Goal: Task Accomplishment & Management: Complete application form

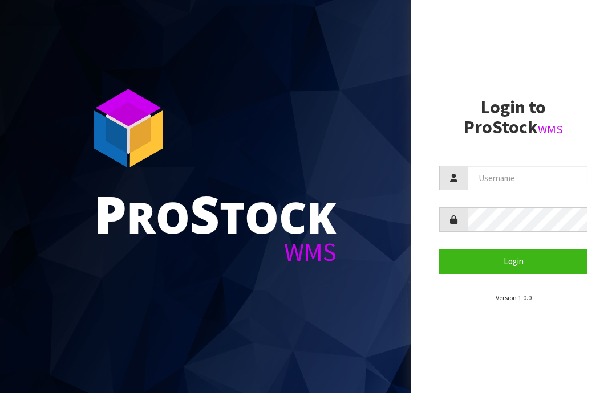
click at [487, 178] on input "text" at bounding box center [528, 178] width 120 height 25
type input "JGBIMPORTS"
click at [525, 261] on button "Login" at bounding box center [513, 261] width 148 height 25
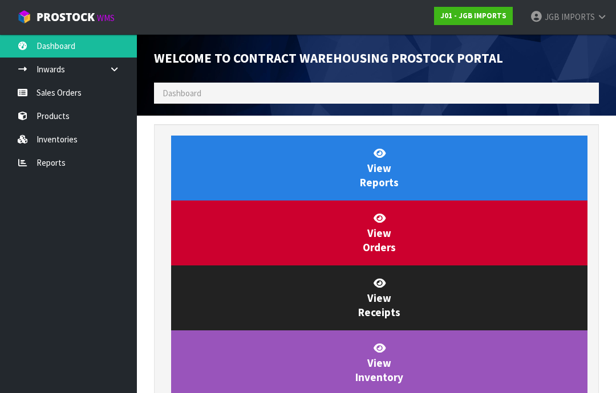
scroll to position [672, 462]
click at [49, 96] on link "Sales Orders" at bounding box center [68, 92] width 137 height 23
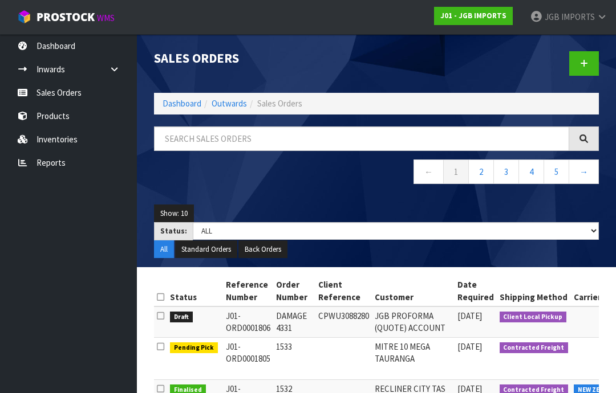
click at [589, 62] on link at bounding box center [584, 63] width 30 height 25
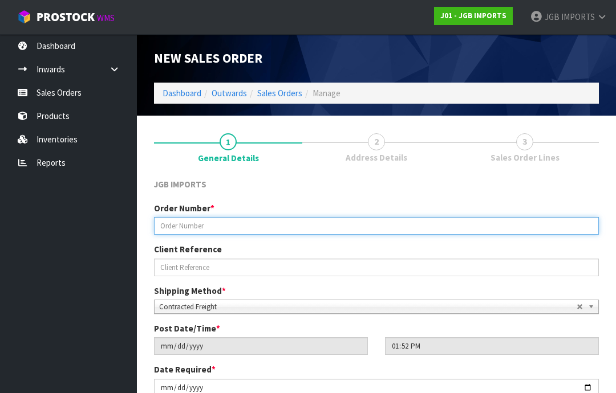
click at [192, 224] on input "text" at bounding box center [376, 226] width 445 height 18
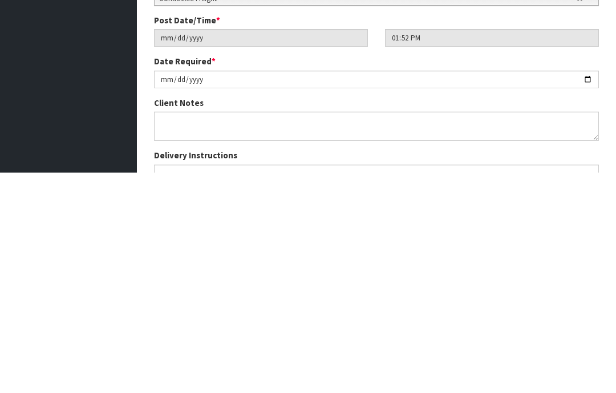
scroll to position [90, 0]
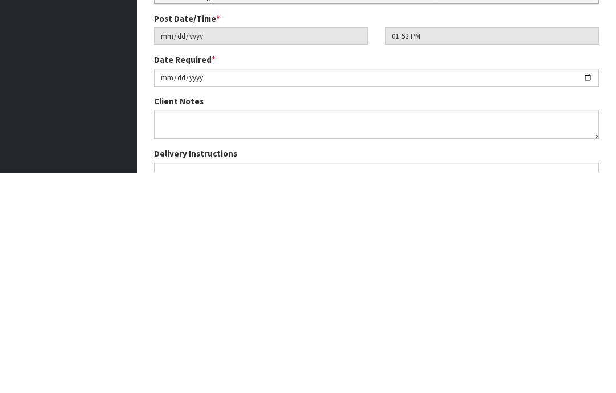
type input "1534"
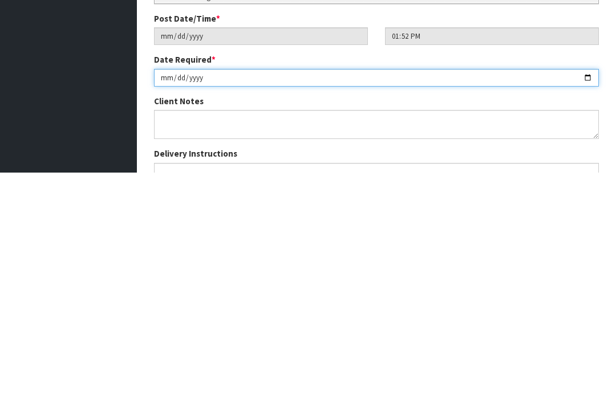
click at [367, 290] on input "[DATE]" at bounding box center [376, 299] width 445 height 18
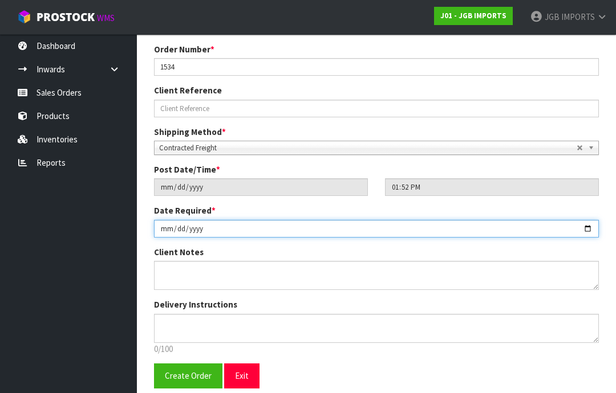
type input "[DATE]"
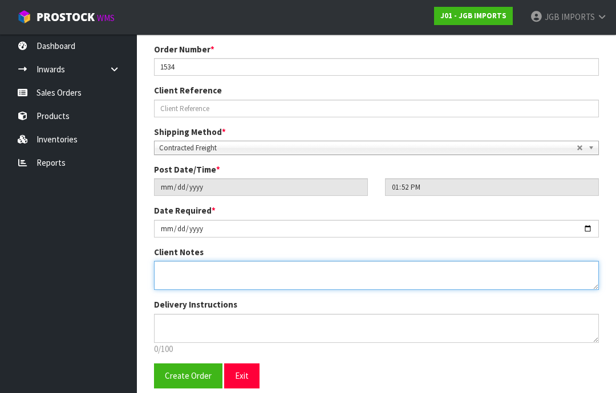
click at [178, 262] on textarea at bounding box center [376, 275] width 445 height 29
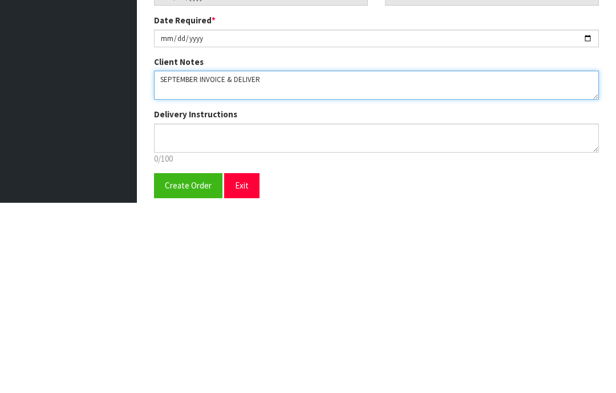
type textarea "SEPTEMBER INVOICE & DELIVERY"
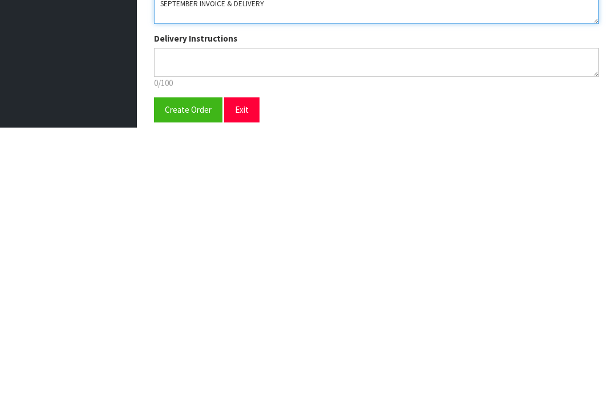
scroll to position [161, 0]
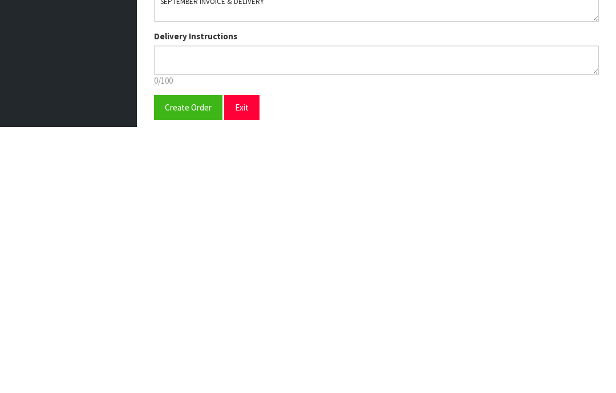
click at [189, 368] on span "Create Order" at bounding box center [188, 373] width 47 height 11
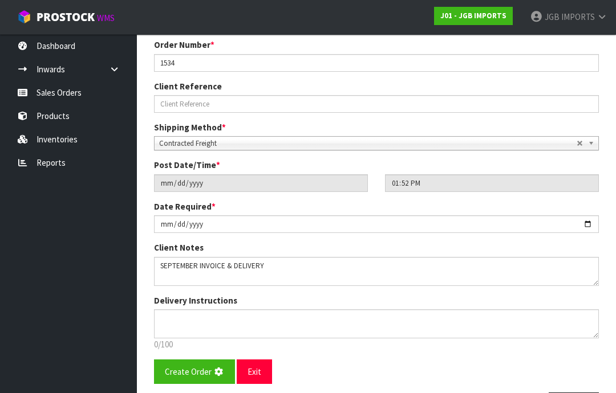
scroll to position [0, 0]
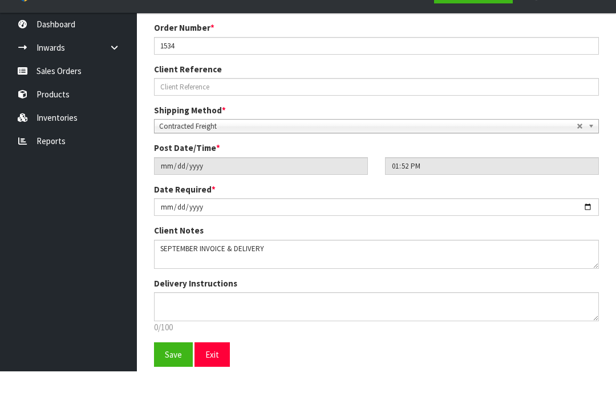
scroll to position [200, 0]
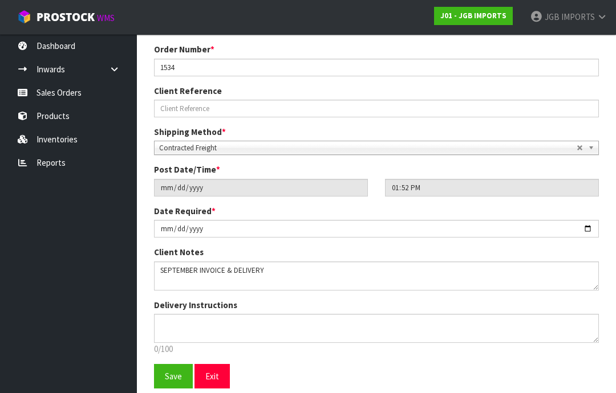
click at [171, 378] on span "Save" at bounding box center [173, 376] width 17 height 11
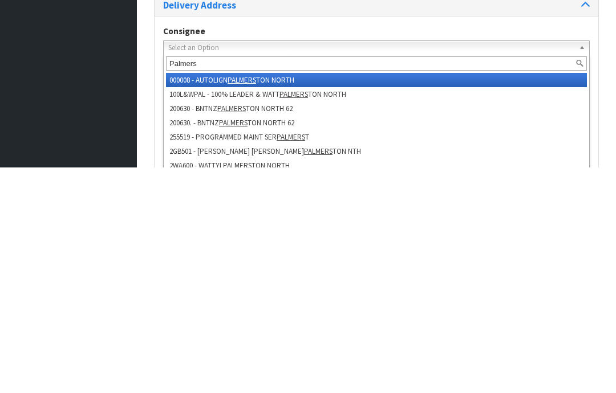
type input "Palmers s"
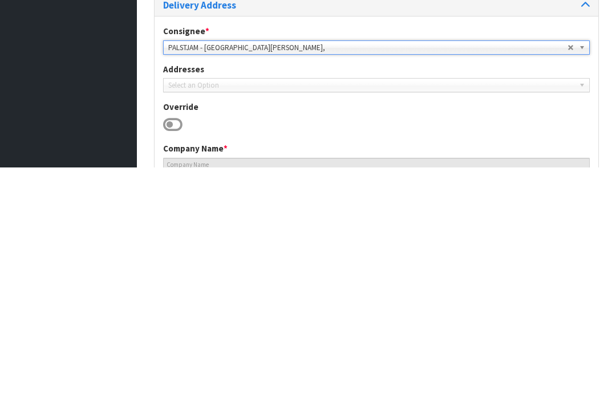
type input "[GEOGRAPHIC_DATA][PERSON_NAME]"
type input "CNR [PERSON_NAME] ROAD & [GEOGRAPHIC_DATA],"
type input "3210"
type input "[PERSON_NAME]"
type input "ROTOTUNA"
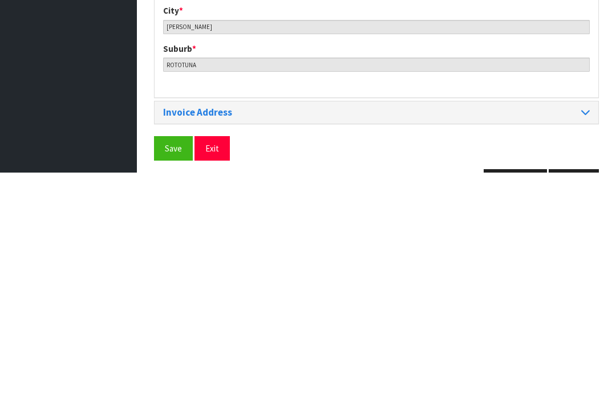
scroll to position [554, 0]
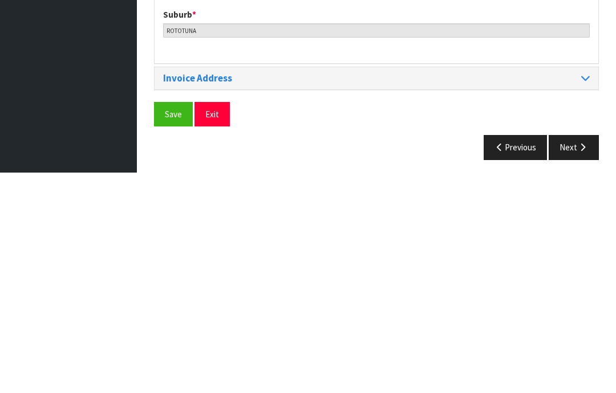
click at [180, 330] on span "Save" at bounding box center [173, 335] width 17 height 11
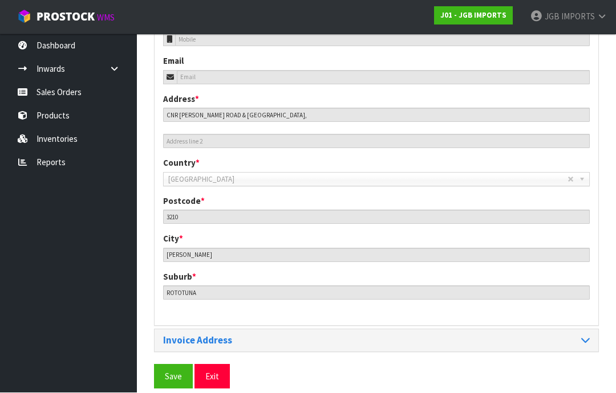
scroll to position [508, 0]
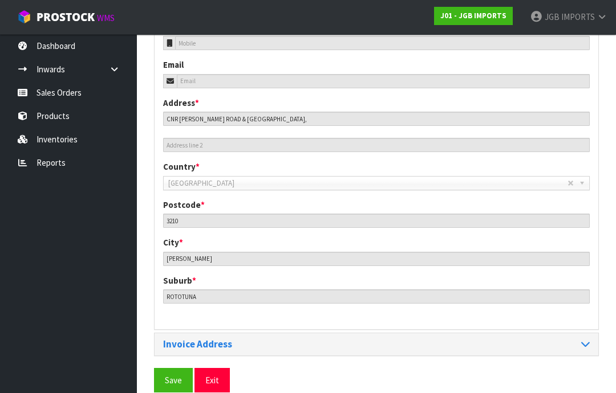
click at [172, 376] on span "Save" at bounding box center [173, 380] width 17 height 11
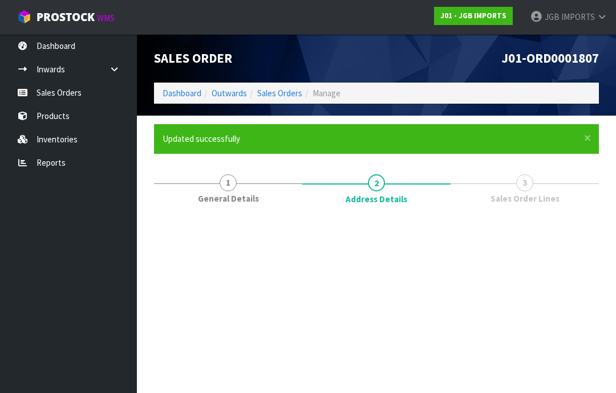
scroll to position [0, 0]
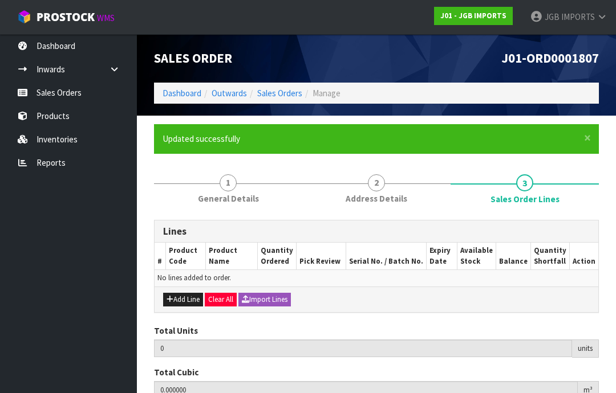
click at [183, 295] on button "Add Line" at bounding box center [183, 300] width 40 height 14
type input "0"
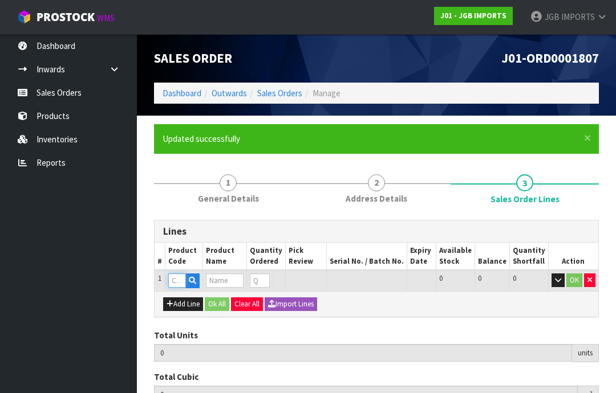
click at [180, 277] on input "text" at bounding box center [177, 281] width 18 height 14
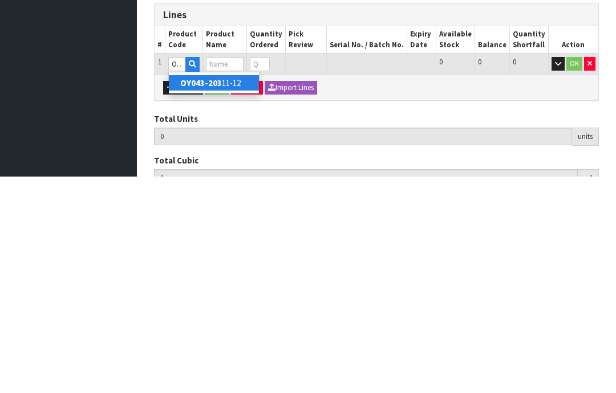
click at [230, 292] on link "OY043-203 11-12" at bounding box center [214, 299] width 90 height 15
type input "OY043-20311-12"
type input "0.000000"
type input "0.000"
type input "MGO FROG"
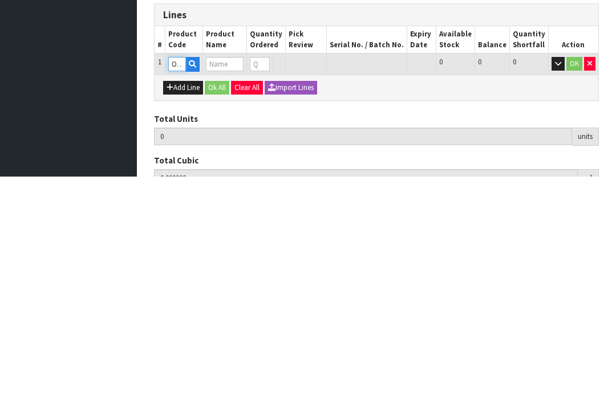
type input "0"
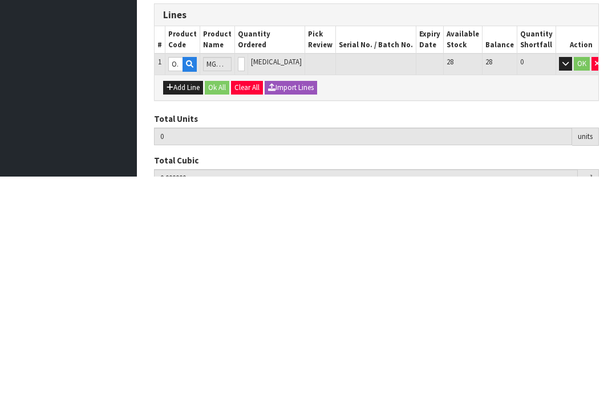
click at [245, 274] on input "0" at bounding box center [241, 281] width 7 height 14
type input "0"
type input "2"
type input "0.021"
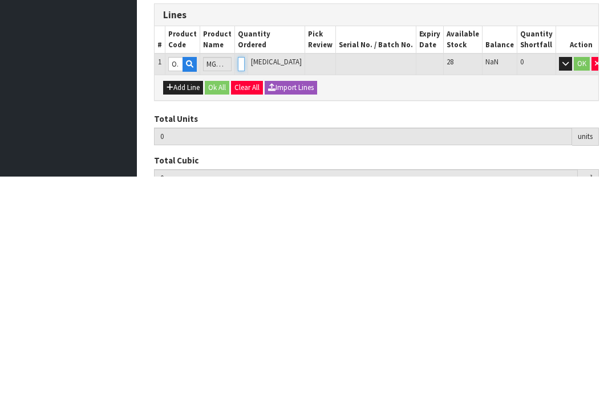
type input "5.4"
type input "2"
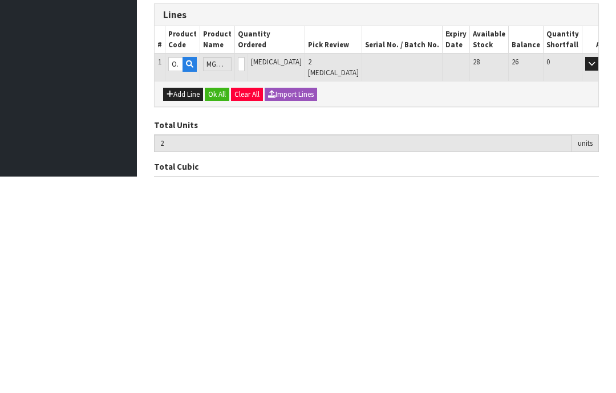
click at [600, 274] on button "OK" at bounding box center [608, 281] width 16 height 14
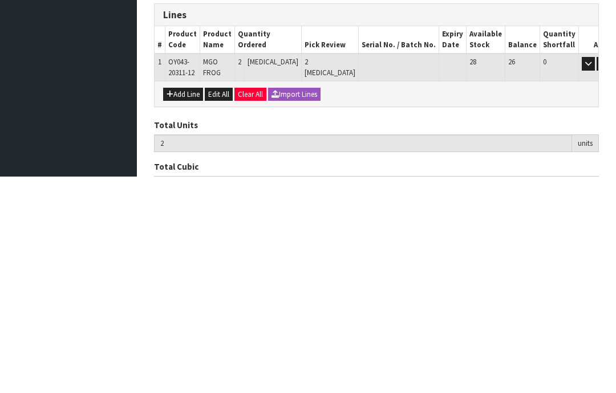
scroll to position [132, 0]
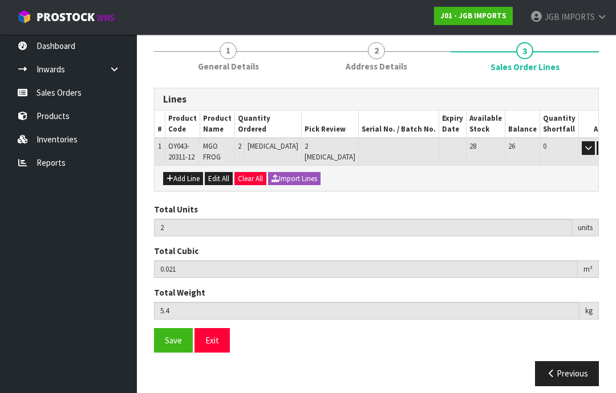
click at [188, 176] on button "Add Line" at bounding box center [183, 179] width 40 height 14
type input "0"
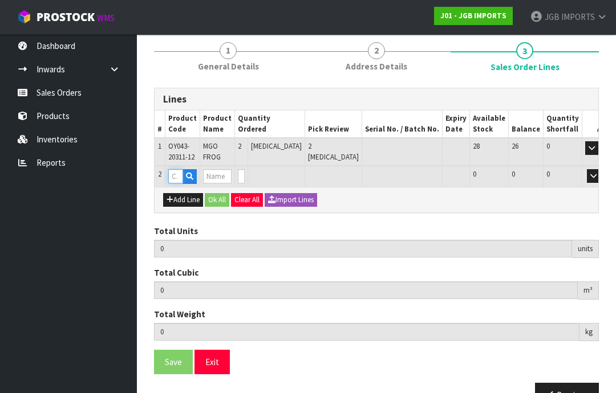
click at [181, 173] on input "text" at bounding box center [175, 176] width 15 height 14
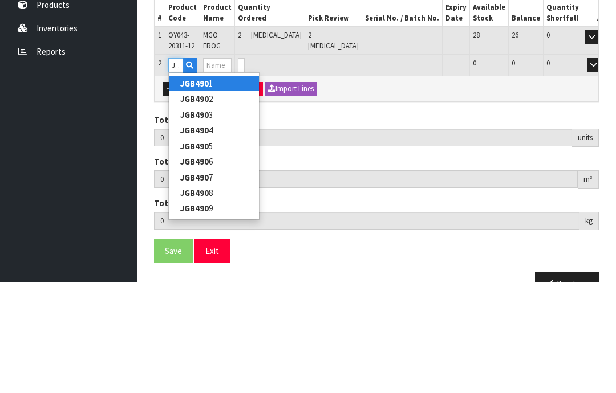
type input "JGB4901"
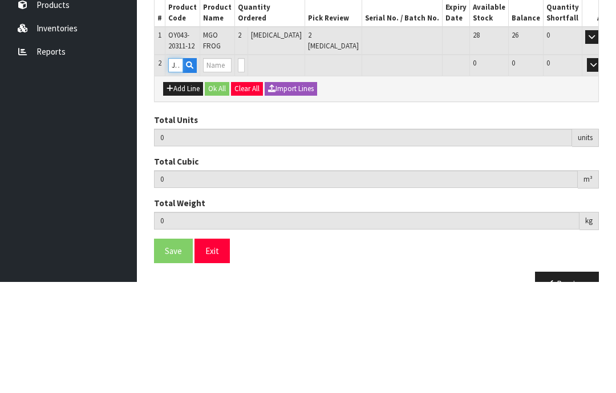
type input "2"
type input "0.021"
type input "5.4"
type input "Goose"
type input "0"
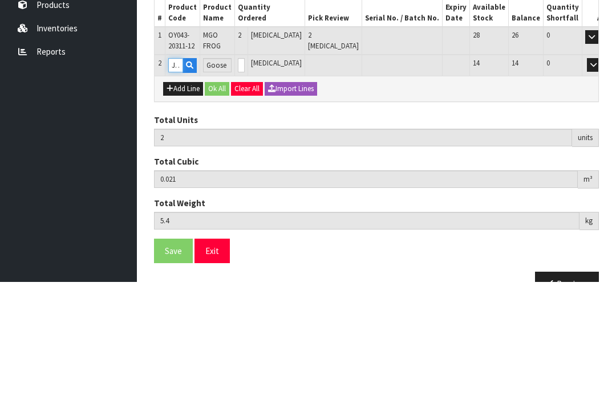
type input "JGB4901"
click at [245, 169] on input "0" at bounding box center [241, 176] width 7 height 14
type input "0"
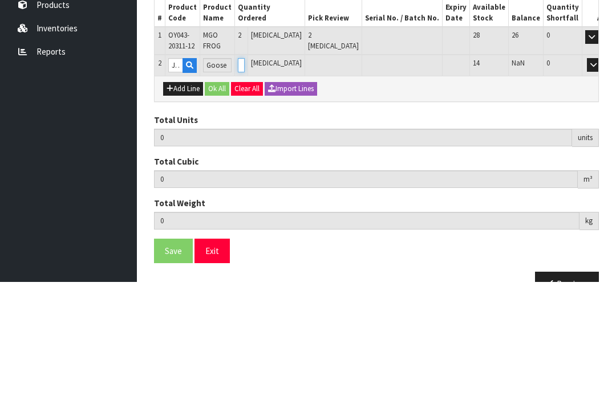
type input "3"
type input "0.047568"
type input "7.4"
type input "1"
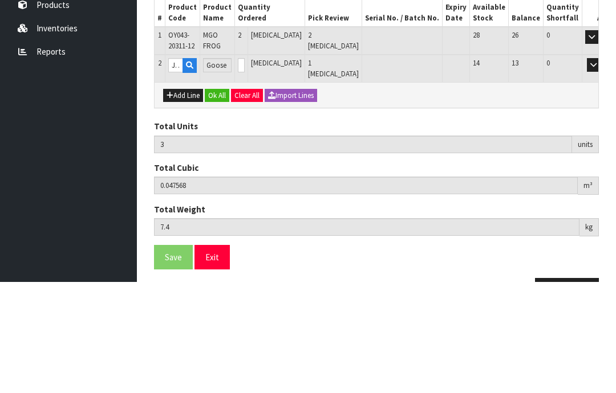
click at [602, 169] on button "OK" at bounding box center [610, 176] width 16 height 14
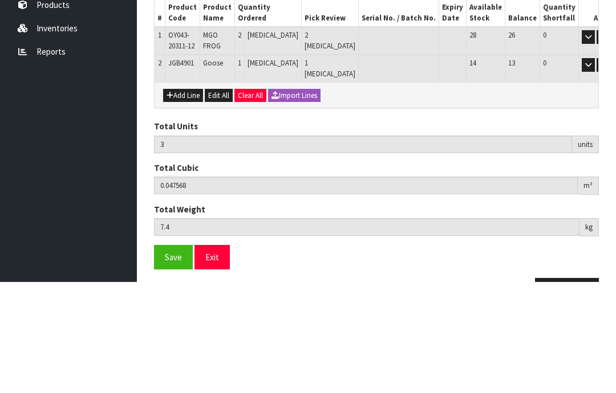
scroll to position [159, 0]
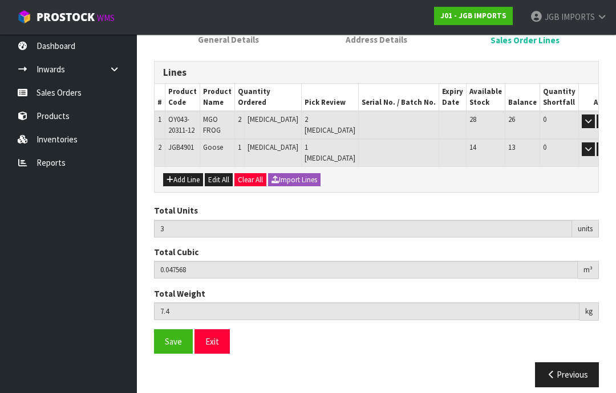
click at [189, 173] on button "Add Line" at bounding box center [183, 180] width 40 height 14
type input "0"
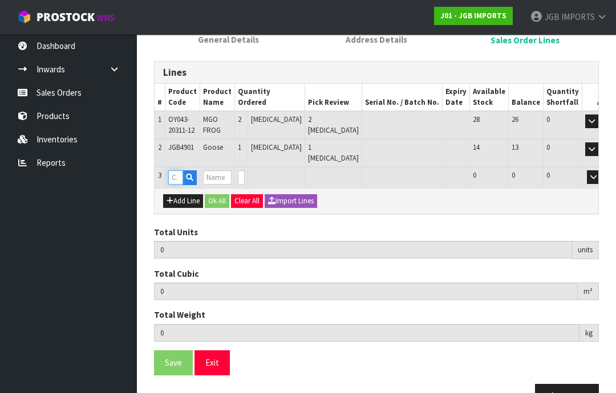
click at [181, 171] on input "text" at bounding box center [175, 178] width 15 height 14
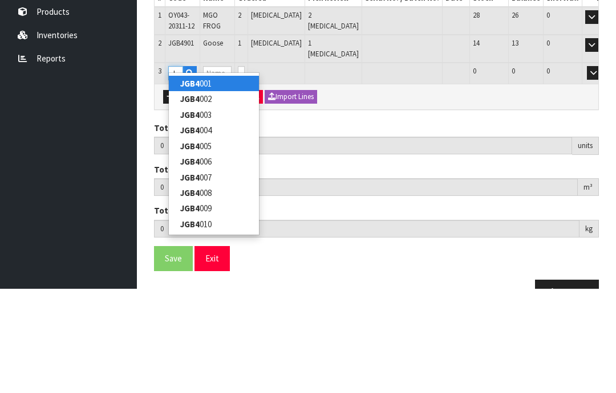
type input "JGB4903"
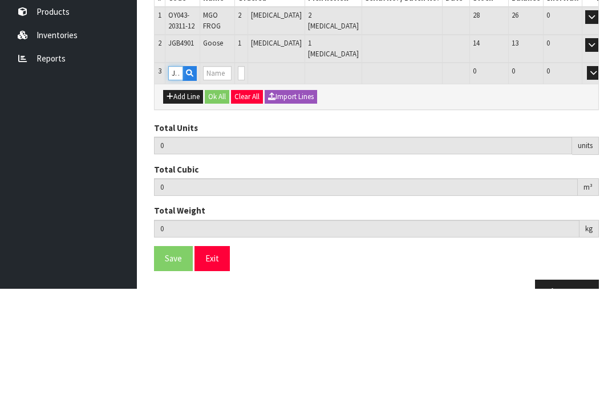
type input "3"
type input "0.047568"
type input "7.4"
type input "Welcome Pigs"
type input "0"
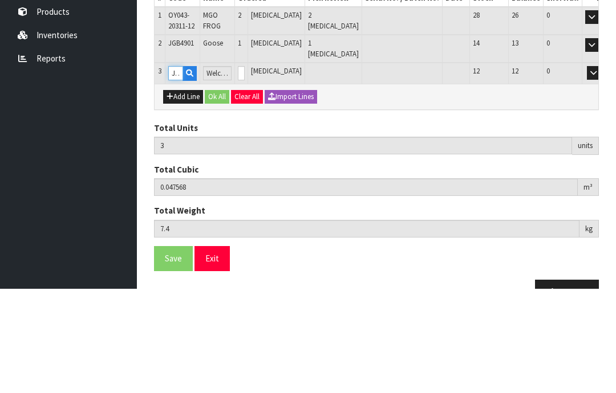
type input "JGB4903"
click at [245, 171] on input "0" at bounding box center [241, 178] width 7 height 14
type input "0"
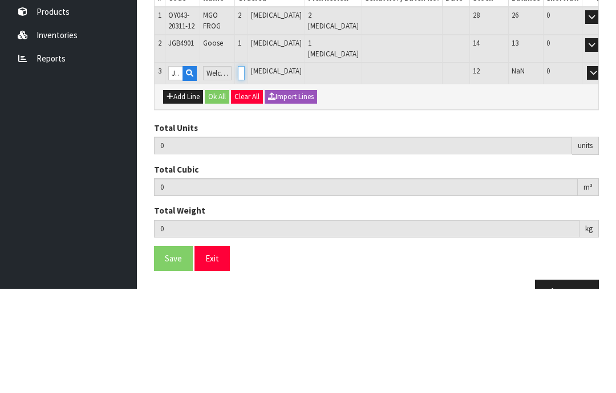
type input "4"
type input "0.055968"
type input "8.05"
type input "1"
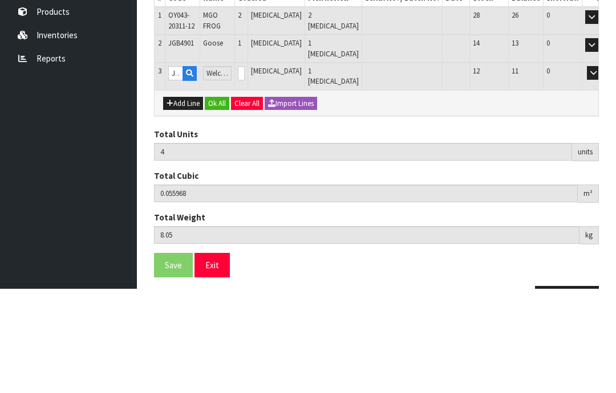
click at [602, 171] on button "OK" at bounding box center [610, 178] width 16 height 14
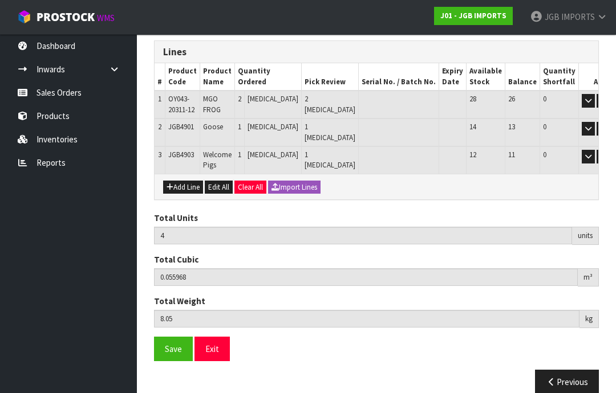
click at [188, 181] on button "Add Line" at bounding box center [183, 188] width 40 height 14
type input "0"
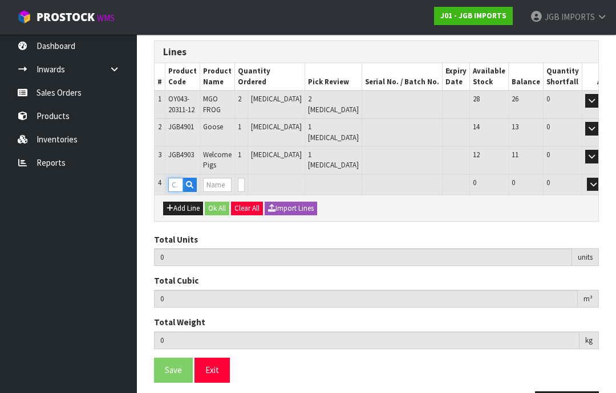
click at [178, 178] on input "text" at bounding box center [175, 185] width 15 height 14
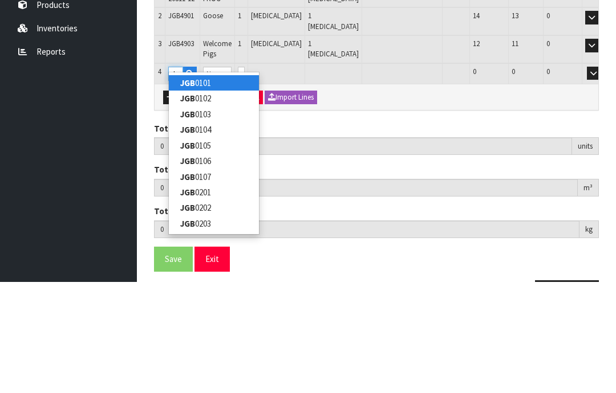
type input "JGB4905"
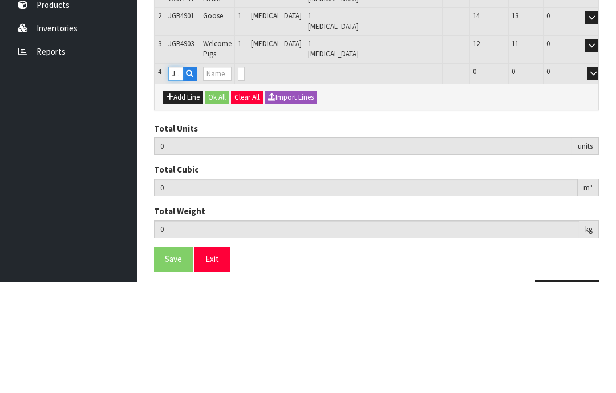
type input "4"
type input "0.055968"
type input "8.05"
type input "Duck w Basket"
type input "0"
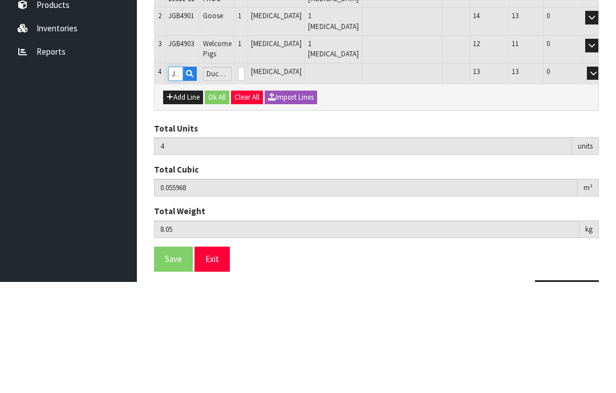
type input "JGB4905"
click at [245, 178] on input "0" at bounding box center [241, 185] width 7 height 14
type input "0"
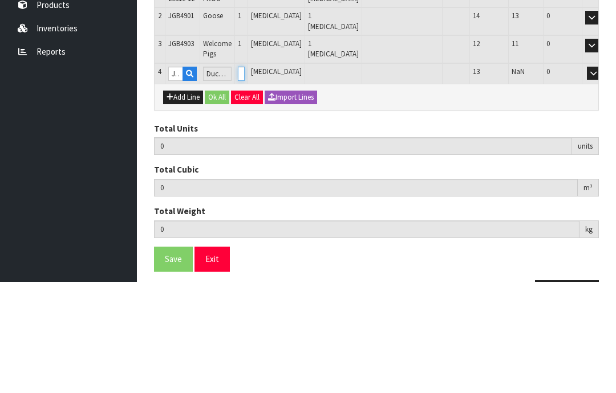
type input "5"
type input "0.068148"
type input "8.7"
type input "1"
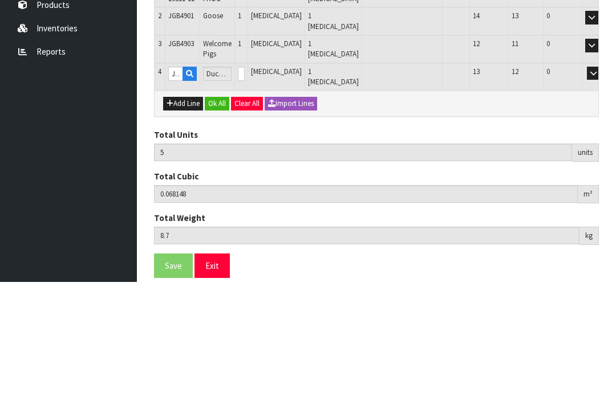
click at [602, 178] on button "OK" at bounding box center [610, 185] width 16 height 14
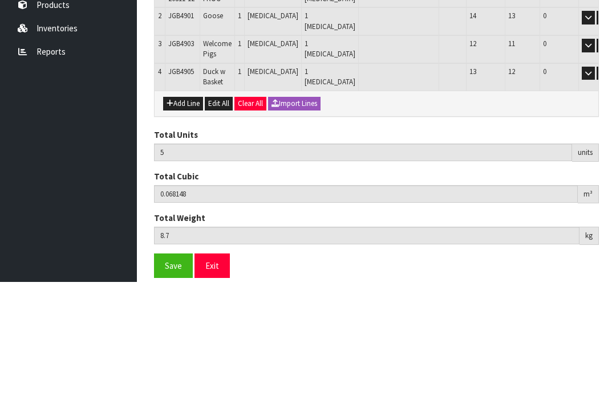
scroll to position [206, 0]
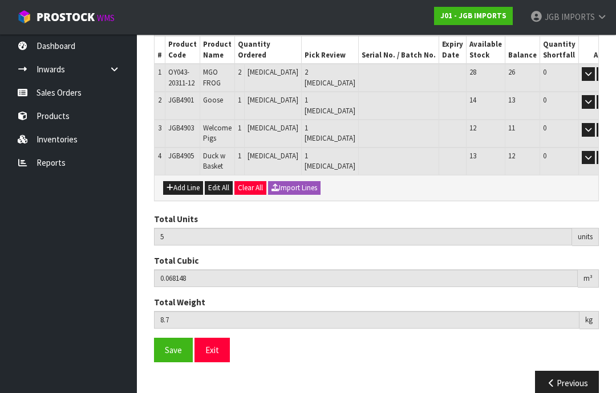
click at [186, 181] on button "Add Line" at bounding box center [183, 188] width 40 height 14
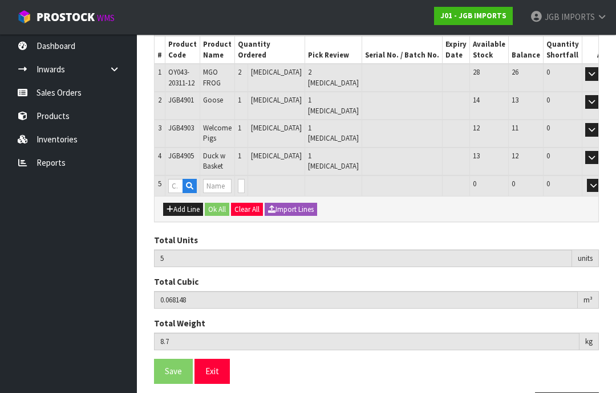
type input "0"
click at [175, 179] on input "text" at bounding box center [175, 186] width 15 height 14
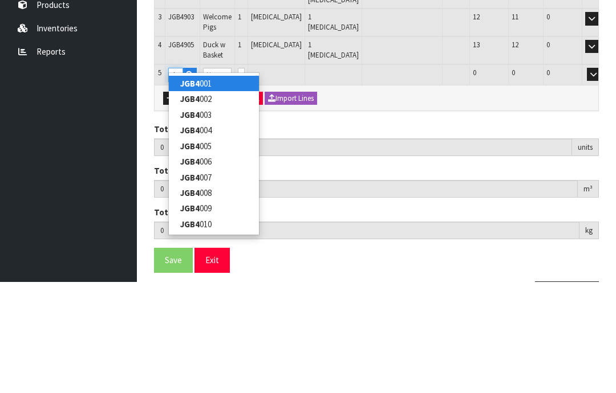
type input "JGB4907"
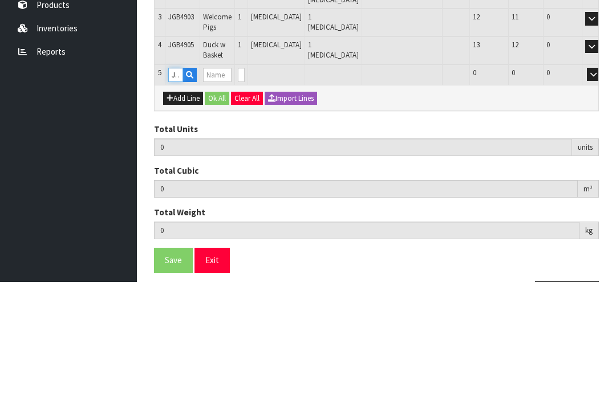
type input "5"
type input "0.068148"
type input "8.7"
type input "Duck w Welcome Sign"
type input "0"
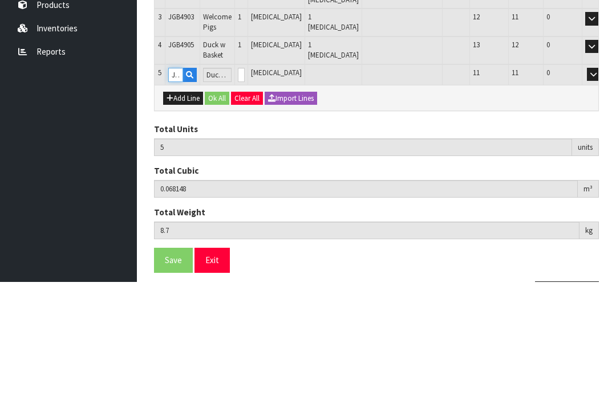
type input "JGB4907"
click at [245, 179] on input "0" at bounding box center [241, 186] width 7 height 14
type input "0"
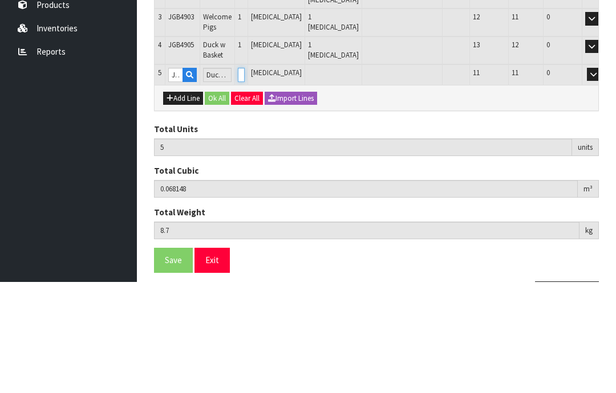
type input "0"
type input "6"
type input "0.07669"
type input "10.422"
type input "1"
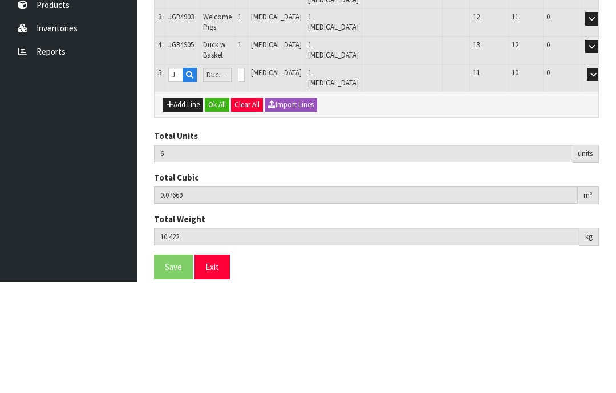
click at [602, 179] on button "OK" at bounding box center [610, 186] width 16 height 14
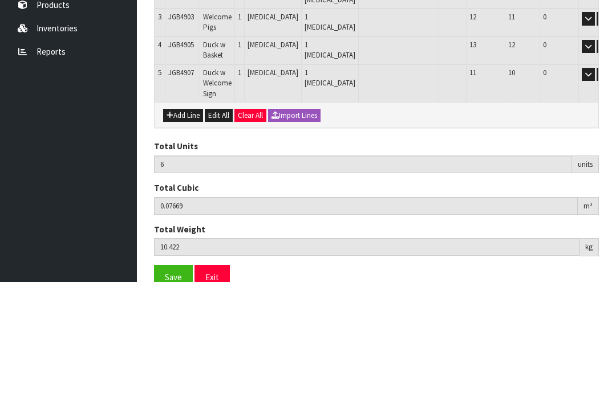
scroll to position [234, 0]
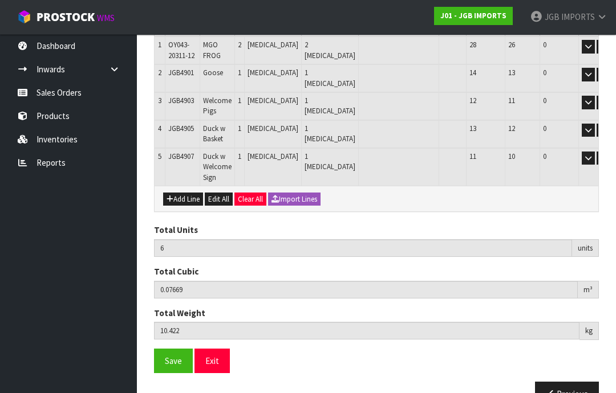
click at [184, 193] on button "Add Line" at bounding box center [183, 200] width 40 height 14
type input "0"
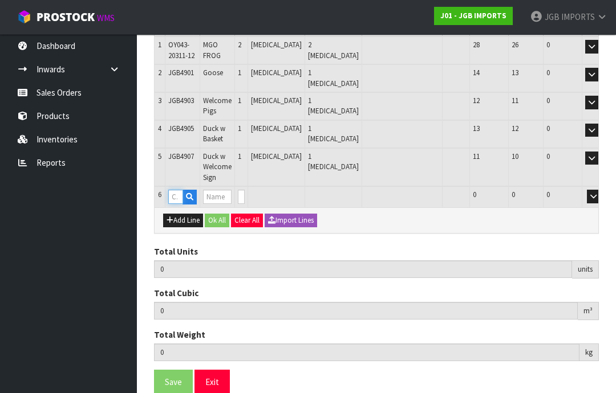
click at [177, 190] on input "text" at bounding box center [175, 197] width 15 height 14
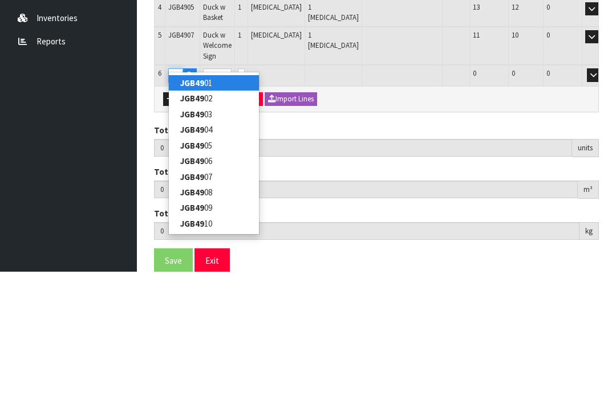
type input "JGB4911"
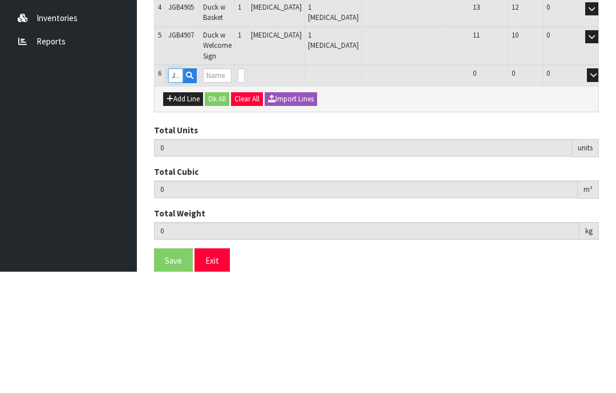
type input "6"
type input "0.07669"
type input "10.422"
type input "Girl Rabbit w Basket"
type input "0"
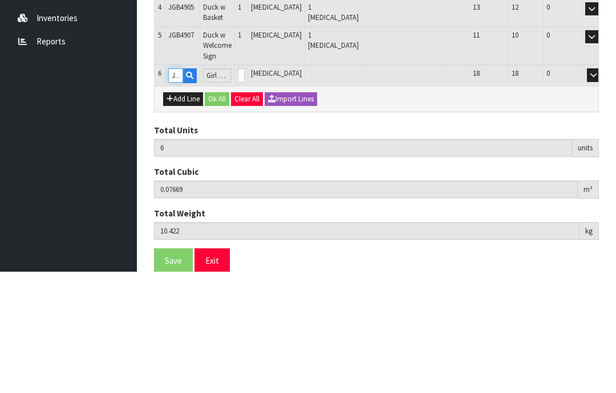
type input "JGB4911"
click at [245, 190] on input "0" at bounding box center [241, 197] width 7 height 14
type input "0"
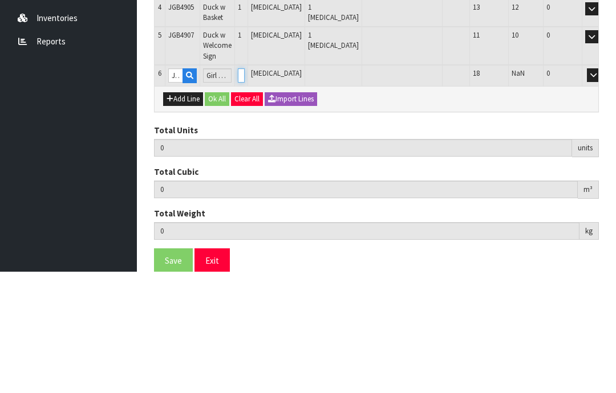
type input "7"
type input "0.08677"
type input "11.422"
type input "1"
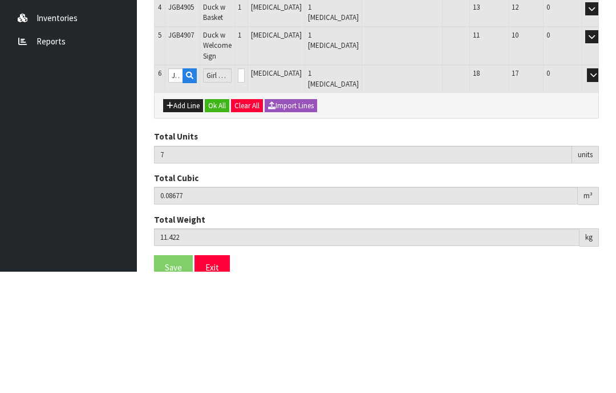
click at [602, 190] on button "OK" at bounding box center [610, 197] width 16 height 14
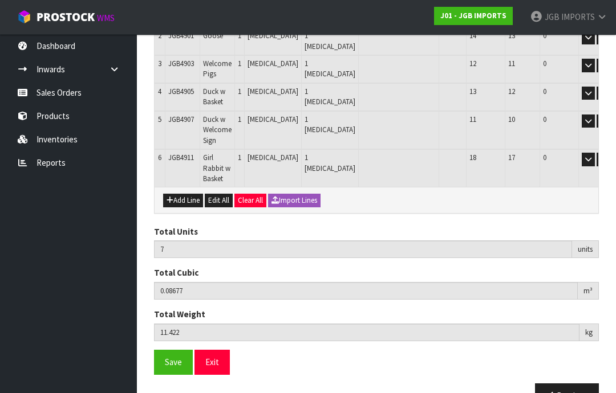
click at [188, 194] on button "Add Line" at bounding box center [183, 201] width 40 height 14
type input "0"
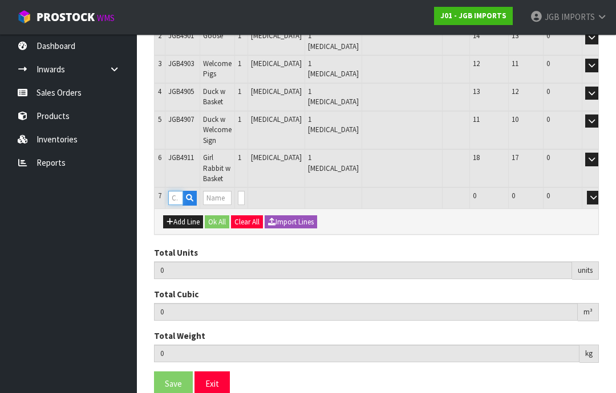
click at [178, 191] on input "text" at bounding box center [175, 198] width 15 height 14
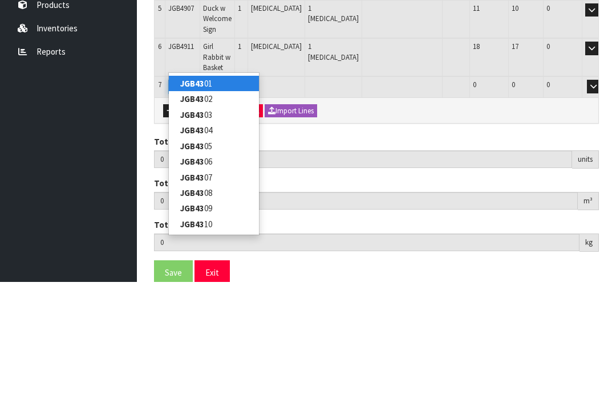
type input "JGB4308"
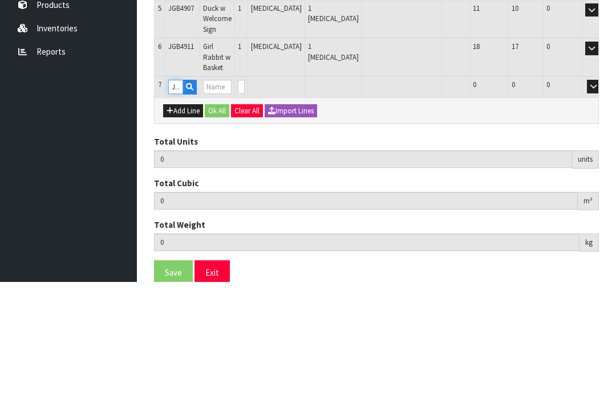
type input "7"
type input "0.08677"
type input "11.422"
type input "Set 4 Bright Flower Pots in Display Unit"
type input "0"
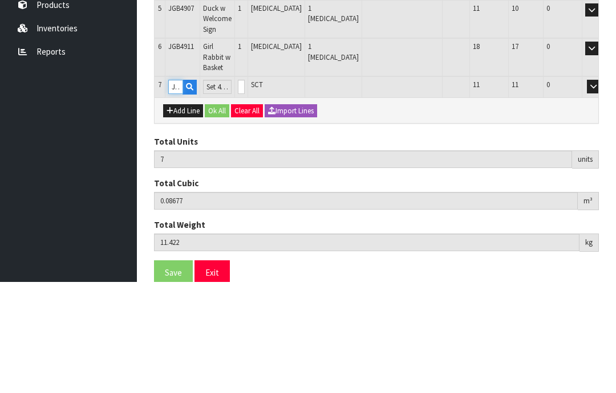
type input "JGB4308"
click at [245, 191] on input "0" at bounding box center [241, 198] width 7 height 14
type input "0"
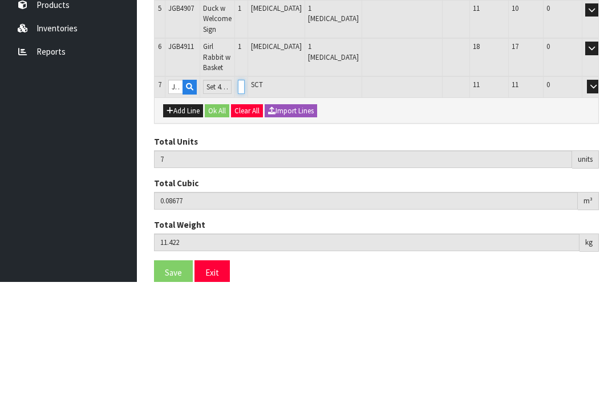
type input "0"
type input "8"
type input "0.097354"
type input "13.772"
type input "1"
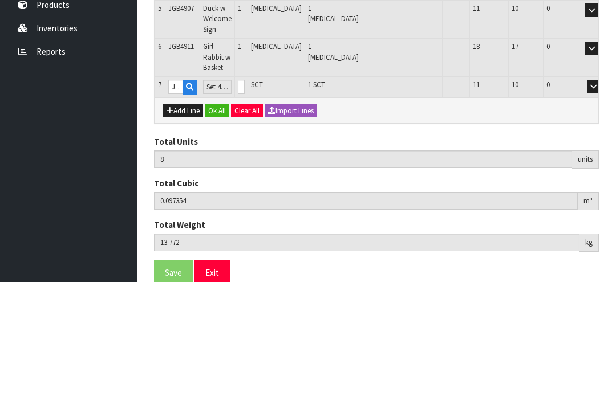
click at [602, 191] on button "OK" at bounding box center [610, 198] width 16 height 14
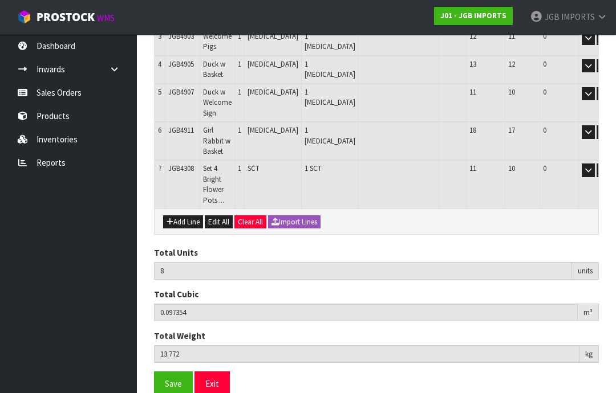
click at [182, 216] on button "Add Line" at bounding box center [183, 223] width 40 height 14
type input "0"
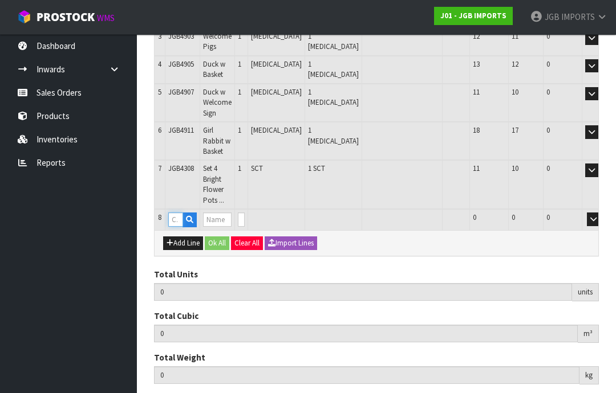
click at [178, 213] on input "text" at bounding box center [175, 220] width 15 height 14
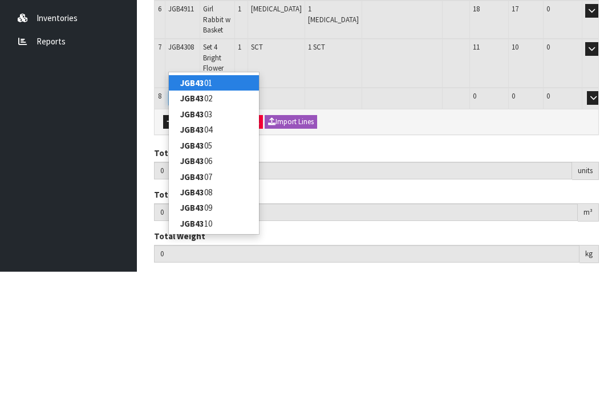
type input "JGB4309"
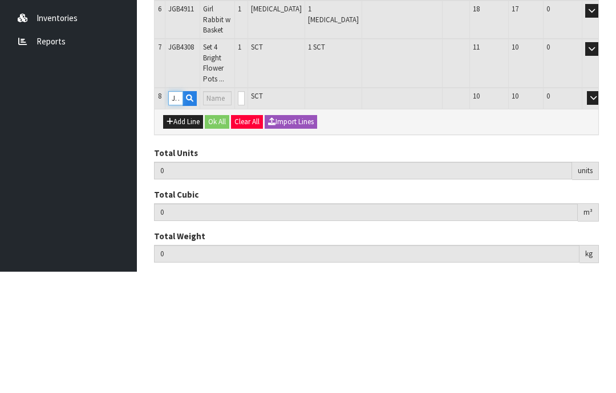
type input "8"
type input "0.097354"
type input "13.772"
type input "Set 4 Wild Flower Pots in Display Unit"
type input "0"
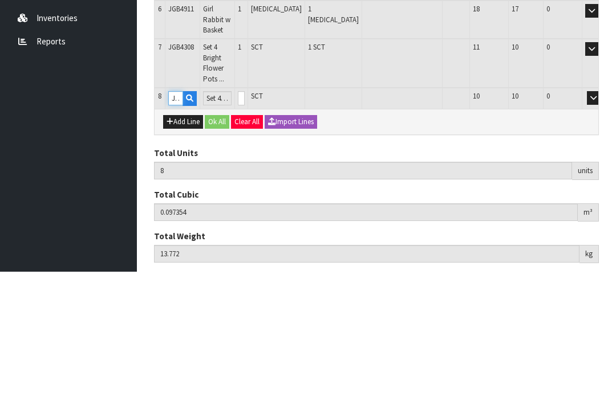
type input "JGB4309"
click at [245, 213] on input "0" at bounding box center [241, 220] width 7 height 14
type input "0"
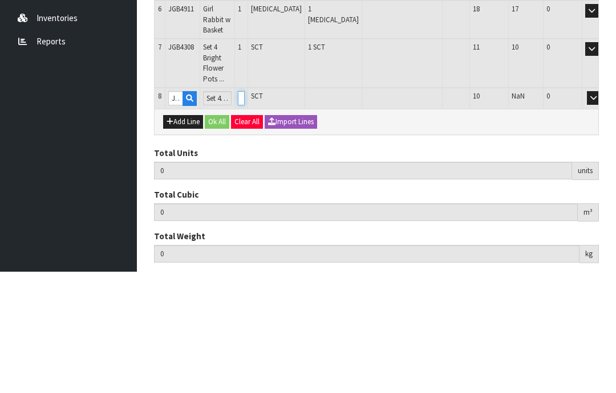
type input "9"
type input "0.118131"
type input "18.522"
type input "1"
click at [602, 213] on button "OK" at bounding box center [610, 220] width 16 height 14
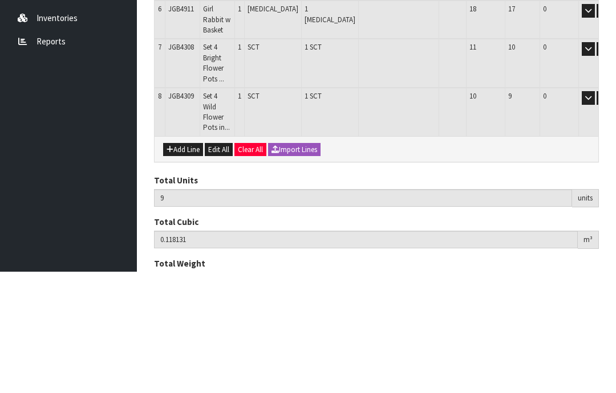
scroll to position [335, 0]
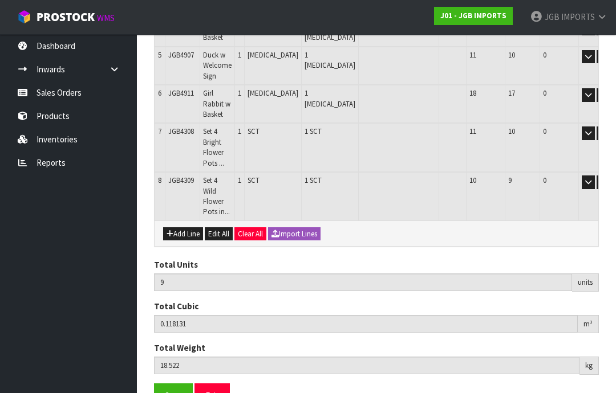
click at [187, 228] on button "Add Line" at bounding box center [183, 235] width 40 height 14
type input "0"
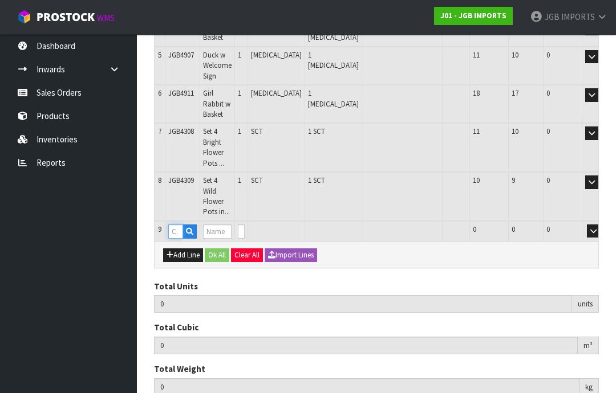
click at [180, 225] on input "text" at bounding box center [175, 232] width 15 height 14
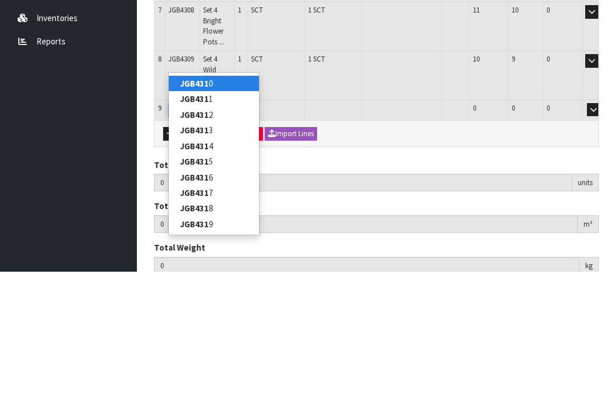
type input "JGB4310"
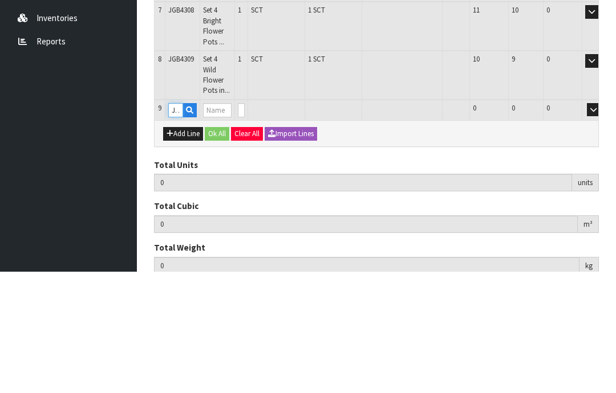
type input "9"
type input "0.118131"
type input "18.522"
type input "SMALL ROUND TEA CUP LEMON & PINK ROSES"
type input "0"
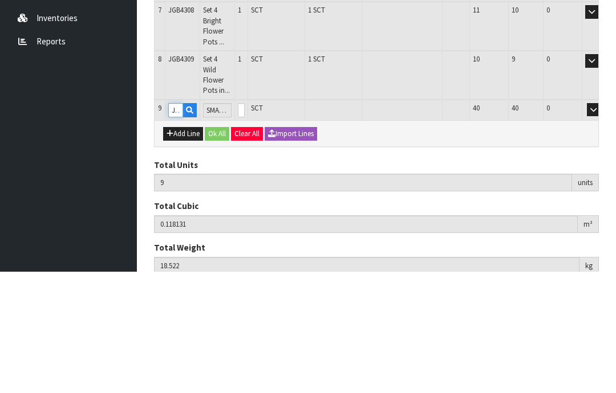
type input "JGB4310"
click at [245, 225] on input "0" at bounding box center [241, 232] width 7 height 14
type input "0"
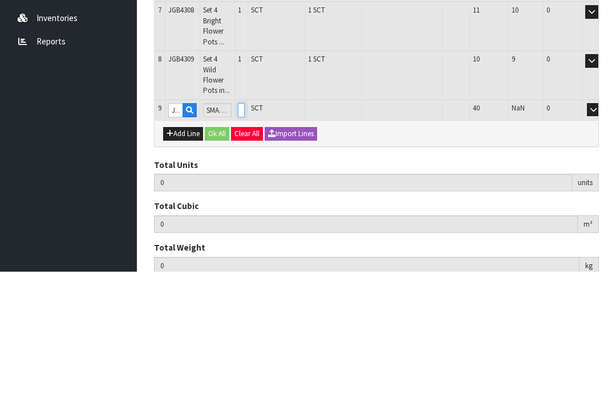
type input "10"
type input "0.121599"
type input "19.272"
type input "1"
click at [602, 225] on button "OK" at bounding box center [610, 232] width 16 height 14
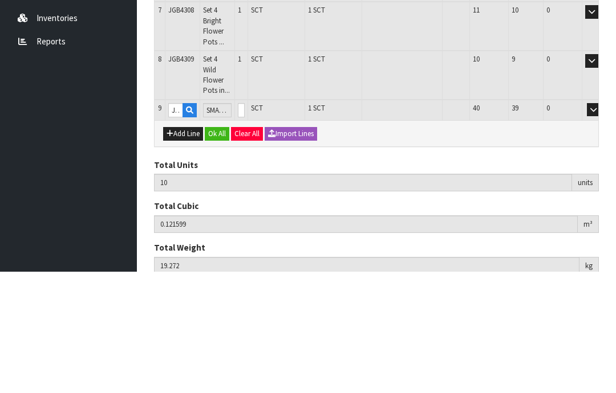
scroll to position [373, 0]
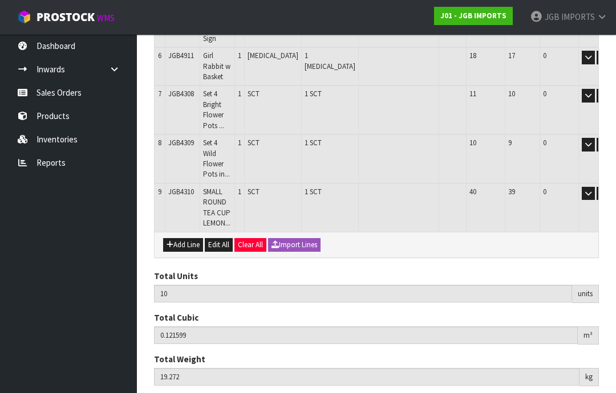
click at [181, 238] on button "Add Line" at bounding box center [183, 245] width 40 height 14
type input "0"
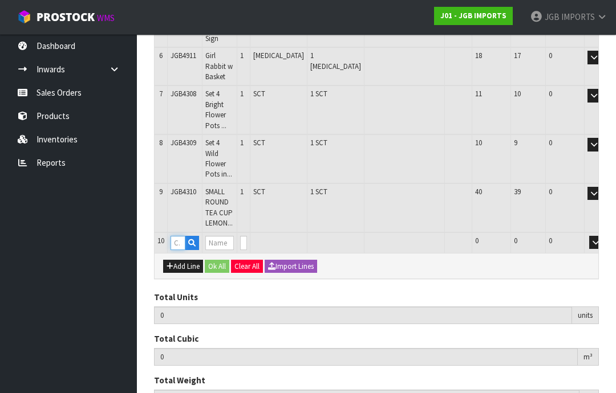
click at [178, 236] on input "text" at bounding box center [178, 243] width 15 height 14
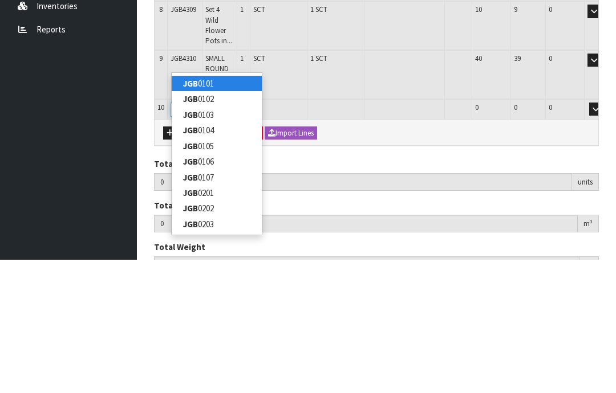
type input "JGB4312"
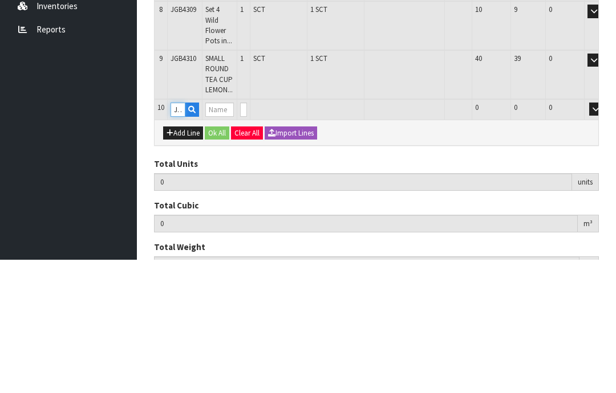
type input "10"
type input "0.121599"
type input "19.272"
type input "SMALL ROUND TEA CUP THREE PINK ROSES"
type input "0"
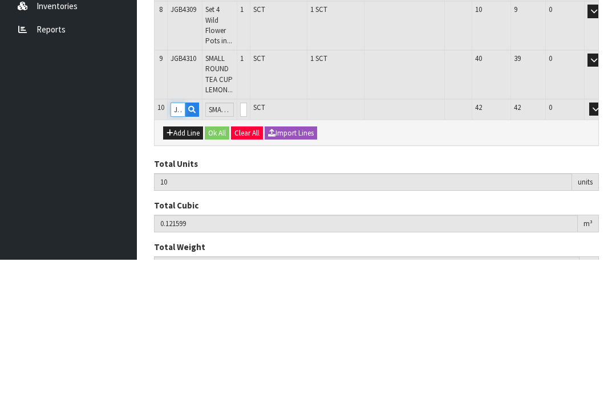
type input "JGB4312"
click at [247, 236] on input "0" at bounding box center [243, 243] width 7 height 14
type input "0"
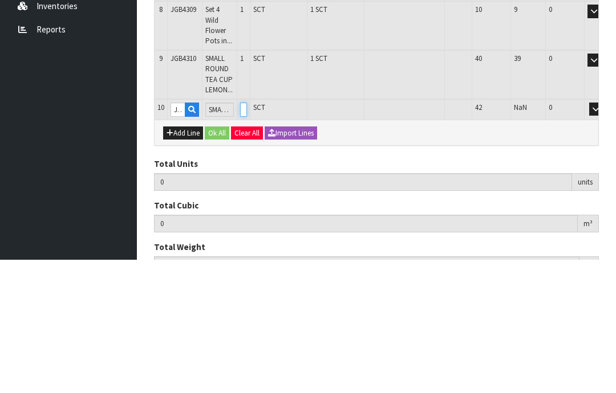
type input "11"
type input "0.124863"
type input "20.072"
type input "1"
click at [604, 236] on button "OK" at bounding box center [612, 243] width 16 height 14
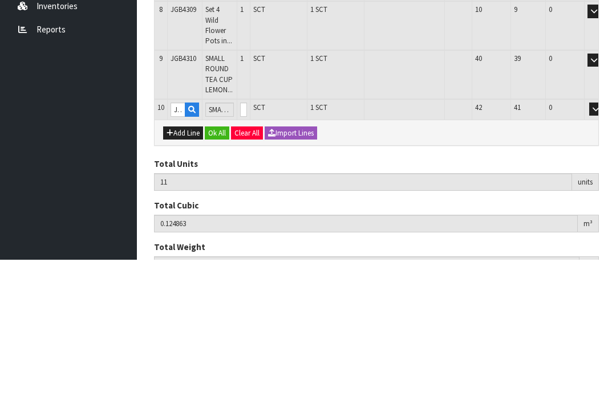
scroll to position [423, 0]
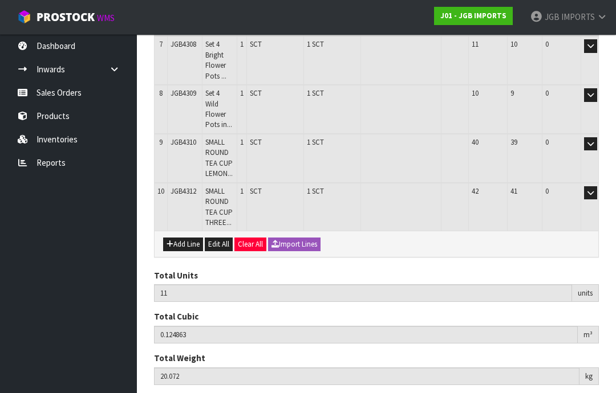
click at [188, 238] on button "Add Line" at bounding box center [183, 245] width 40 height 14
type input "0"
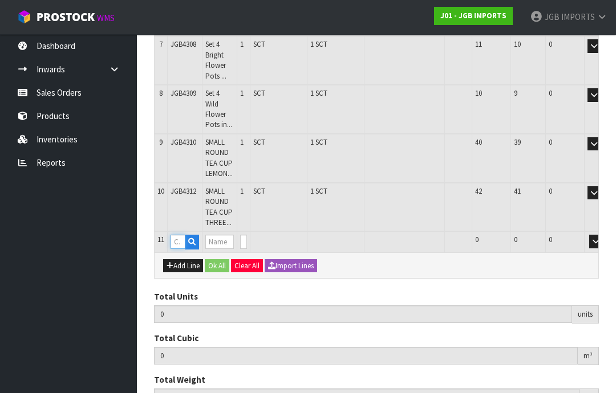
click at [185, 235] on input "text" at bounding box center [178, 242] width 15 height 14
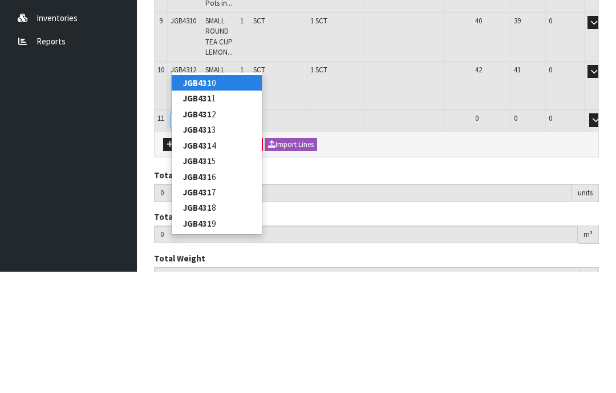
type input "JGB4317"
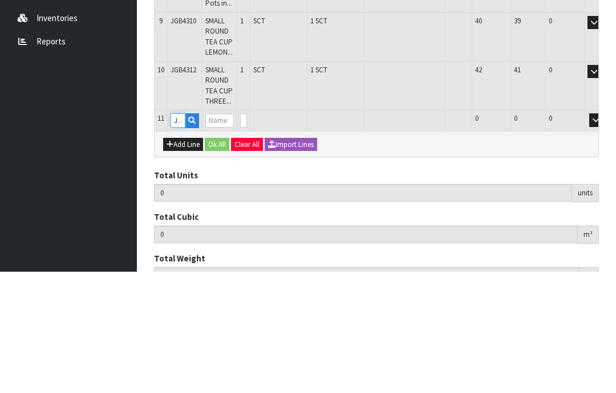
type input "11"
type input "0.124863"
type input "20.072"
type input "SQUARE CUP PLANTER CROCUS W GARDEN TOOLS"
type input "0"
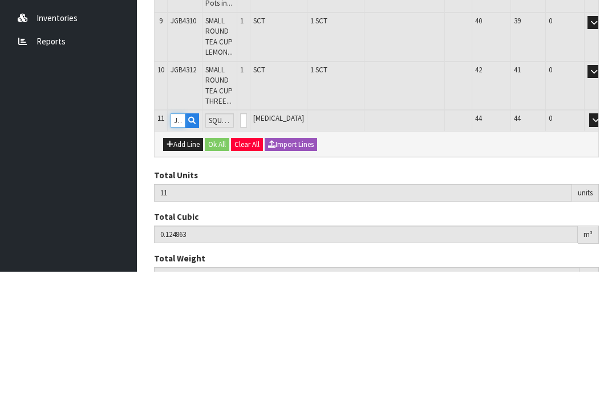
type input "JGB4317"
click at [247, 235] on input "0" at bounding box center [243, 242] width 7 height 14
type input "0"
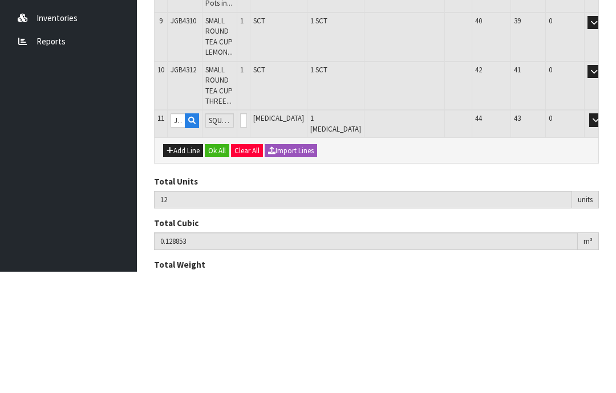
click at [604, 235] on button "OK" at bounding box center [612, 242] width 16 height 14
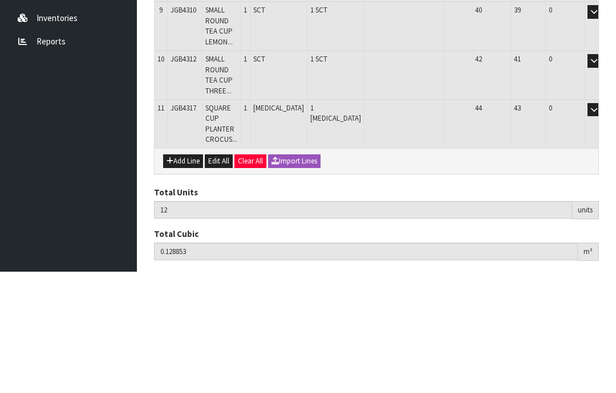
scroll to position [460, 0]
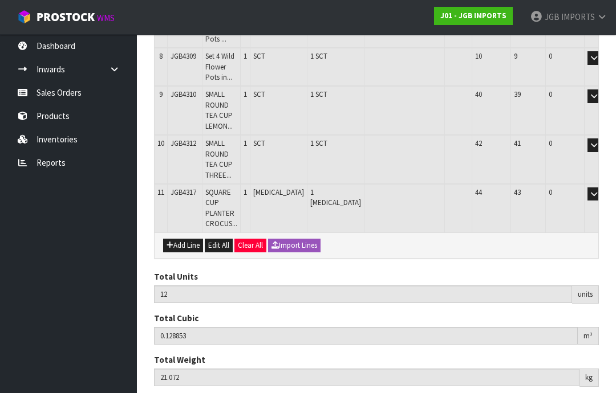
click at [186, 239] on button "Add Line" at bounding box center [183, 246] width 40 height 14
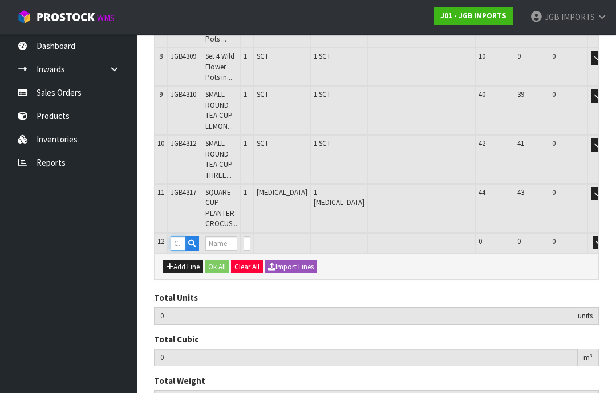
click at [180, 237] on input "text" at bounding box center [178, 244] width 15 height 14
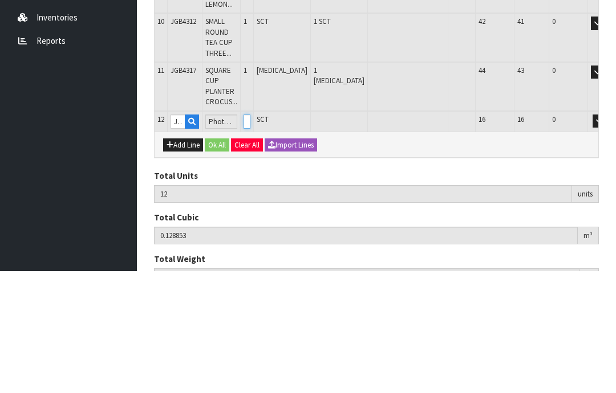
click at [250, 237] on input "0" at bounding box center [247, 244] width 7 height 14
click at [607, 237] on button "OK" at bounding box center [615, 244] width 16 height 14
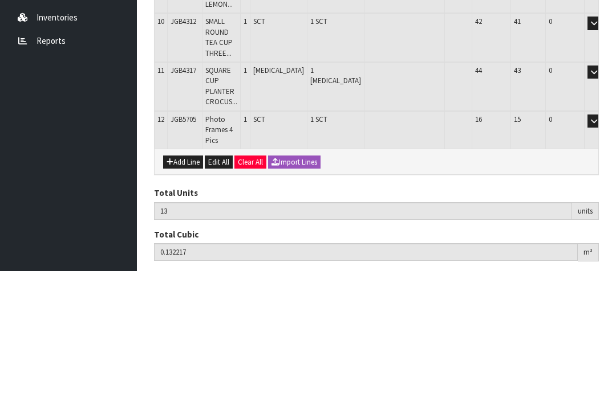
scroll to position [497, 0]
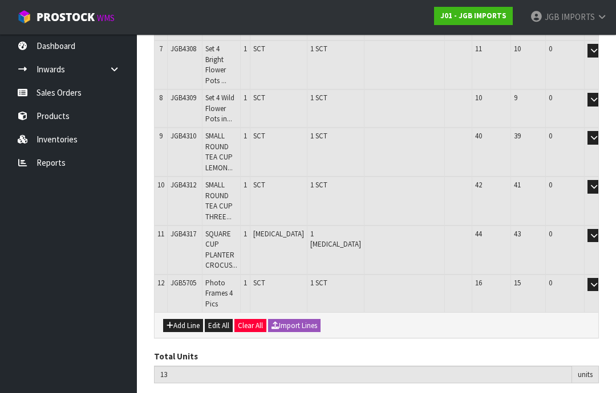
scroll to position [423, 0]
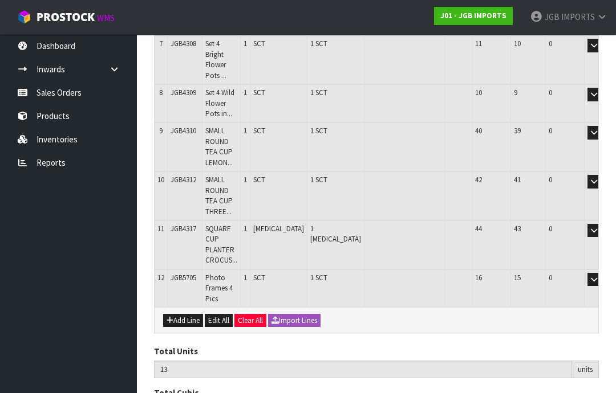
click at [187, 314] on button "Add Line" at bounding box center [183, 321] width 40 height 14
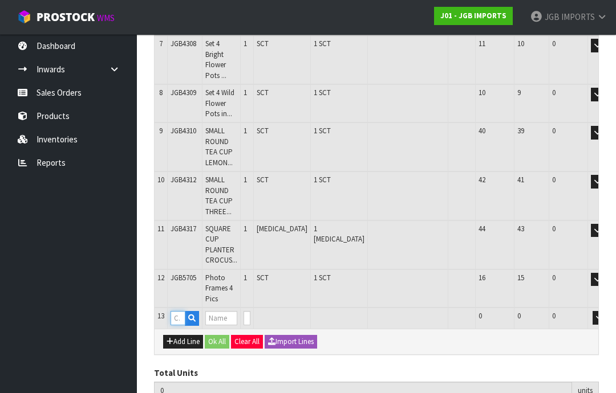
click at [182, 311] on input "text" at bounding box center [178, 318] width 15 height 14
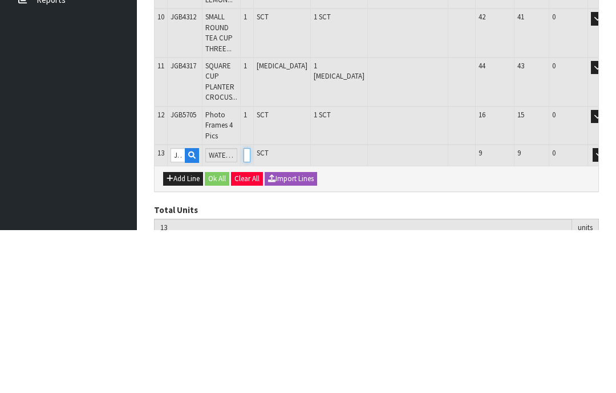
click at [250, 311] on input "0" at bounding box center [247, 318] width 7 height 14
click at [607, 311] on button "OK" at bounding box center [615, 318] width 16 height 14
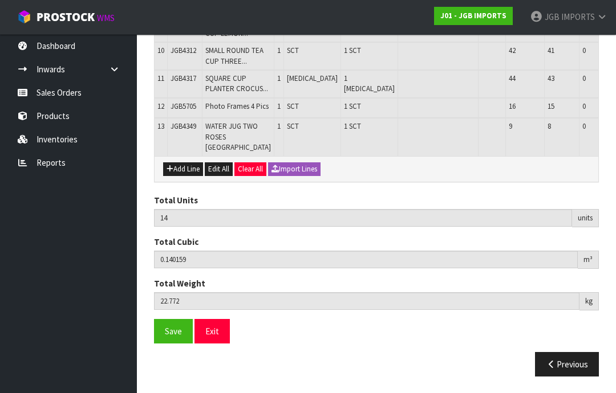
click at [184, 176] on button "Add Line" at bounding box center [183, 170] width 40 height 14
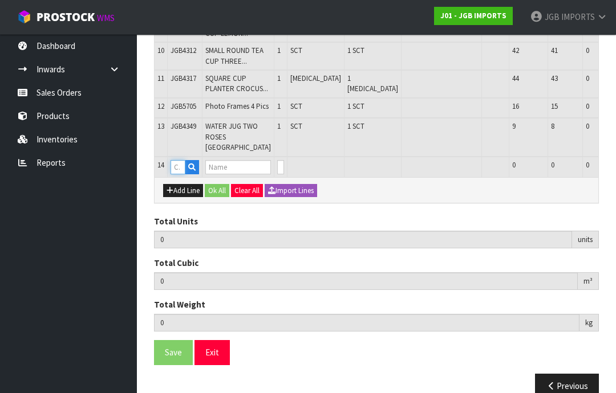
click at [182, 174] on input "text" at bounding box center [178, 167] width 15 height 14
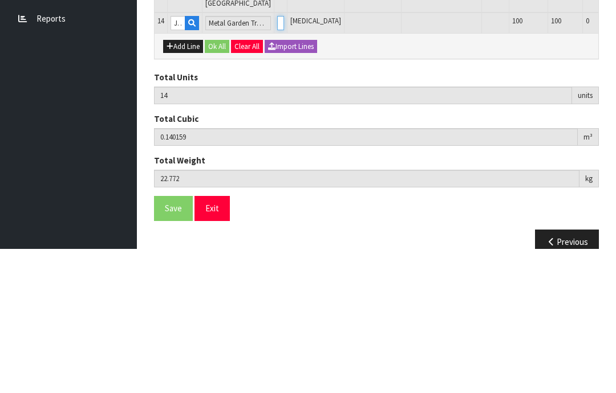
click at [277, 160] on input "0" at bounding box center [280, 167] width 7 height 14
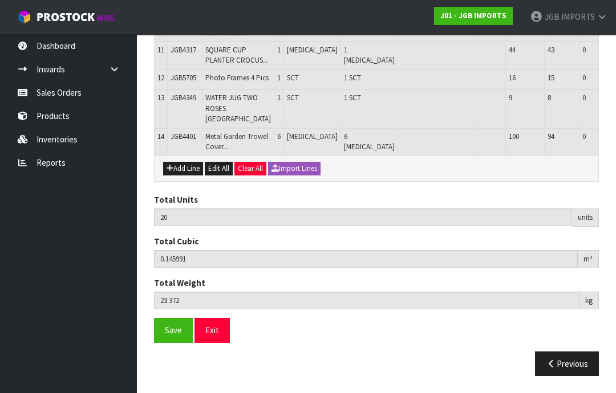
click at [184, 176] on button "Add Line" at bounding box center [183, 169] width 40 height 14
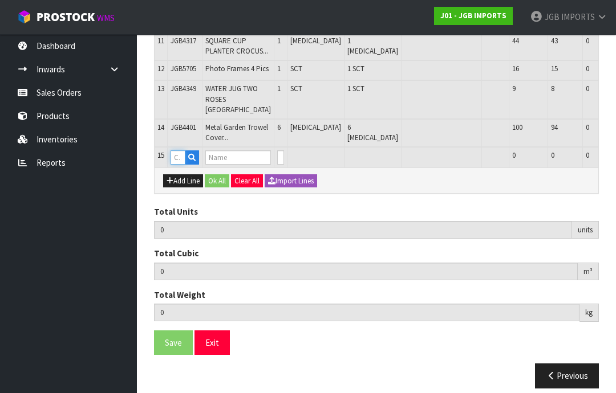
click at [185, 165] on input "text" at bounding box center [178, 158] width 15 height 14
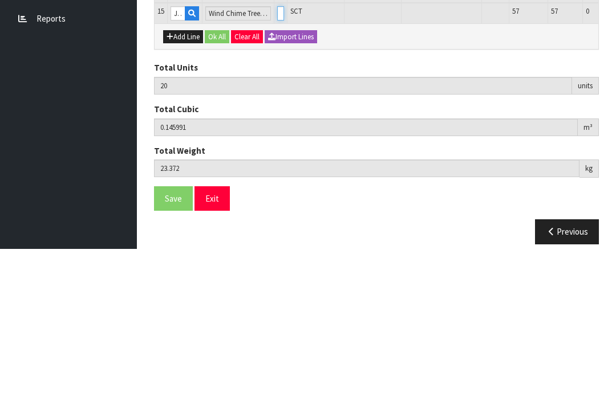
click at [277, 151] on input "0" at bounding box center [280, 158] width 7 height 14
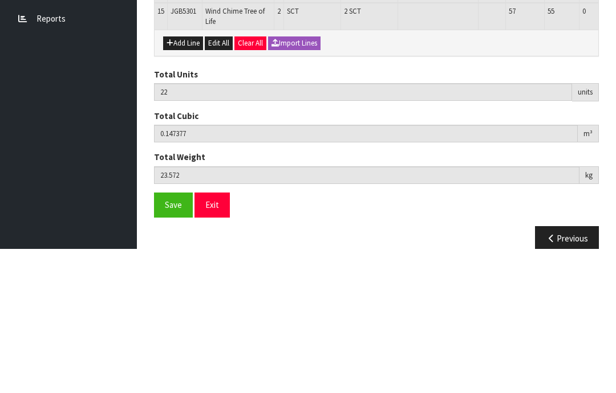
scroll to position [554, 0]
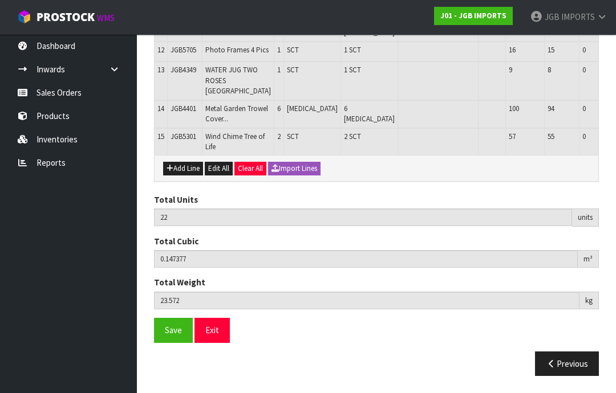
click at [184, 176] on button "Add Line" at bounding box center [183, 169] width 40 height 14
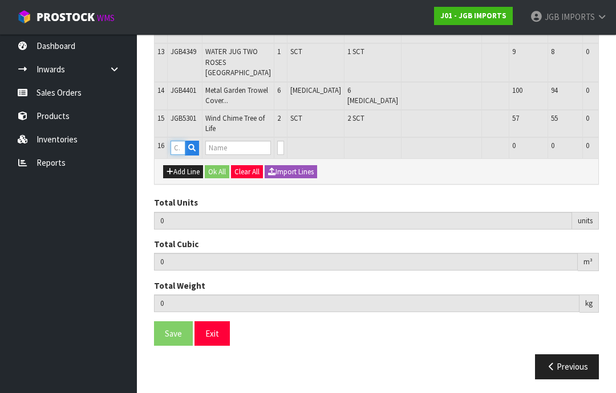
click at [182, 155] on input "text" at bounding box center [178, 148] width 15 height 14
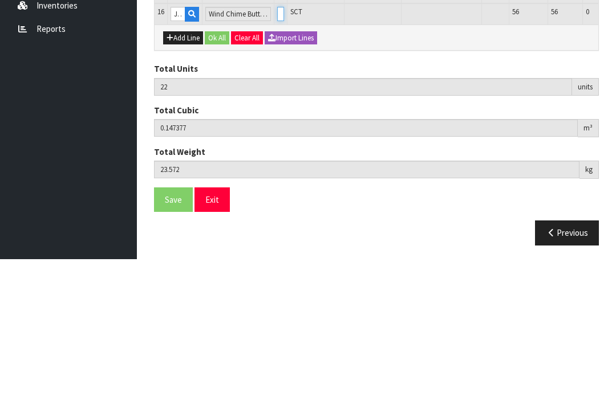
click at [277, 141] on input "0" at bounding box center [280, 148] width 7 height 14
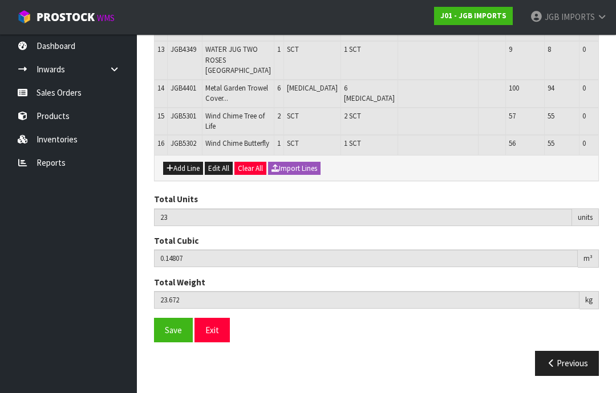
click at [190, 176] on button "Add Line" at bounding box center [183, 169] width 40 height 14
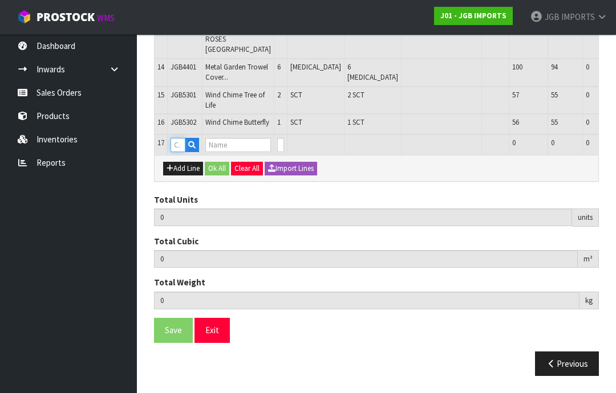
click at [185, 152] on input "text" at bounding box center [178, 145] width 15 height 14
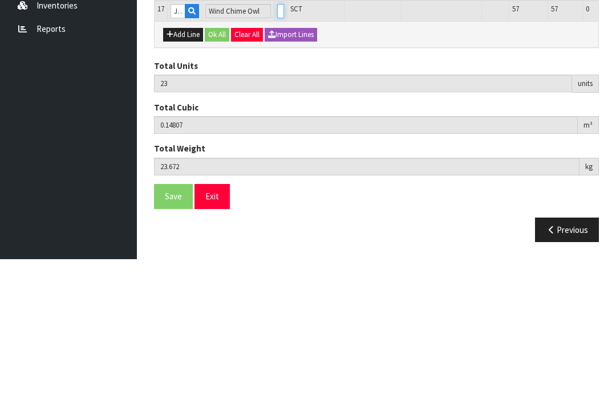
click at [277, 138] on input "0" at bounding box center [280, 145] width 7 height 14
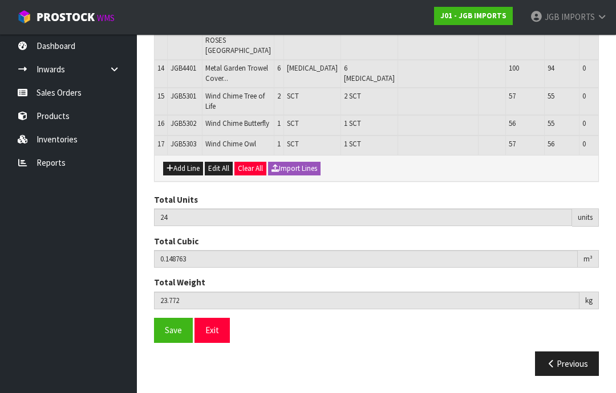
click at [183, 176] on button "Add Line" at bounding box center [183, 169] width 40 height 14
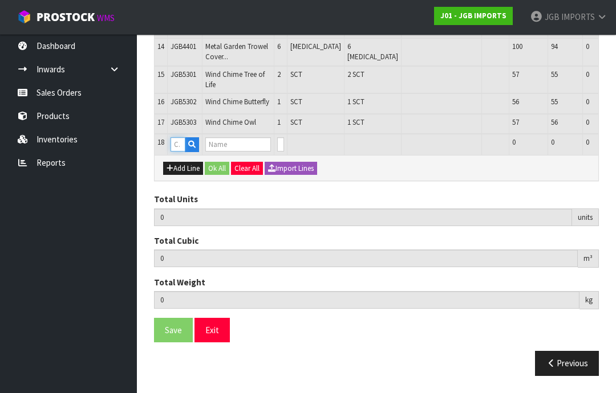
click at [178, 152] on input "text" at bounding box center [178, 144] width 15 height 14
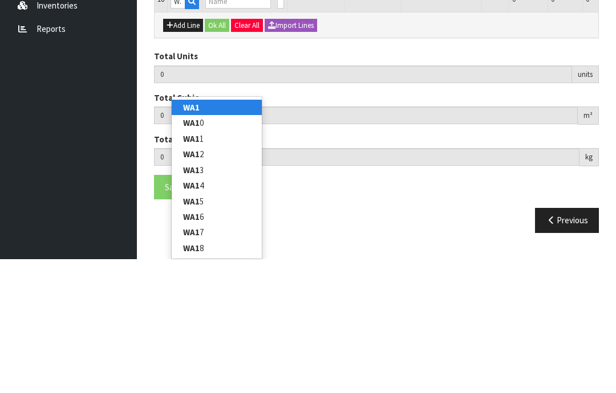
click at [228, 234] on link "WA1" at bounding box center [217, 241] width 90 height 15
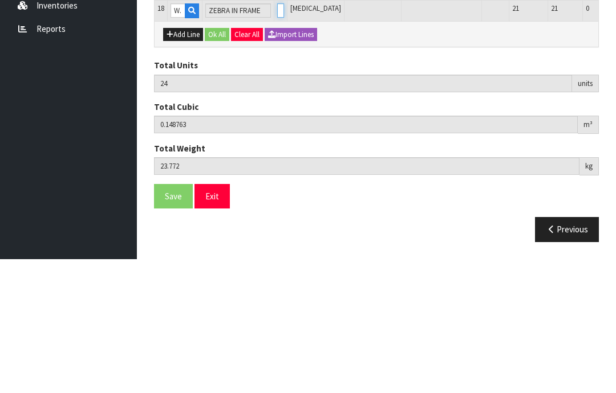
click at [277, 137] on input "0" at bounding box center [280, 144] width 7 height 14
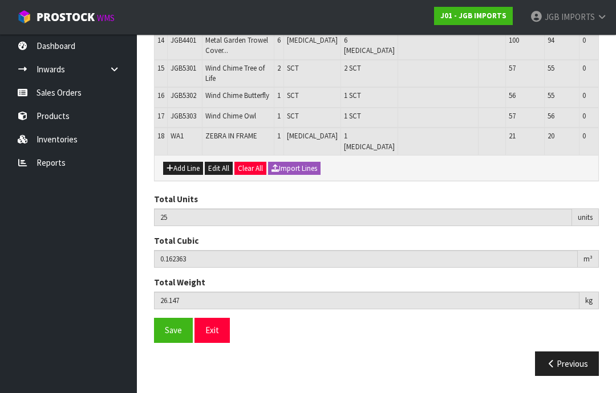
click at [181, 176] on button "Add Line" at bounding box center [183, 169] width 40 height 14
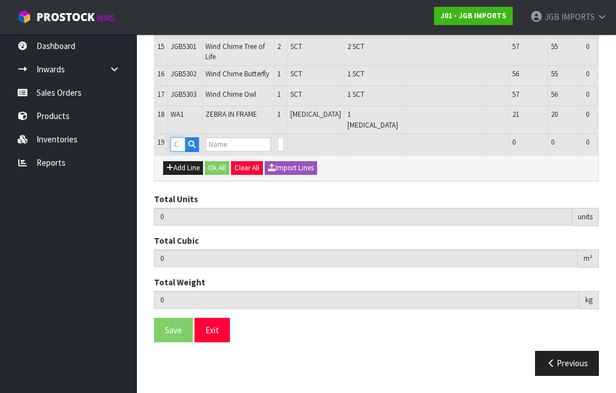
click at [182, 152] on input "text" at bounding box center [178, 144] width 15 height 14
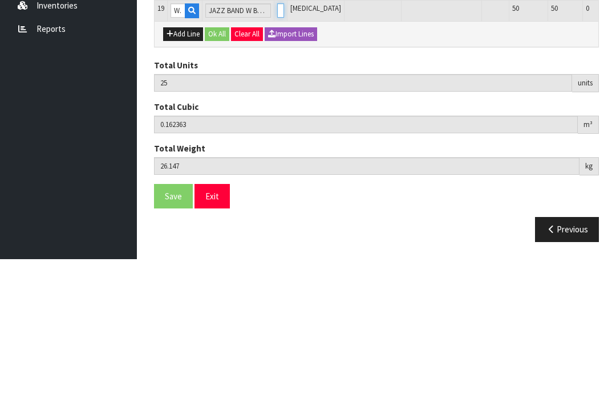
click at [277, 137] on input "0" at bounding box center [280, 144] width 7 height 14
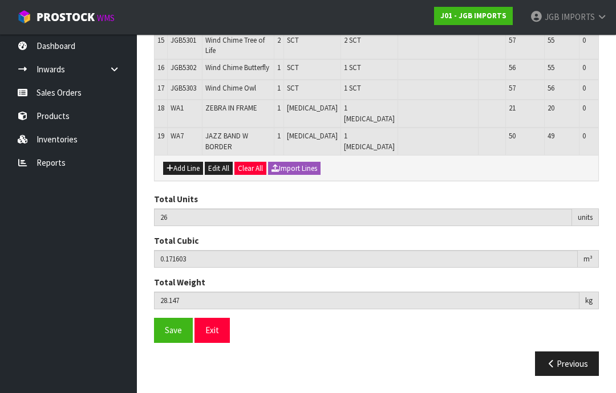
click at [187, 176] on button "Add Line" at bounding box center [183, 169] width 40 height 14
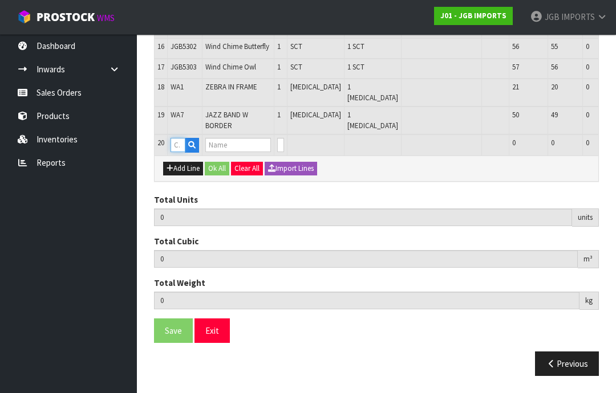
click at [185, 152] on input "text" at bounding box center [178, 145] width 15 height 14
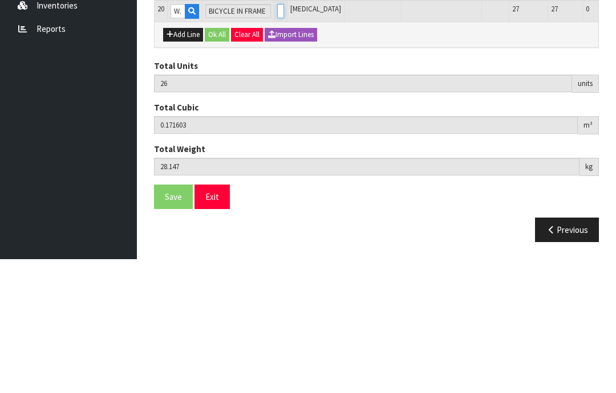
click at [277, 138] on input "0" at bounding box center [280, 145] width 7 height 14
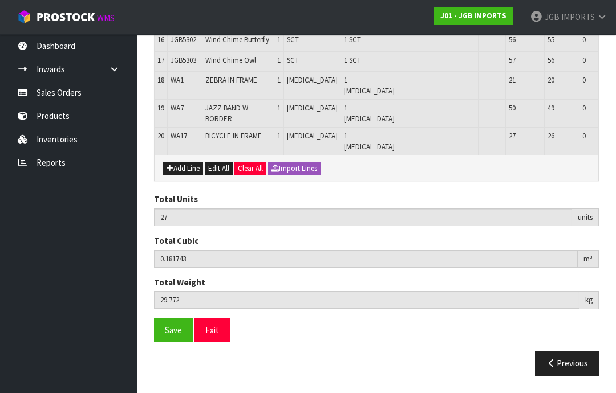
click at [193, 176] on button "Add Line" at bounding box center [183, 169] width 40 height 14
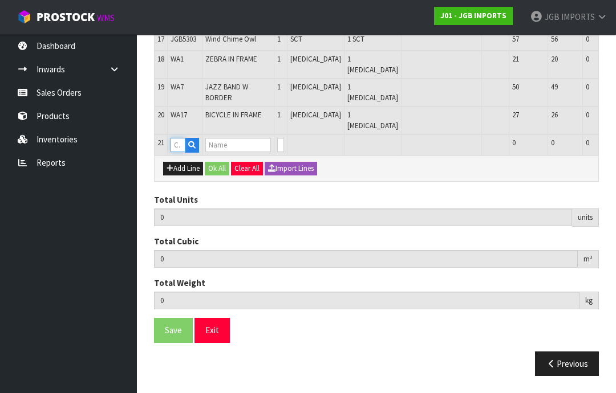
click at [184, 152] on input "text" at bounding box center [178, 145] width 15 height 14
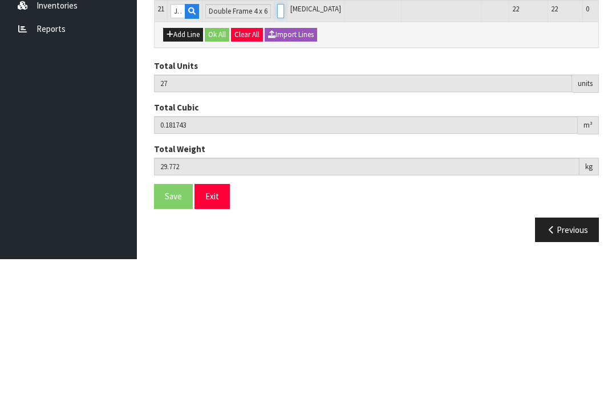
click at [277, 138] on input "0" at bounding box center [280, 145] width 7 height 14
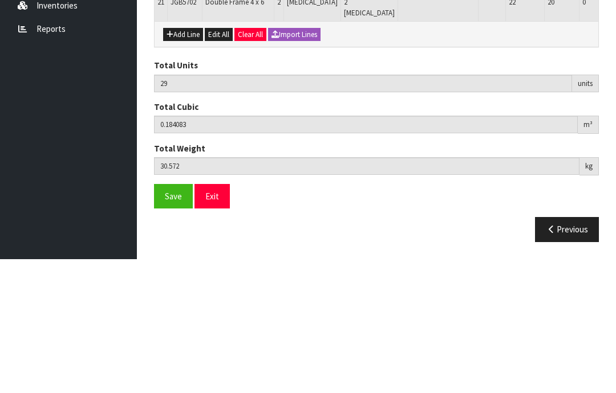
scroll to position [716, 0]
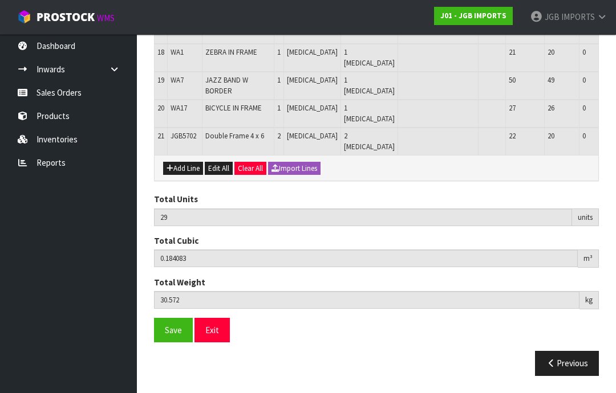
click at [185, 176] on button "Add Line" at bounding box center [183, 169] width 40 height 14
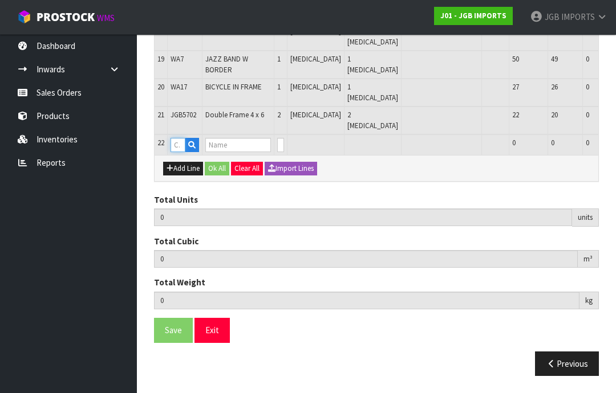
click at [181, 152] on input "text" at bounding box center [178, 145] width 15 height 14
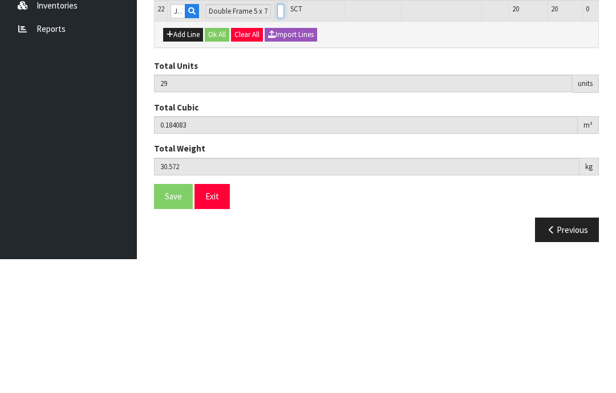
click at [277, 138] on input "0" at bounding box center [280, 145] width 7 height 14
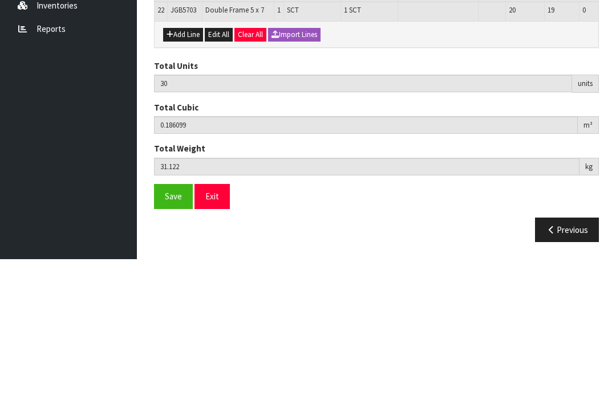
scroll to position [744, 0]
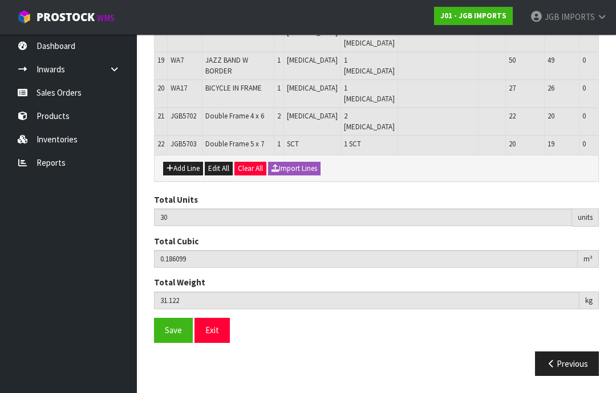
click at [188, 176] on button "Add Line" at bounding box center [183, 169] width 40 height 14
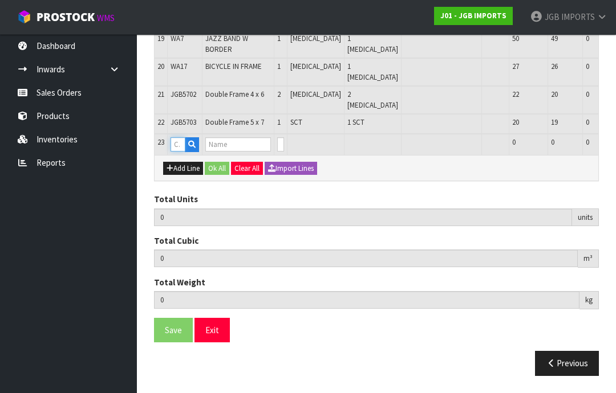
click at [184, 152] on input "text" at bounding box center [178, 144] width 15 height 14
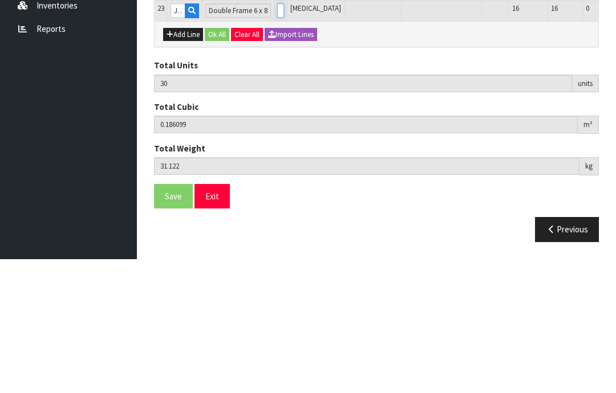
click at [277, 137] on input "0" at bounding box center [280, 144] width 7 height 14
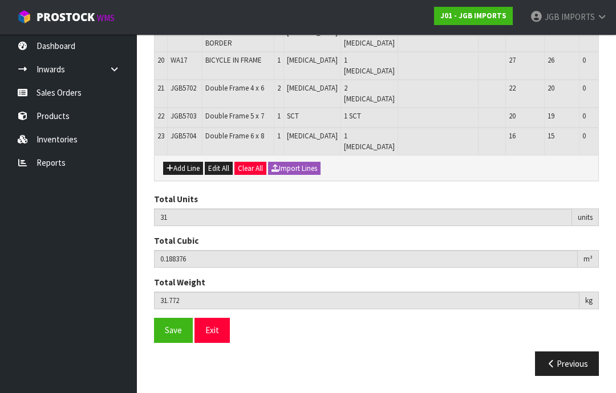
click at [173, 336] on span "Save" at bounding box center [173, 330] width 17 height 11
click at [214, 343] on button "Exit" at bounding box center [211, 330] width 35 height 25
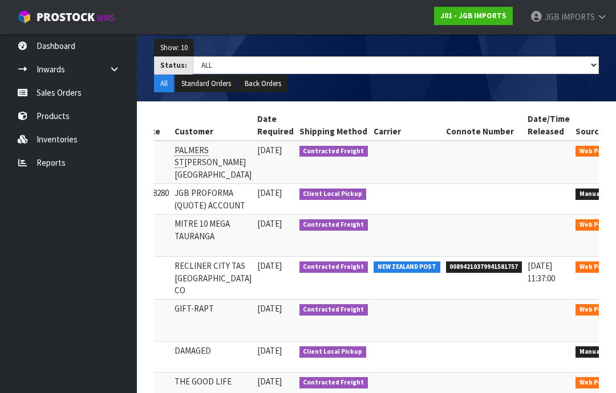
scroll to position [0, 200]
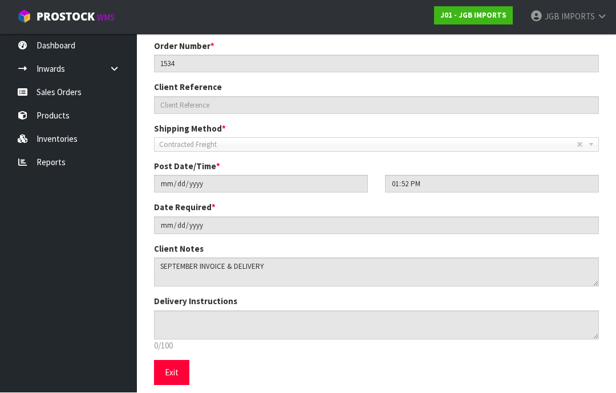
scroll to position [159, 0]
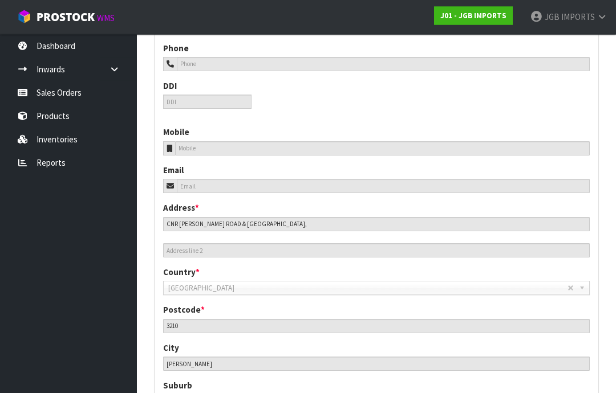
scroll to position [467, 0]
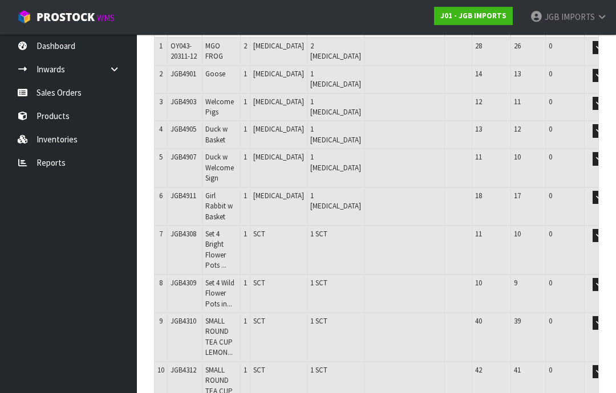
scroll to position [190, 0]
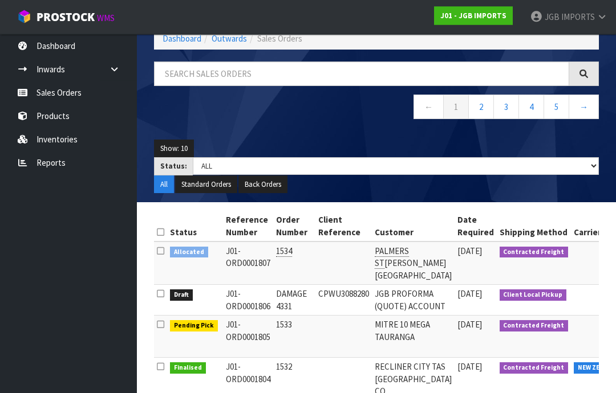
scroll to position [67, 0]
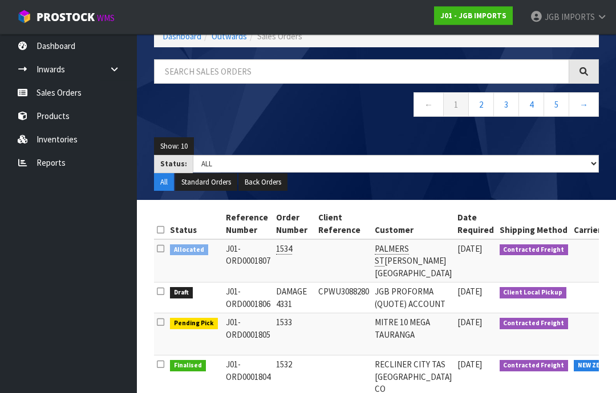
click at [59, 265] on ul "Dashboard Inwards Purchase Orders Receipts Sales Orders Products Inventories Re…" at bounding box center [68, 213] width 137 height 359
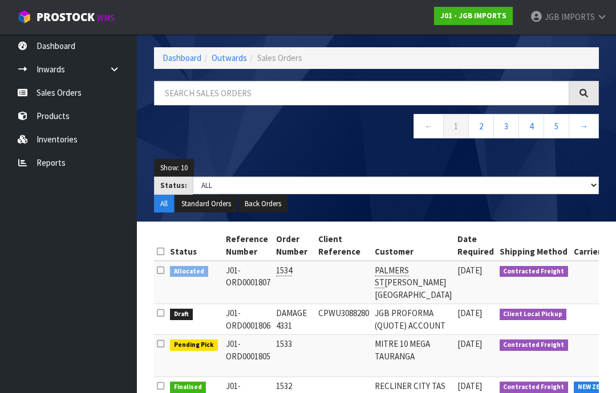
scroll to position [45, 0]
click at [565, 18] on span "IMPORTS" at bounding box center [578, 16] width 34 height 11
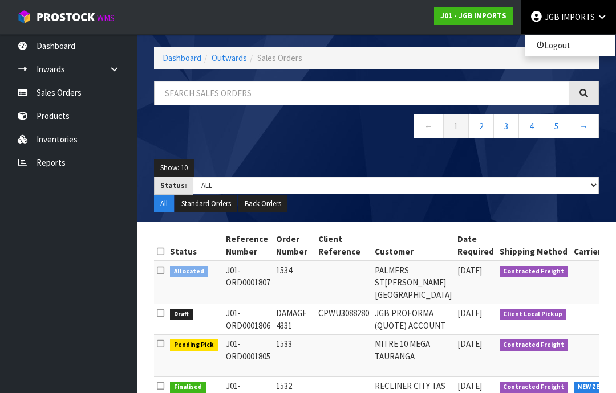
click at [554, 52] on link "Logout" at bounding box center [570, 45] width 90 height 15
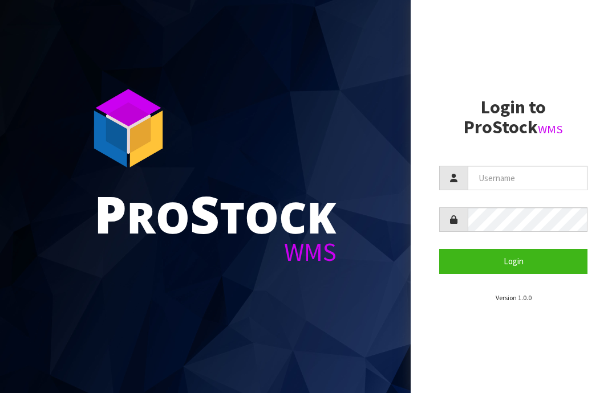
click at [495, 180] on input "text" at bounding box center [528, 178] width 120 height 25
type input "JGBIMPORTS"
click at [520, 263] on button "Login" at bounding box center [513, 261] width 148 height 25
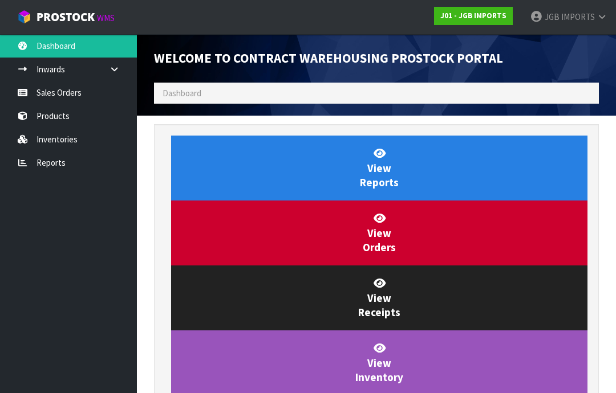
scroll to position [672, 462]
click at [58, 95] on link "Sales Orders" at bounding box center [68, 92] width 137 height 23
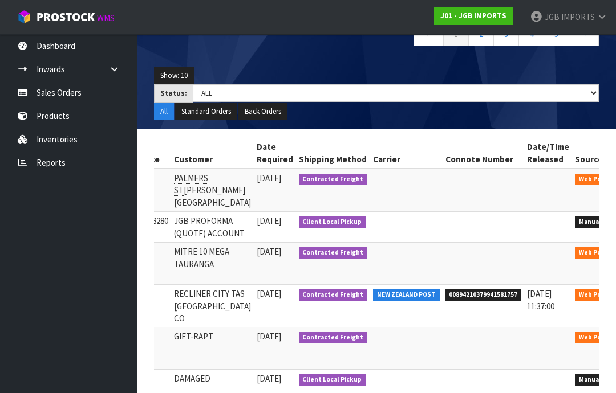
scroll to position [0, 200]
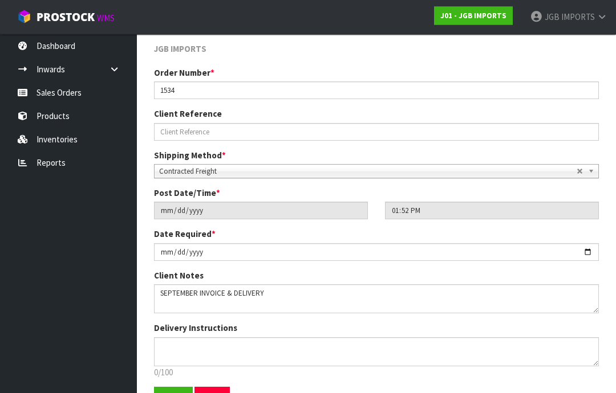
scroll to position [159, 0]
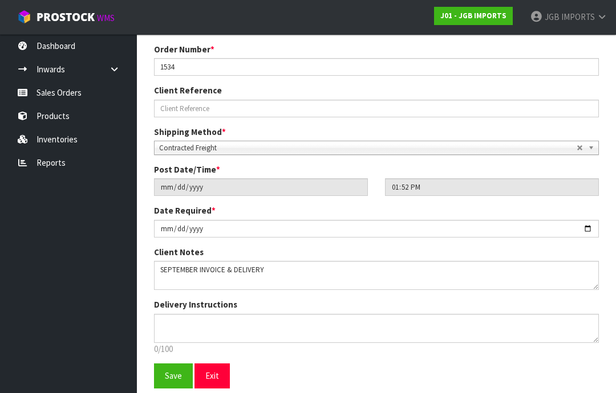
click at [174, 372] on span "Save" at bounding box center [173, 376] width 17 height 11
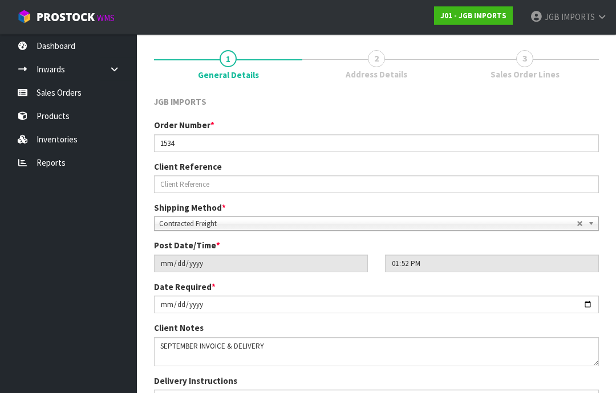
scroll to position [200, 0]
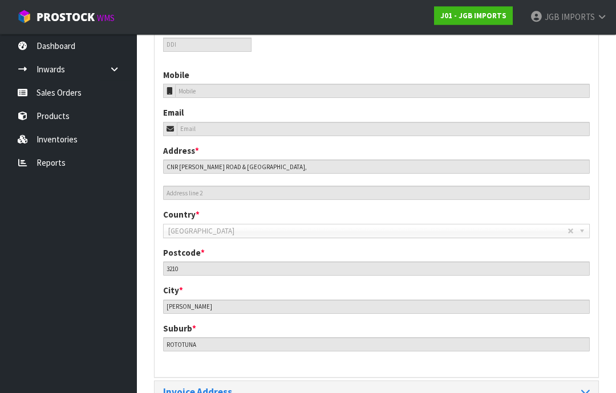
scroll to position [508, 0]
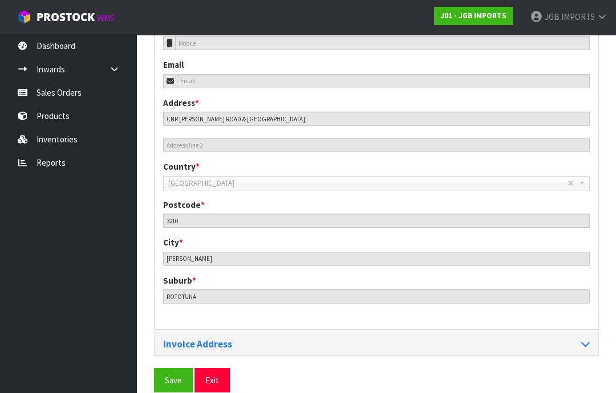
click at [176, 380] on span "Save" at bounding box center [173, 380] width 17 height 11
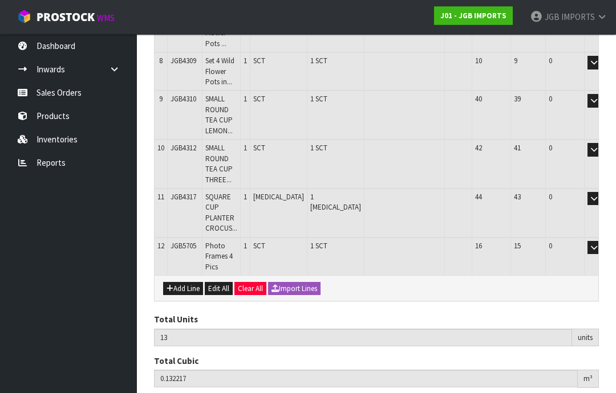
scroll to position [458, 0]
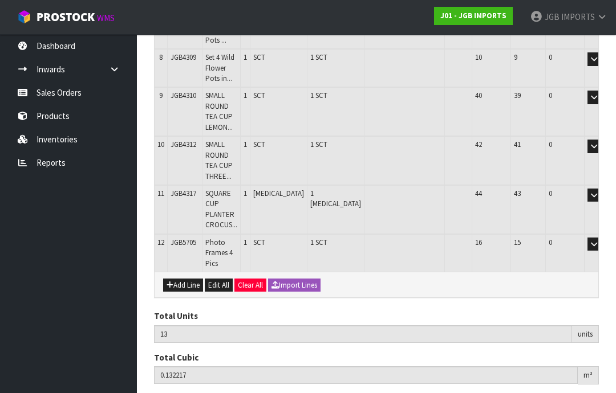
click at [186, 279] on button "Add Line" at bounding box center [183, 286] width 40 height 14
type input "0"
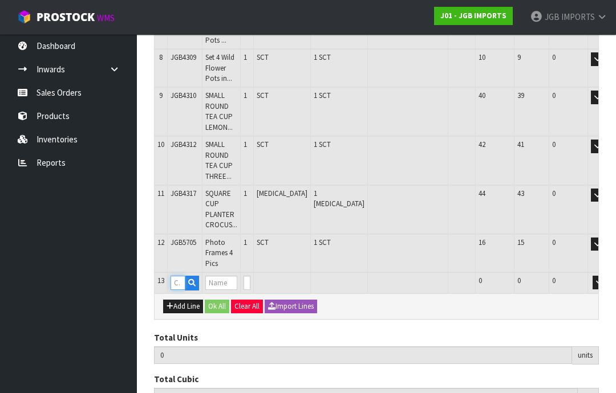
click at [180, 276] on input "text" at bounding box center [178, 283] width 15 height 14
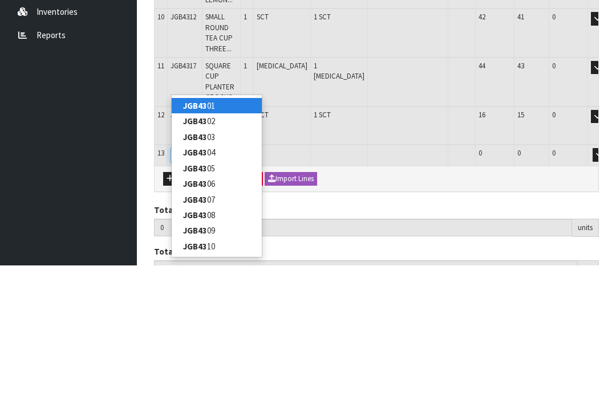
type input "JGB4349"
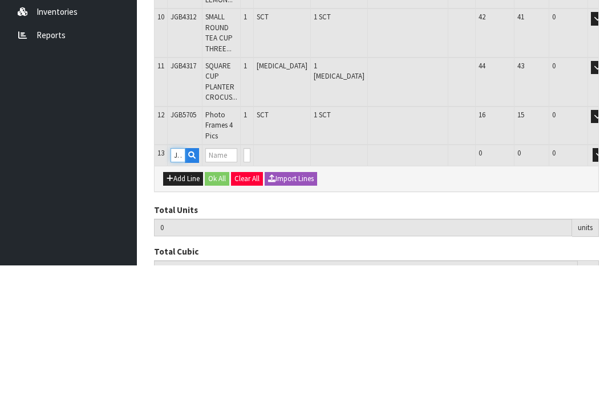
type input "13"
type input "0.132217"
type input "21.822"
type input "WATER JUG TWO ROSES [GEOGRAPHIC_DATA]"
type input "0"
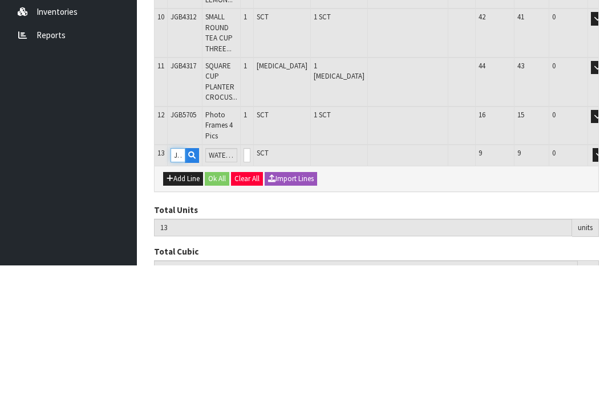
type input "JGB4349"
click at [250, 276] on input "0" at bounding box center [247, 283] width 7 height 14
type input "0"
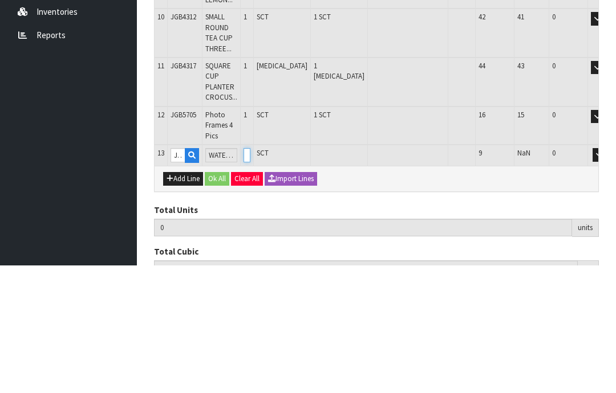
type input "14"
type input "0.140159"
type input "22.772"
type input "1"
click at [607, 276] on button "OK" at bounding box center [615, 283] width 16 height 14
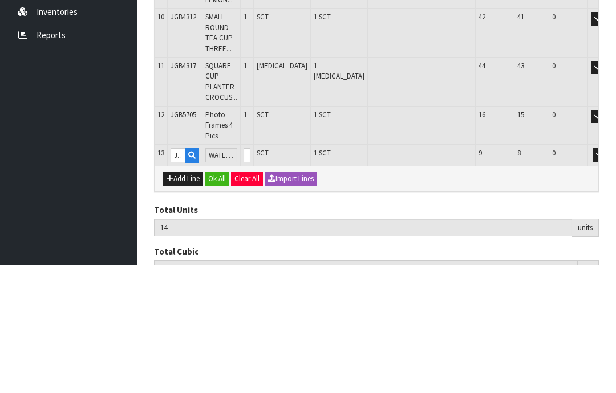
scroll to position [479, 0]
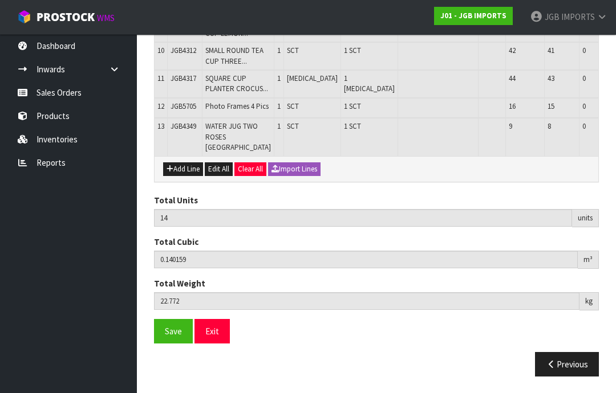
click at [188, 176] on button "Add Line" at bounding box center [183, 170] width 40 height 14
type input "0"
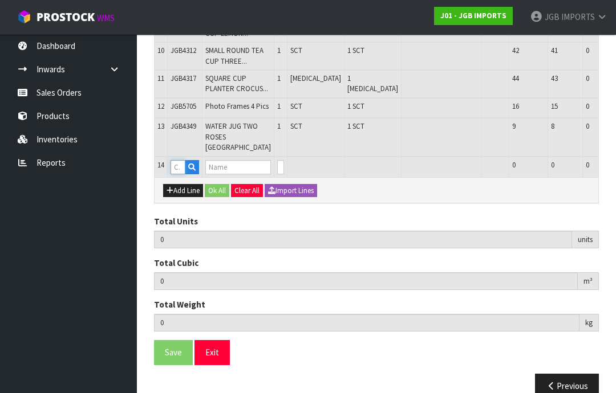
click at [184, 174] on input "text" at bounding box center [178, 167] width 15 height 14
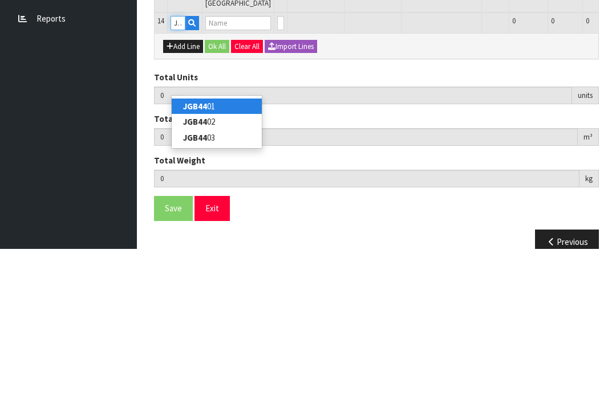
type input "JGB4401"
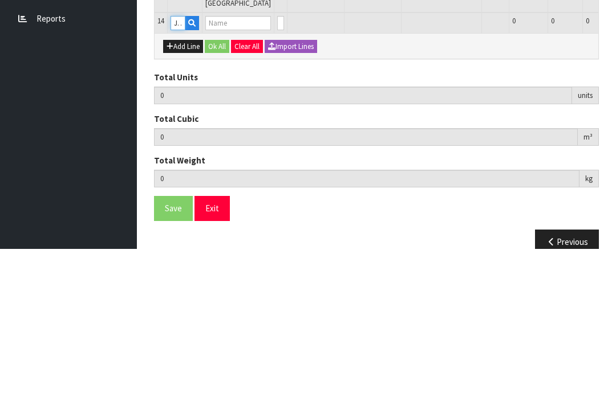
type input "14"
type input "0.140159"
type input "22.772"
type input "Metal Garden Trowel Covered in Flowers"
type input "0"
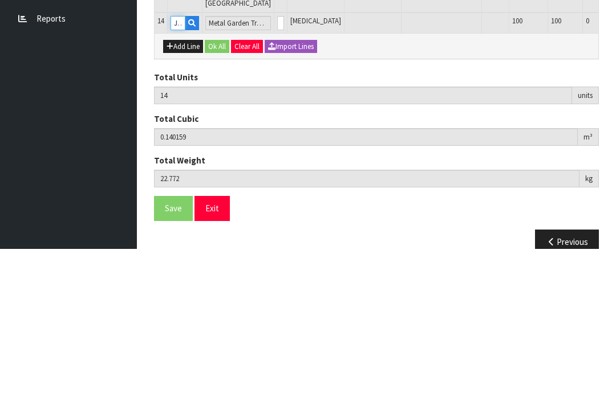
type input "JGB4401"
click at [277, 160] on input "0" at bounding box center [280, 167] width 7 height 14
type input "0"
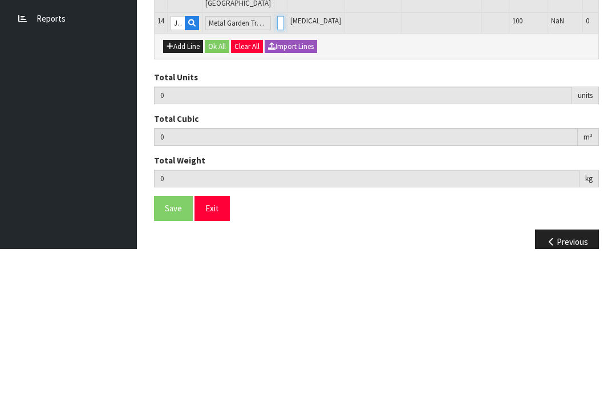
type input "20"
type input "0.145991"
type input "23.372"
type input "6"
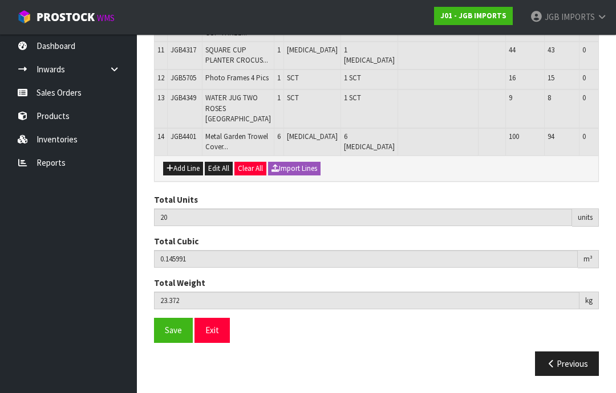
click at [187, 176] on button "Add Line" at bounding box center [183, 169] width 40 height 14
type input "0"
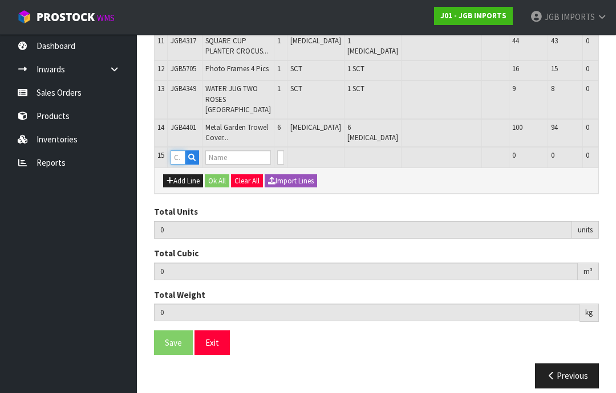
click at [180, 165] on input "text" at bounding box center [178, 158] width 15 height 14
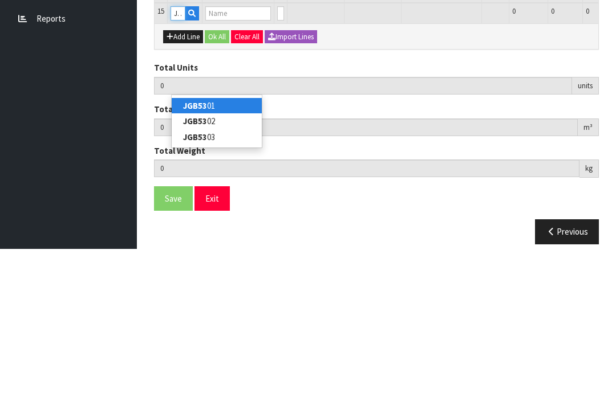
type input "JGB5301"
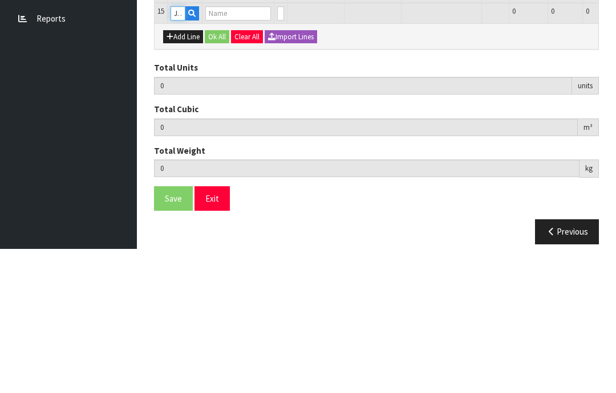
type input "20"
type input "0.145991"
type input "23.372"
type input "Wind Chime Tree of Life"
type input "0"
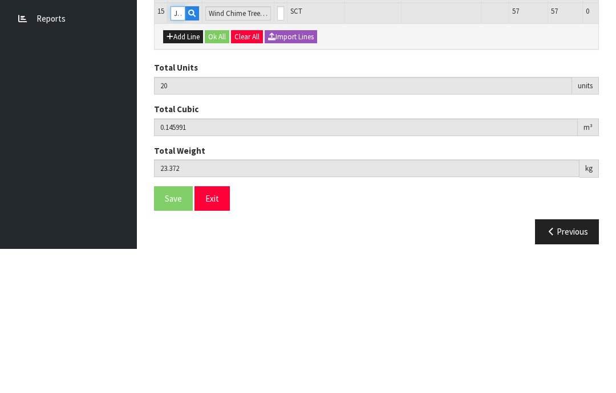
type input "JGB5301"
click at [277, 151] on input "0" at bounding box center [280, 158] width 7 height 14
type input "0"
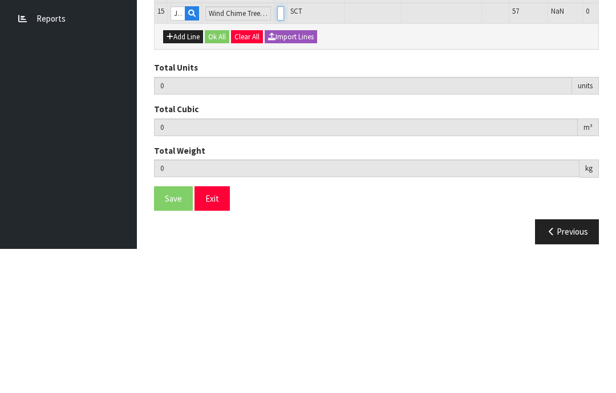
type input "22"
type input "0.147377"
type input "23.572"
type input "2"
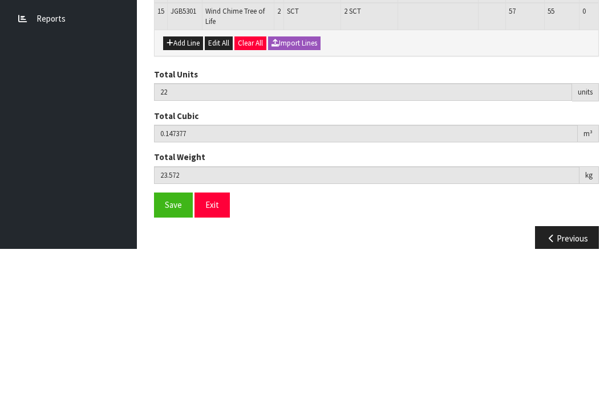
scroll to position [554, 0]
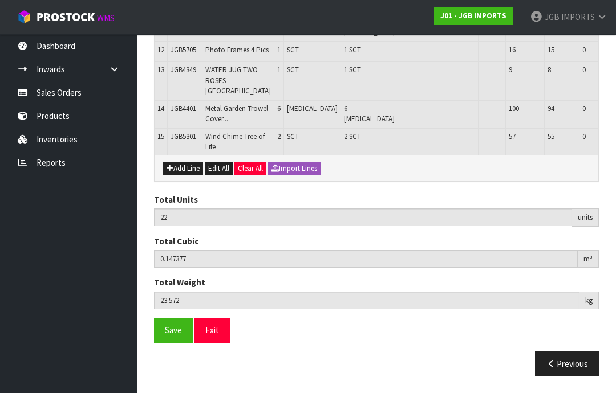
click at [182, 176] on button "Add Line" at bounding box center [183, 169] width 40 height 14
type input "0"
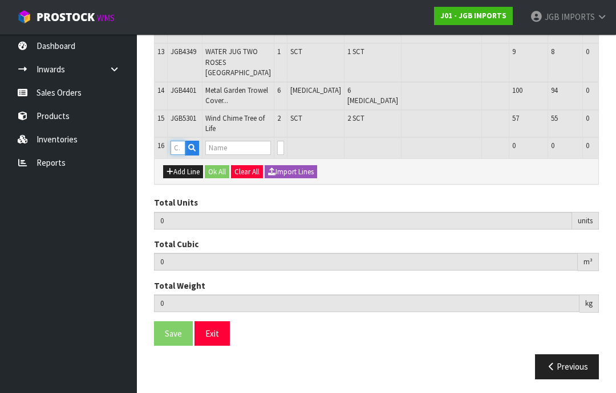
click at [181, 155] on input "text" at bounding box center [178, 148] width 15 height 14
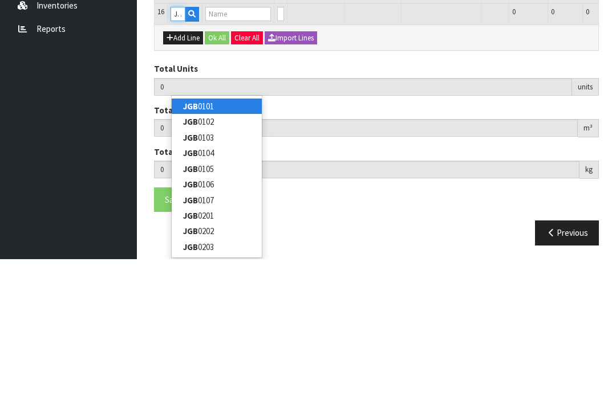
type input "JGB5302"
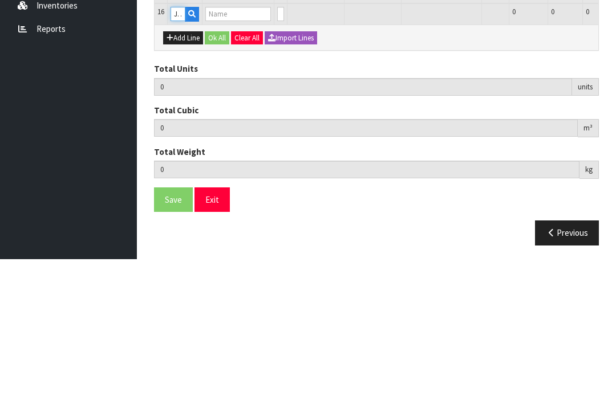
type input "22"
type input "0.147377"
type input "23.572"
type input "Wind Chime Butterfly"
type input "0"
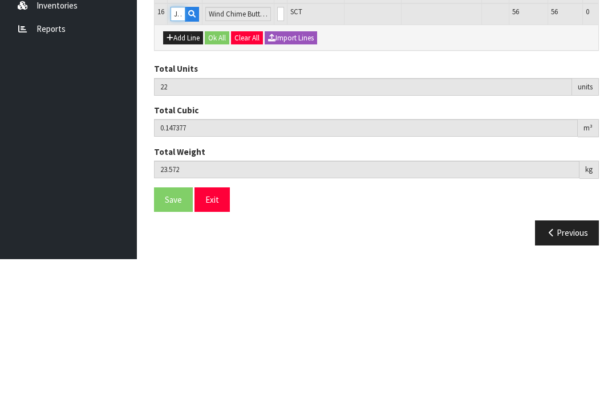
type input "JGB5302"
click at [277, 141] on input "0" at bounding box center [280, 148] width 7 height 14
type input "0"
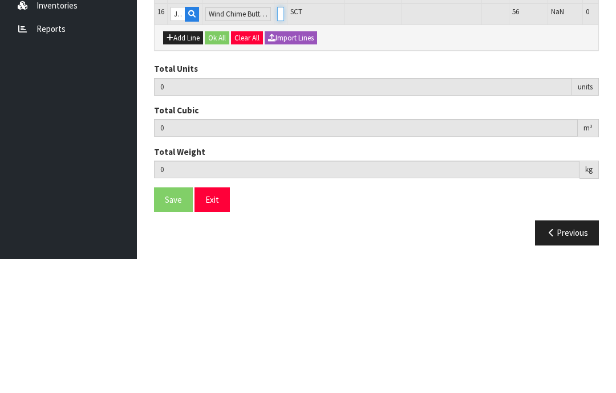
type input "1"
type input "23"
type input "0.14807"
type input "23.672"
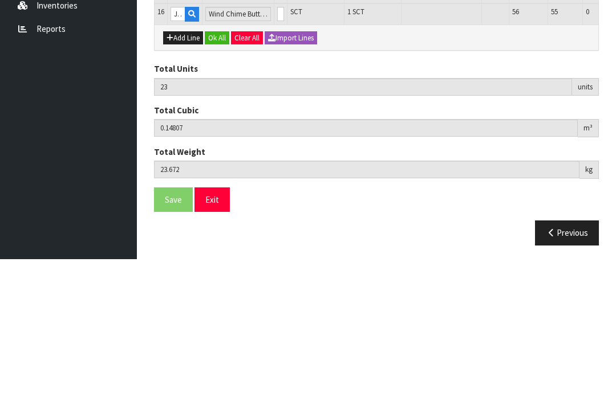
scroll to position [581, 0]
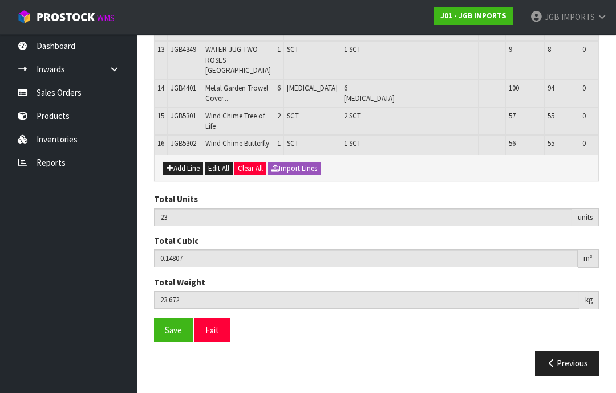
click at [186, 176] on button "Add Line" at bounding box center [183, 169] width 40 height 14
type input "0"
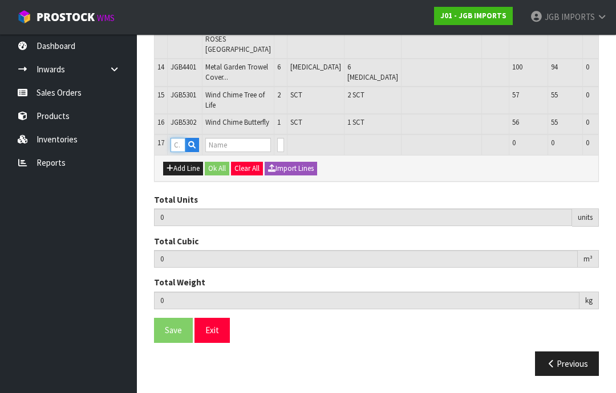
click at [182, 152] on input "text" at bounding box center [178, 145] width 15 height 14
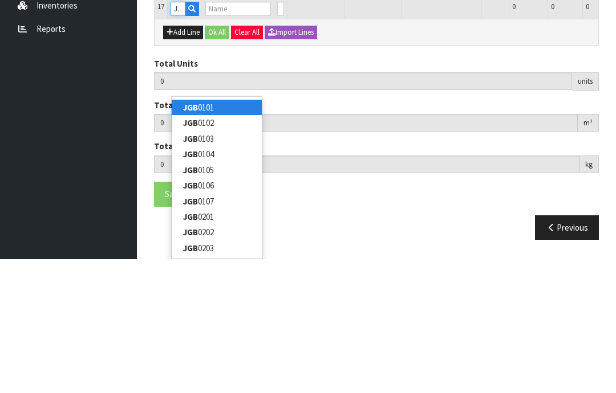
type input "JGB5303"
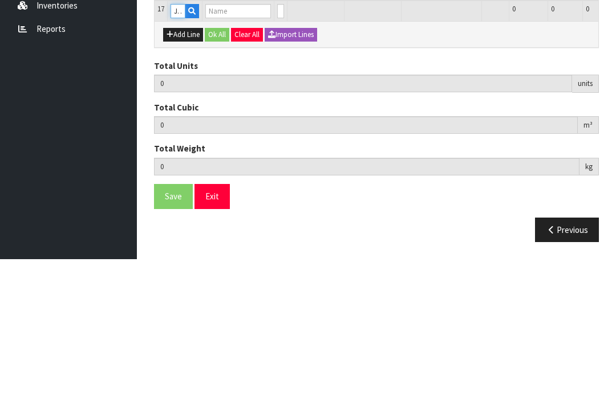
type input "23"
type input "0.14807"
type input "23.672"
type input "Wind Chime Owl"
type input "0"
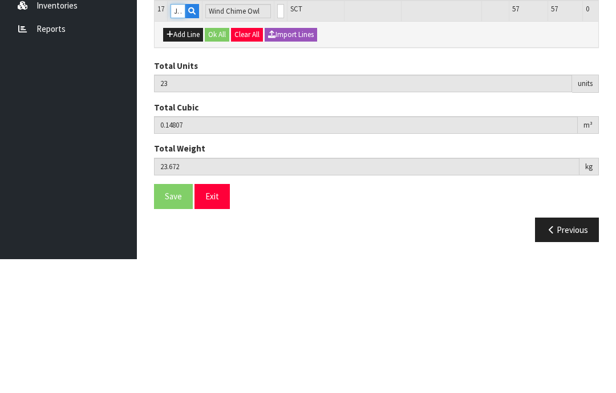
type input "JGB5303"
click at [277, 138] on input "0" at bounding box center [280, 145] width 7 height 14
type input "0"
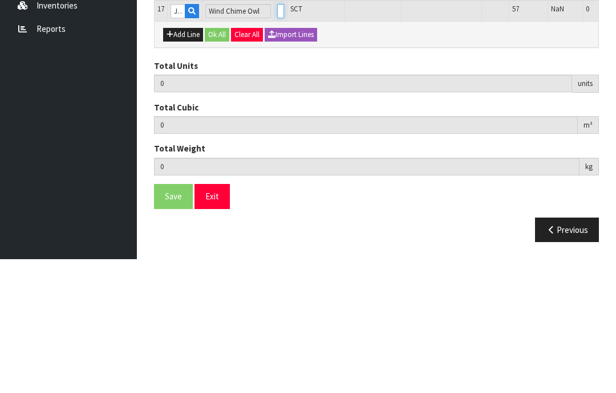
type input "1"
type input "24"
type input "0.148763"
type input "23.772"
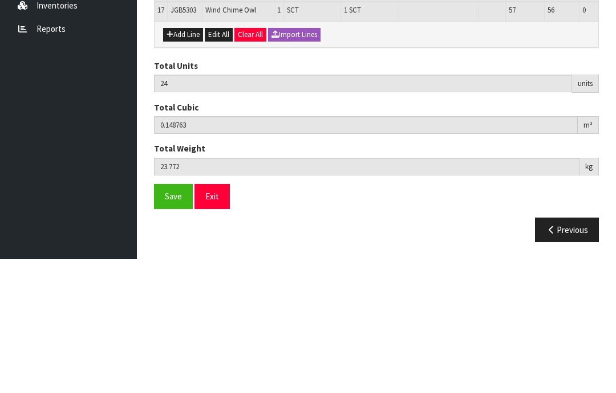
scroll to position [608, 0]
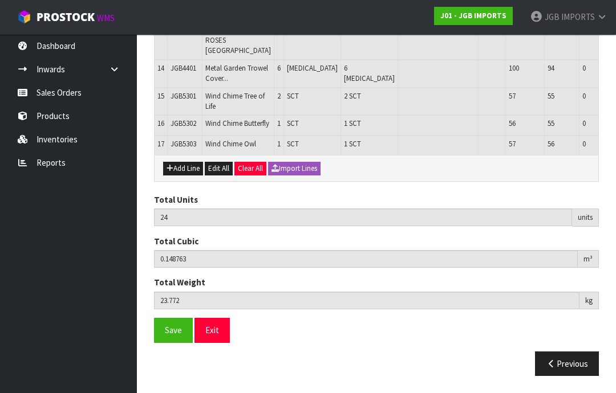
click at [188, 176] on button "Add Line" at bounding box center [183, 169] width 40 height 14
type input "0"
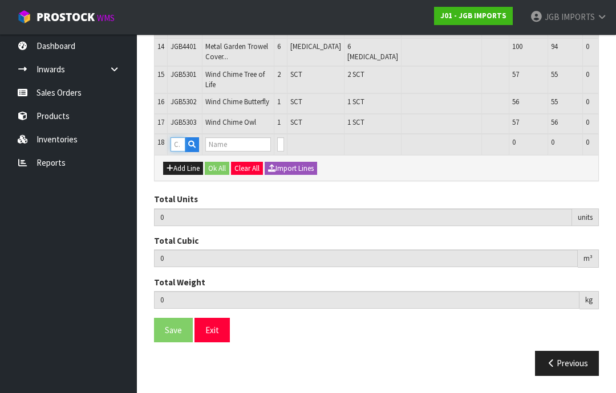
click at [183, 152] on input "text" at bounding box center [178, 144] width 15 height 14
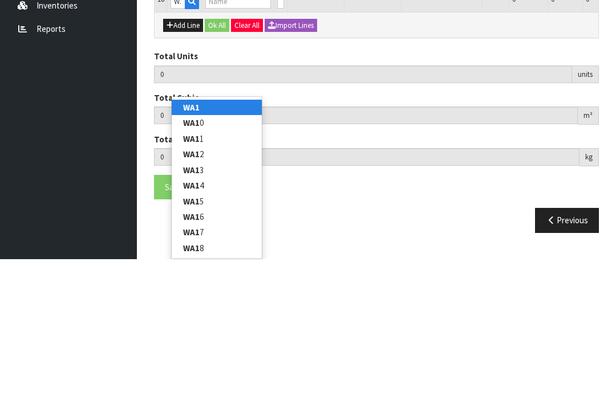
click at [209, 234] on link "WA1" at bounding box center [217, 241] width 90 height 15
type input "WA1"
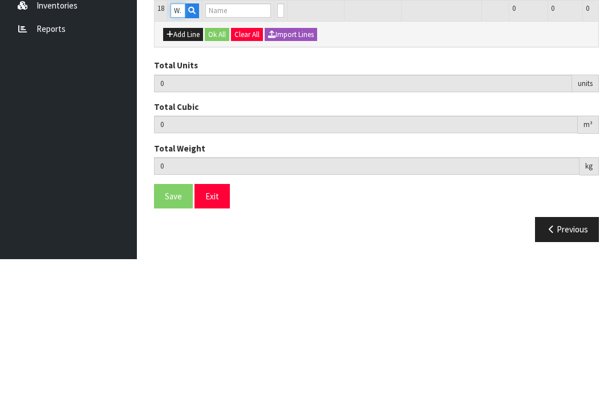
type input "24"
type input "0.148763"
type input "23.772"
type input "ZEBRA IN FRAME"
type input "0"
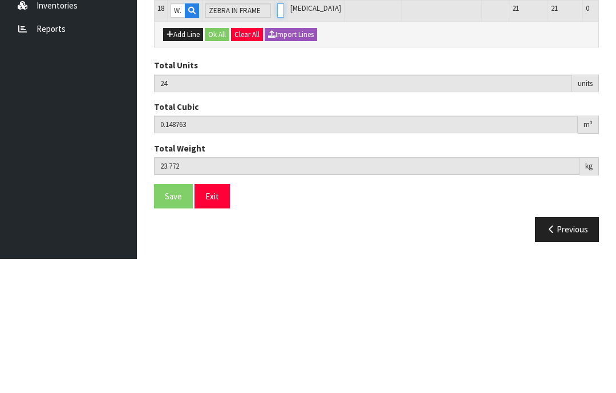
click at [277, 137] on input "0" at bounding box center [280, 144] width 7 height 14
type input "0"
type input "25"
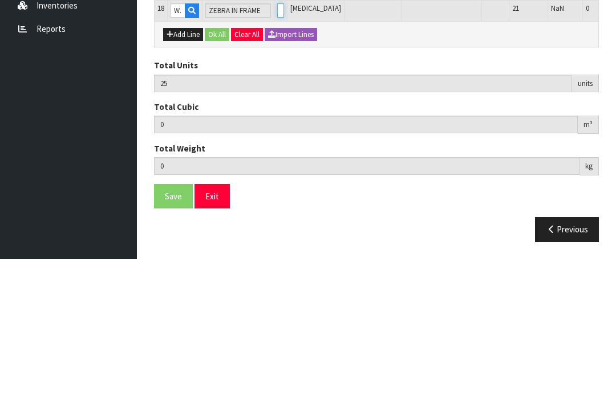
type input "0.162363"
type input "26.147"
type input "1"
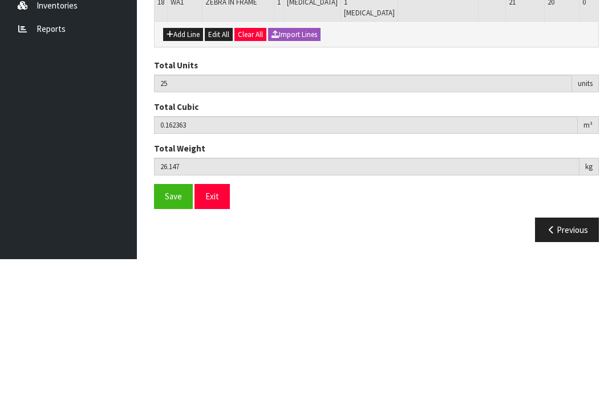
scroll to position [635, 0]
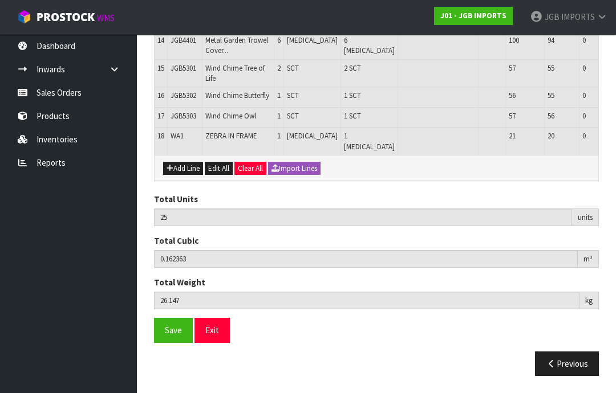
click at [186, 176] on button "Add Line" at bounding box center [183, 169] width 40 height 14
type input "0"
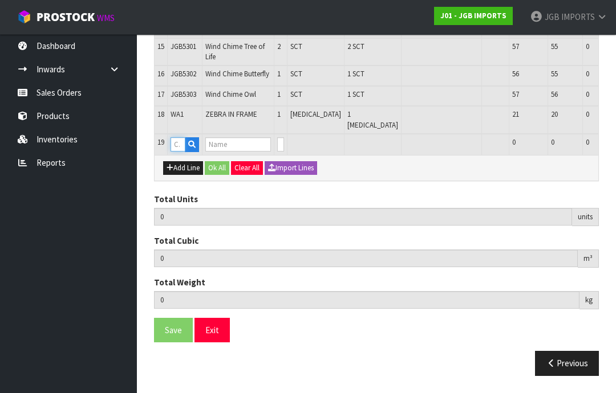
click at [180, 152] on input "text" at bounding box center [178, 144] width 15 height 14
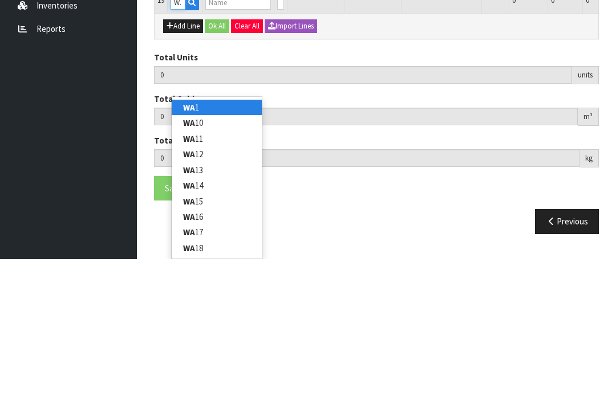
type input "WA7"
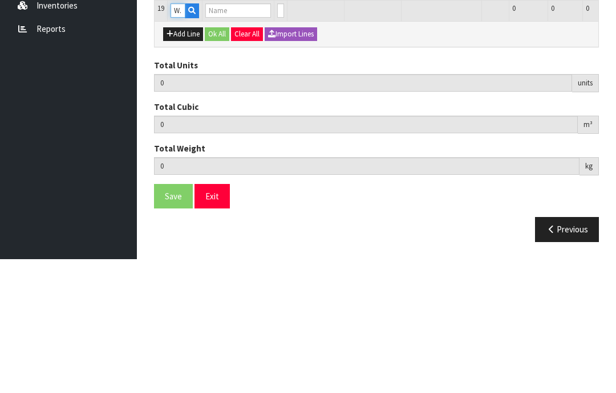
type input "25"
type input "0.162363"
type input "26.147"
type input "JAZZ BAND W BORDER"
type input "0"
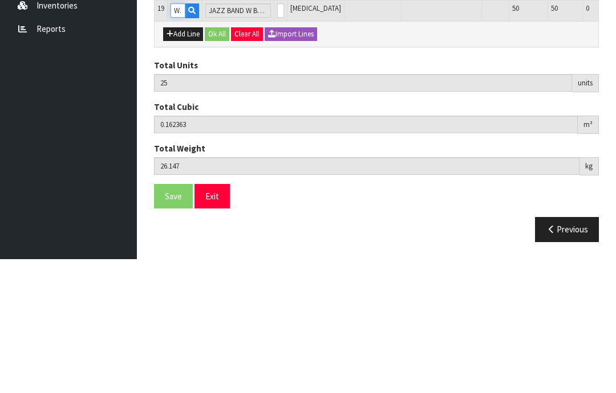
type input "WA7"
click at [277, 137] on input "0" at bounding box center [280, 144] width 7 height 14
type input "0"
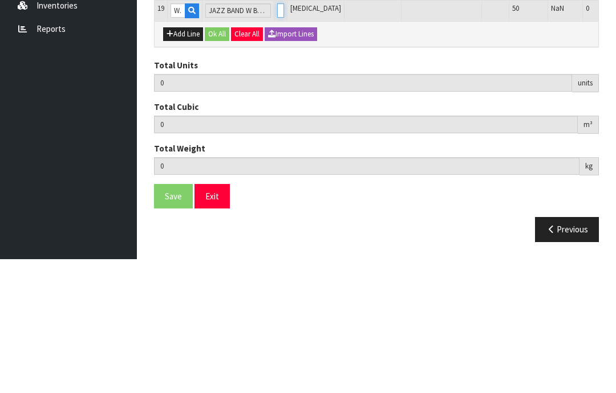
type input "1"
type input "26"
type input "0.171603"
type input "28.147"
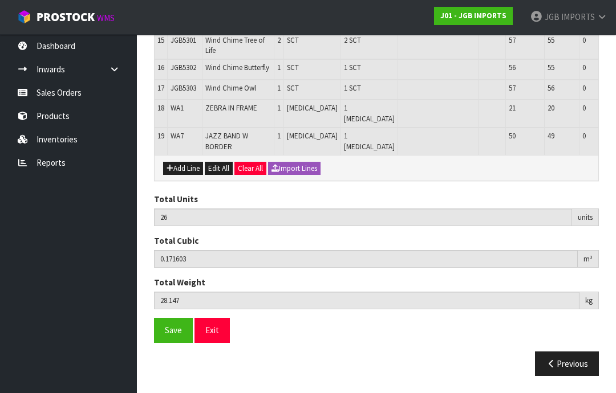
click at [189, 176] on button "Add Line" at bounding box center [183, 169] width 40 height 14
type input "0"
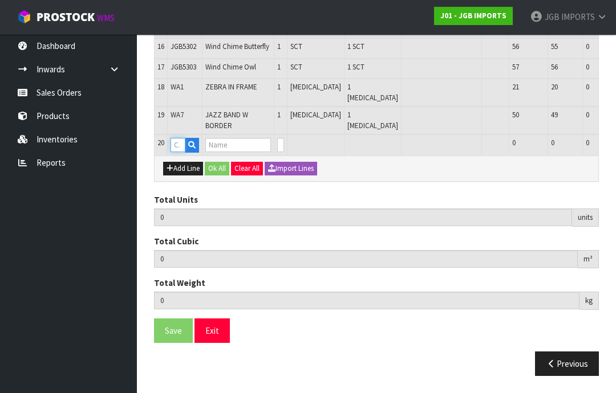
click at [182, 152] on input "text" at bounding box center [178, 145] width 15 height 14
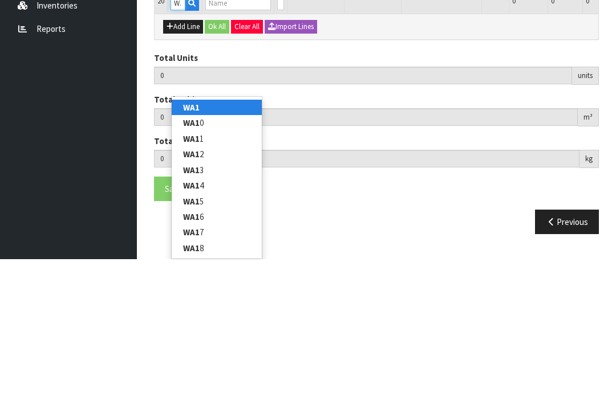
type input "WA17"
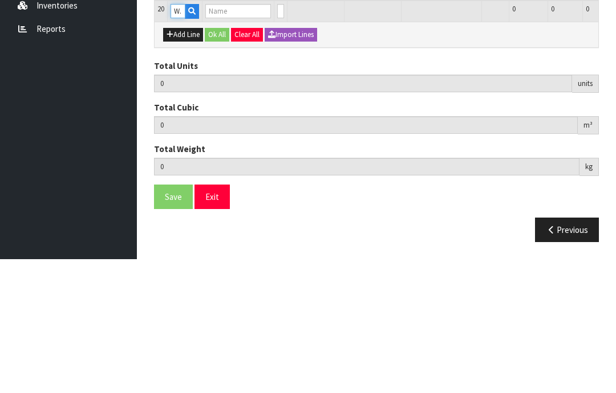
type input "26"
type input "0.171603"
type input "28.147"
type input "BICYCLE IN FRAME"
type input "0"
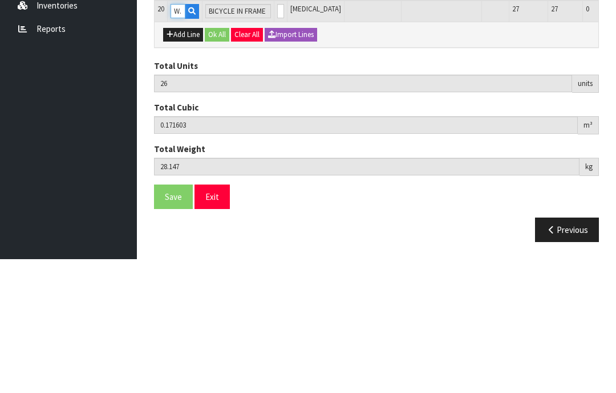
type input "WA17"
click at [277, 138] on input "0" at bounding box center [280, 145] width 7 height 14
type input "0"
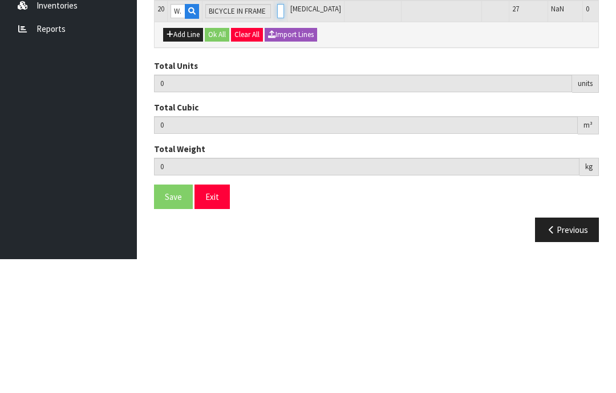
type input "1"
type input "27"
type input "0.181743"
type input "29.772"
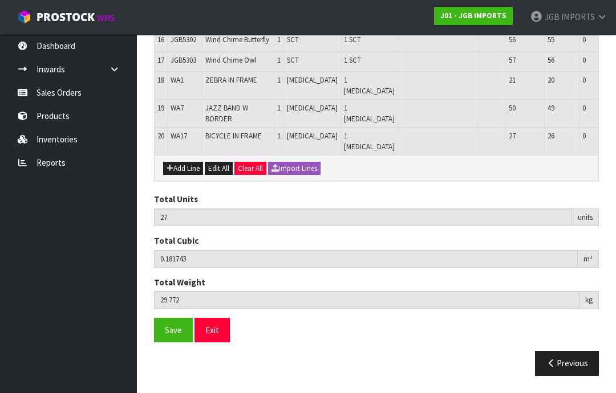
click at [185, 176] on button "Add Line" at bounding box center [183, 169] width 40 height 14
type input "0"
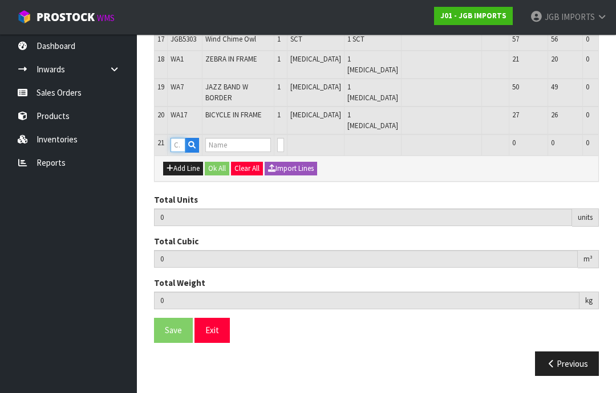
click at [181, 152] on input "text" at bounding box center [178, 145] width 15 height 14
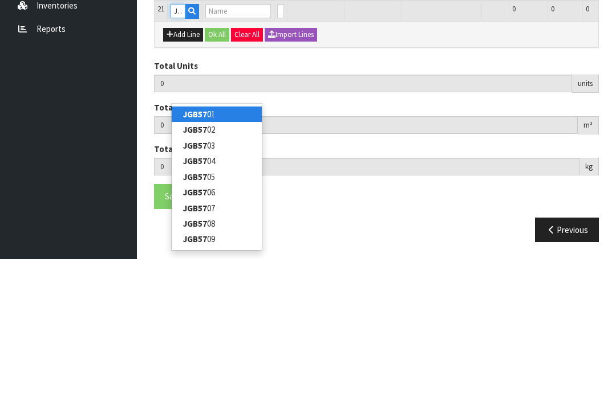
type input "JGB5702"
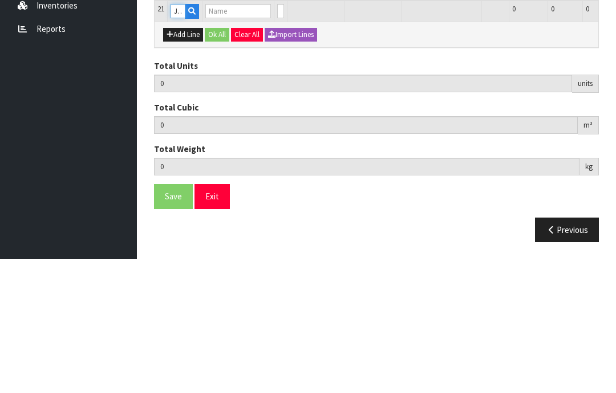
type input "27"
type input "0.181743"
type input "29.772"
type input "Double Frame 4 x 6"
type input "0"
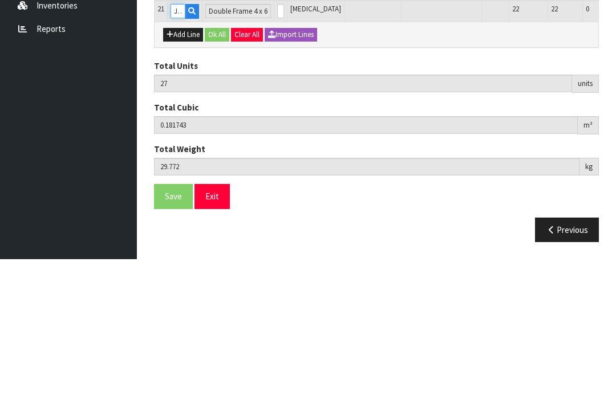
type input "JGB5702"
click at [277, 138] on input "0" at bounding box center [280, 145] width 7 height 14
type input "0"
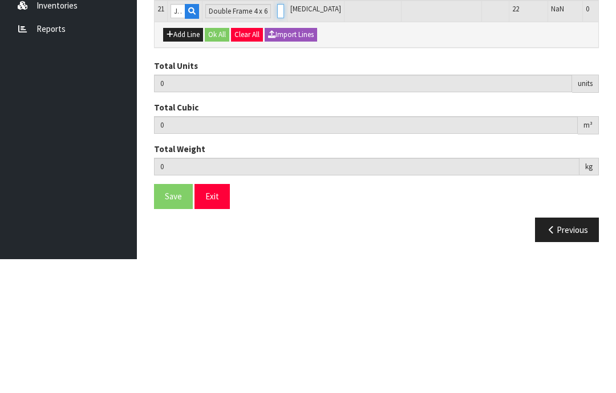
type input "29"
type input "0.184083"
type input "30.572"
type input "2"
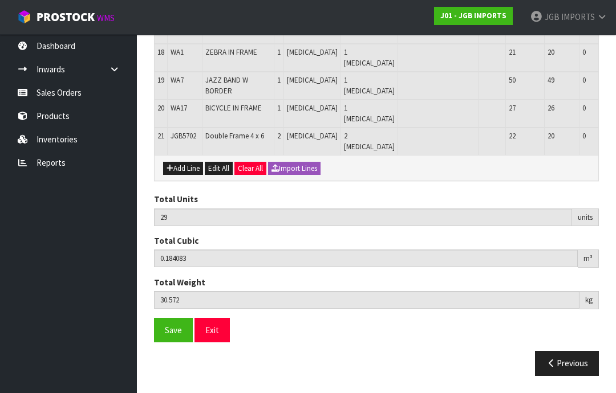
click at [188, 176] on button "Add Line" at bounding box center [183, 169] width 40 height 14
type input "0"
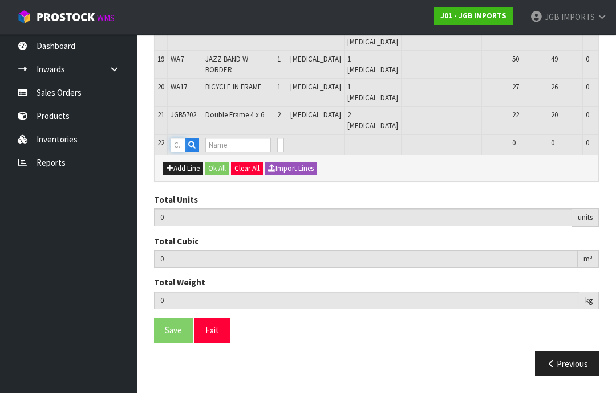
click at [180, 152] on input "text" at bounding box center [178, 145] width 15 height 14
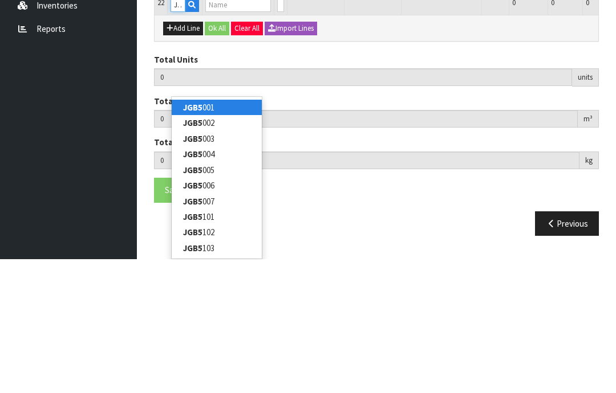
type input "JGB5703"
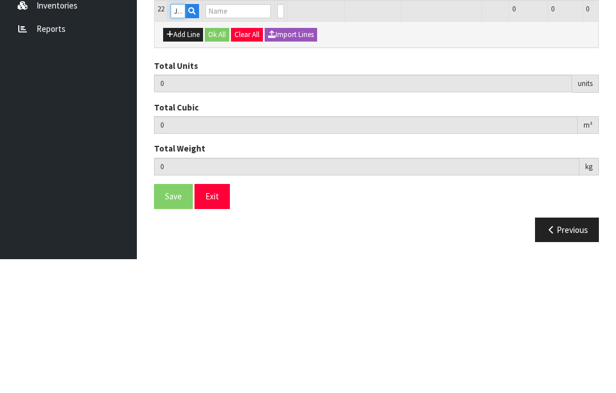
type input "29"
type input "0.184083"
type input "30.572"
type input "Double Frame 5 x 7"
type input "0"
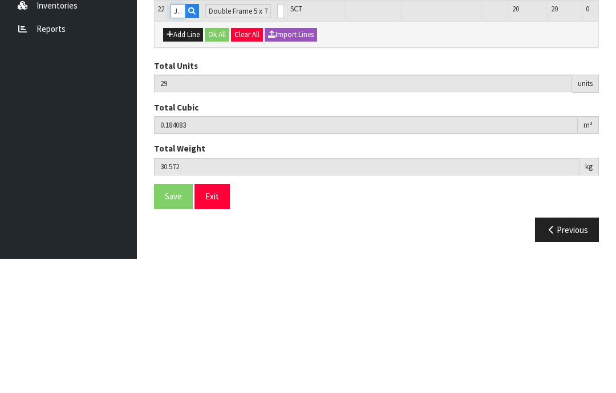
type input "JGB5703"
click at [277, 138] on input "0" at bounding box center [280, 145] width 7 height 14
type input "0"
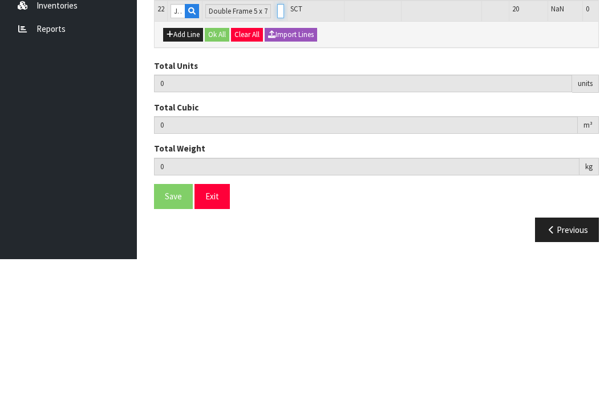
type input "1"
type input "30"
type input "0.186099"
type input "31.122"
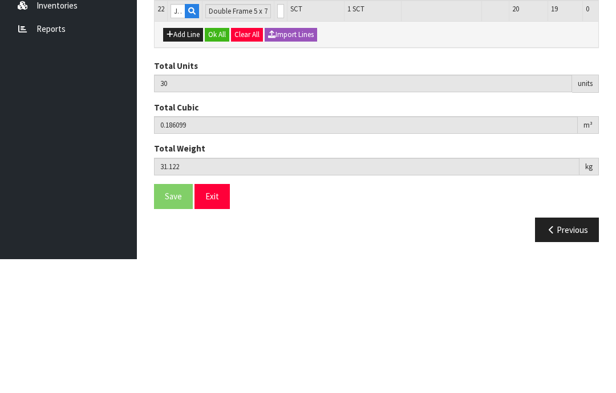
scroll to position [744, 0]
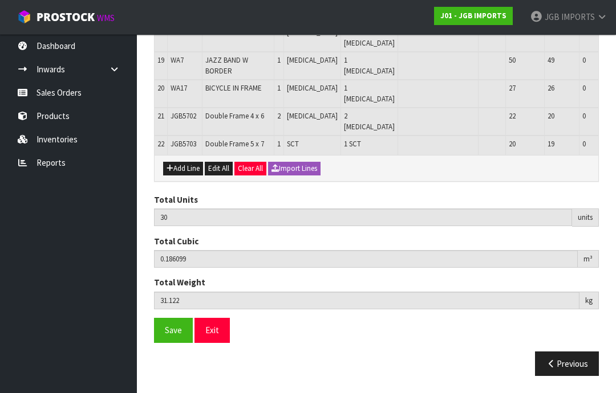
click at [177, 176] on button "Add Line" at bounding box center [183, 169] width 40 height 14
type input "0"
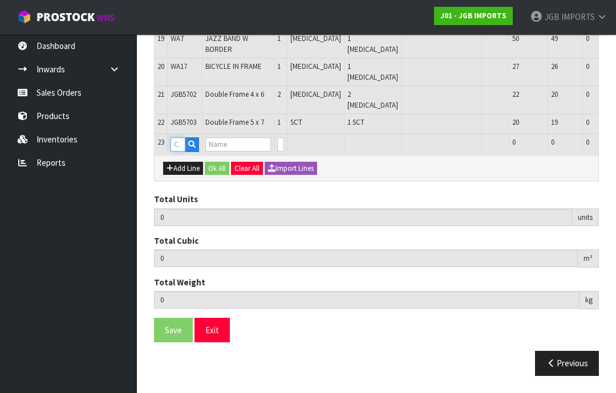
click at [181, 152] on input "text" at bounding box center [178, 144] width 15 height 14
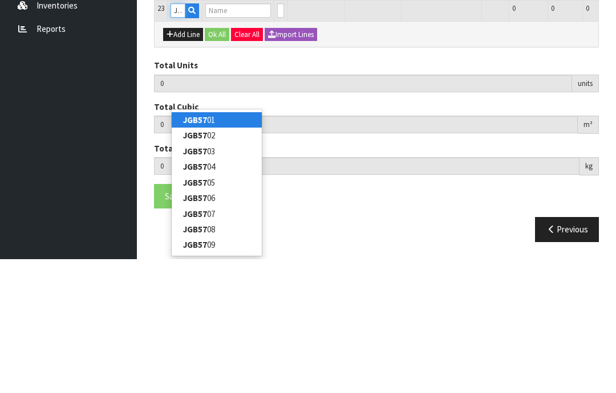
type input "JGB5704"
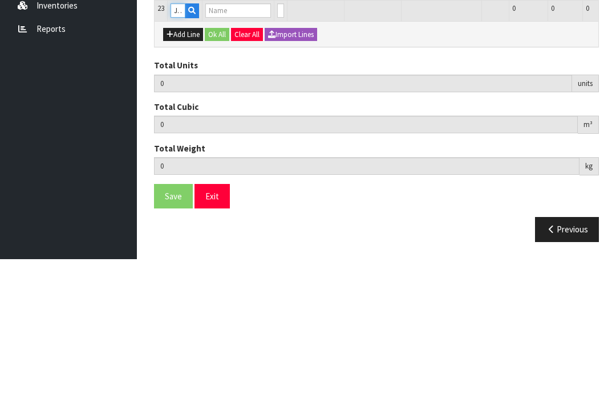
type input "30"
type input "0.186099"
type input "31.122"
type input "Double Frame 6 x 8"
type input "0"
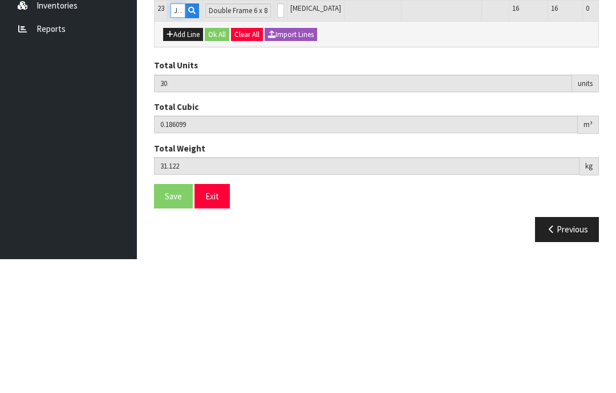
type input "JGB5704"
click at [277, 137] on input "0" at bounding box center [280, 144] width 7 height 14
type input "0"
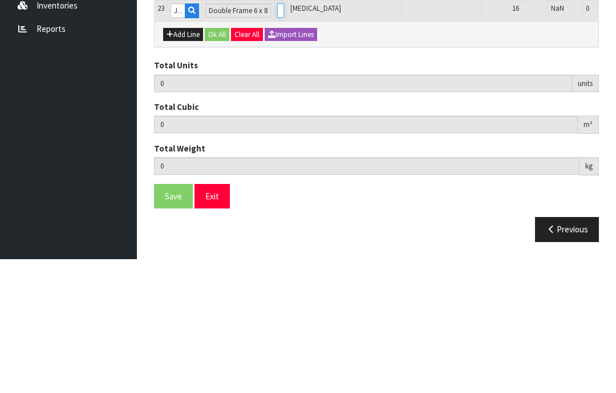
type input "1"
type input "31"
type input "0.188376"
type input "31.772"
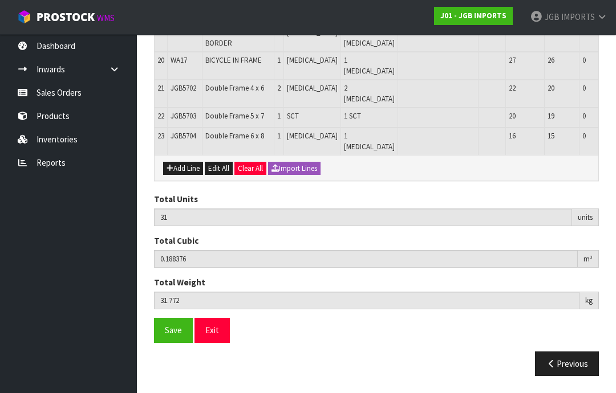
click at [174, 336] on span "Save" at bounding box center [173, 330] width 17 height 11
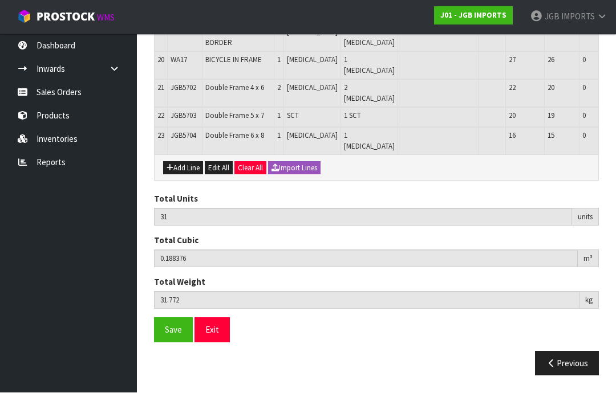
scroll to position [780, 0]
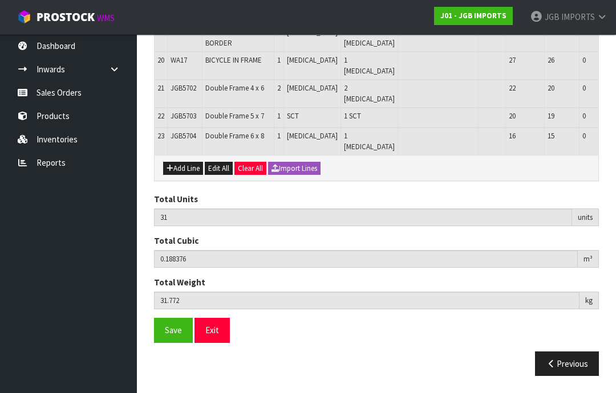
click at [176, 336] on span "Save" at bounding box center [173, 330] width 17 height 11
click at [220, 343] on button "Exit" at bounding box center [211, 330] width 35 height 25
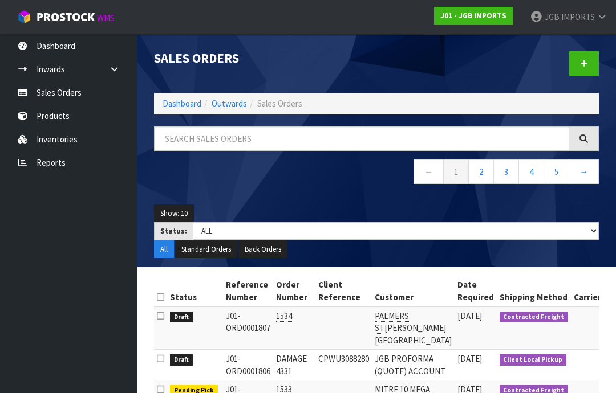
click at [586, 62] on icon at bounding box center [584, 63] width 8 height 9
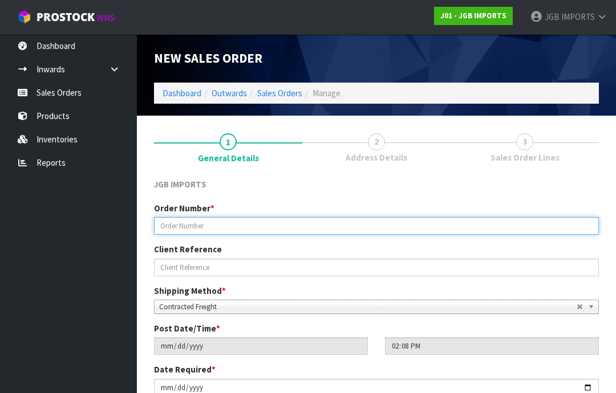
click at [182, 225] on input "text" at bounding box center [376, 226] width 445 height 18
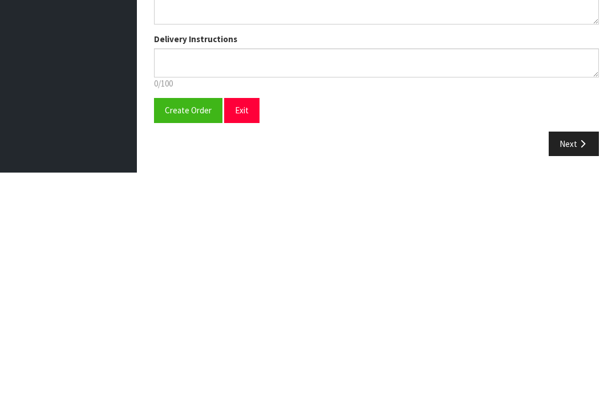
scroll to position [205, 0]
type input "1535"
click at [186, 325] on span "Create Order" at bounding box center [188, 330] width 47 height 11
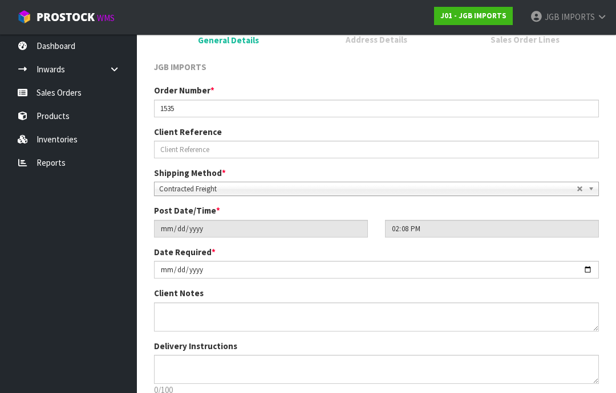
scroll to position [0, 0]
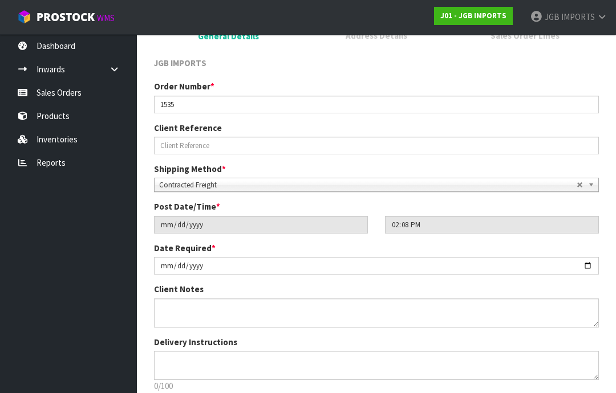
scroll to position [200, 0]
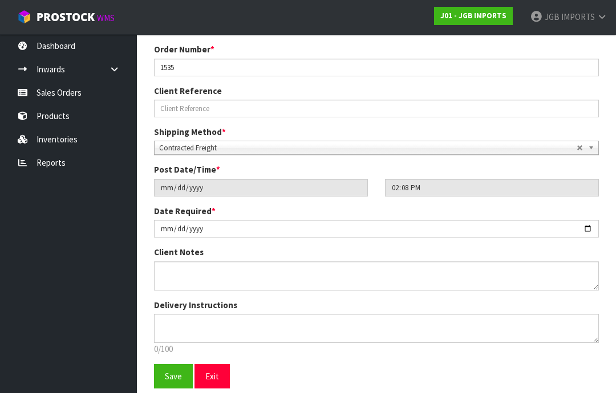
click at [175, 383] on button "Save" at bounding box center [173, 376] width 39 height 25
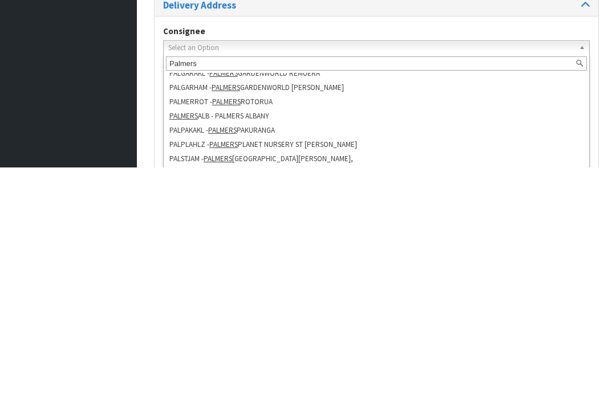
scroll to position [550, 0]
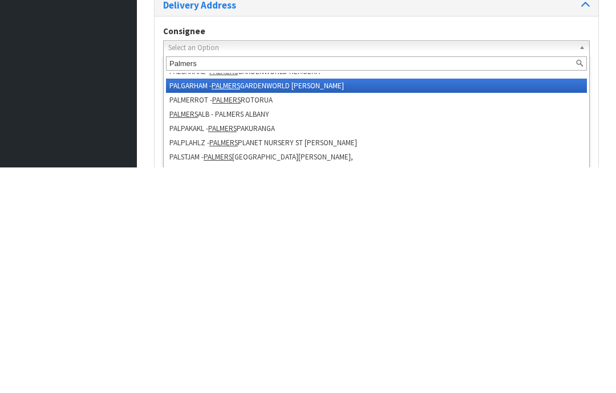
type input "Palmers"
click at [296, 305] on li "PALGARHAM - [GEOGRAPHIC_DATA] [GEOGRAPHIC_DATA]" at bounding box center [376, 312] width 421 height 14
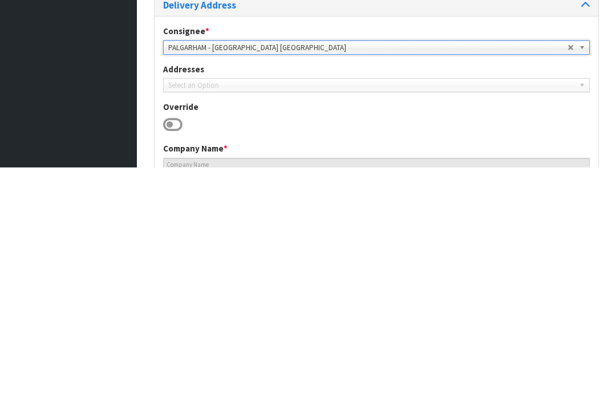
type input "PALMERS GARDENWORLD [PERSON_NAME]"
type input "[PHONE_NUMBER]"
type input "[STREET_ADDRESS]"
type input "3204"
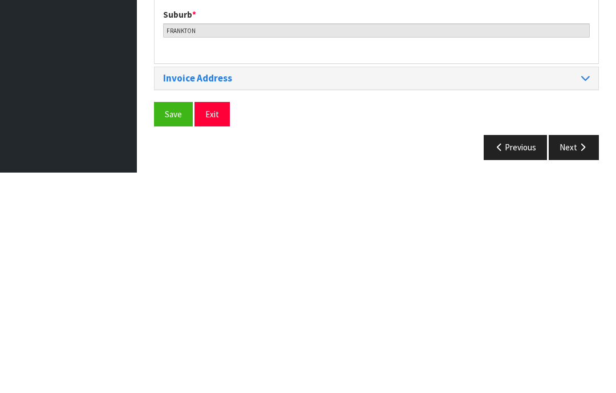
click at [174, 330] on span "Save" at bounding box center [173, 335] width 17 height 11
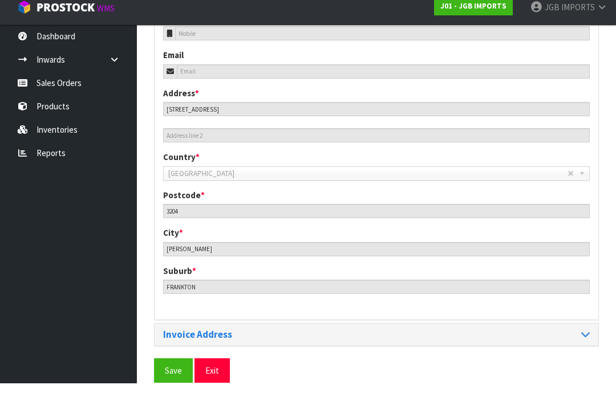
scroll to position [508, 0]
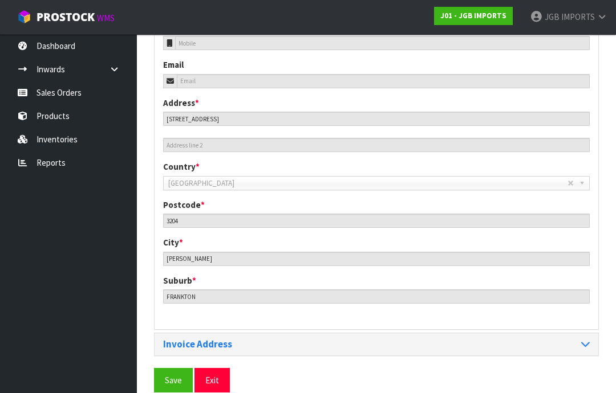
click at [174, 375] on span "Save" at bounding box center [173, 380] width 17 height 11
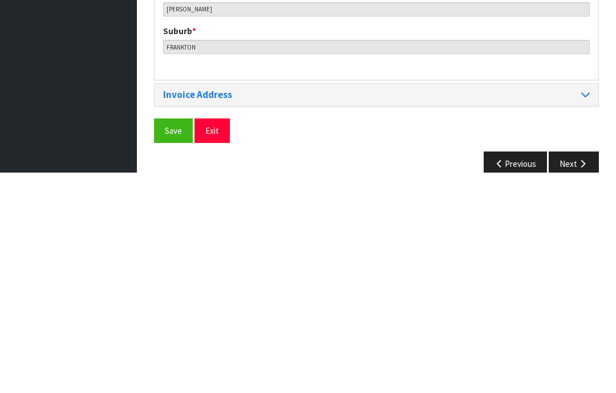
scroll to position [554, 0]
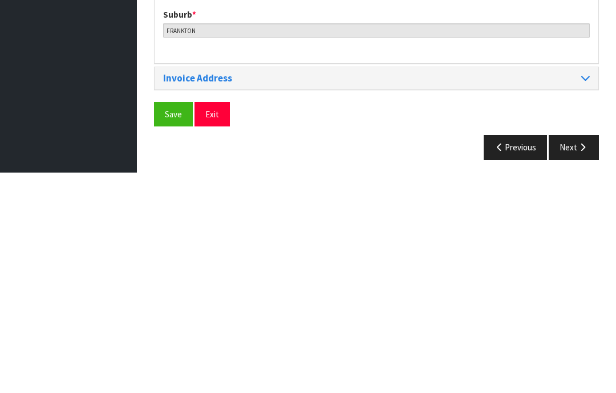
click at [579, 364] on icon "button" at bounding box center [582, 368] width 11 height 9
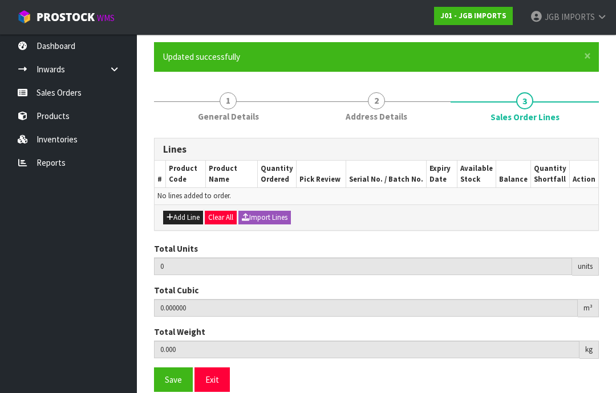
click at [186, 219] on button "Add Line" at bounding box center [183, 218] width 40 height 14
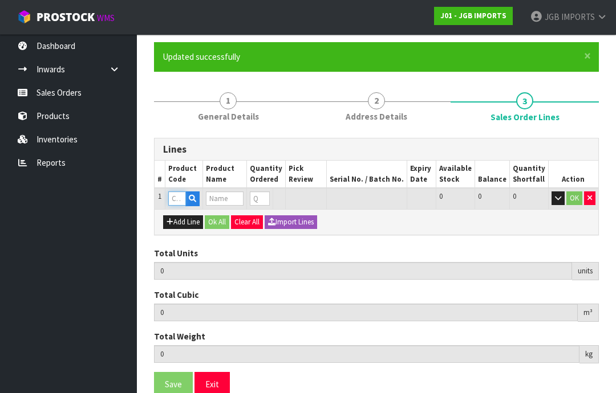
click at [183, 195] on input "text" at bounding box center [177, 199] width 18 height 14
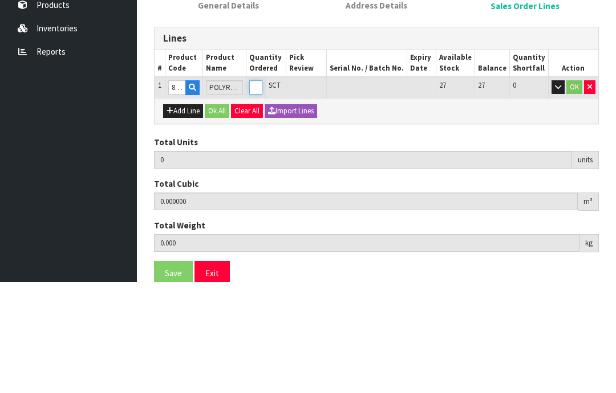
click at [262, 192] on input "0" at bounding box center [255, 199] width 13 height 14
click at [576, 192] on button "OK" at bounding box center [574, 199] width 16 height 14
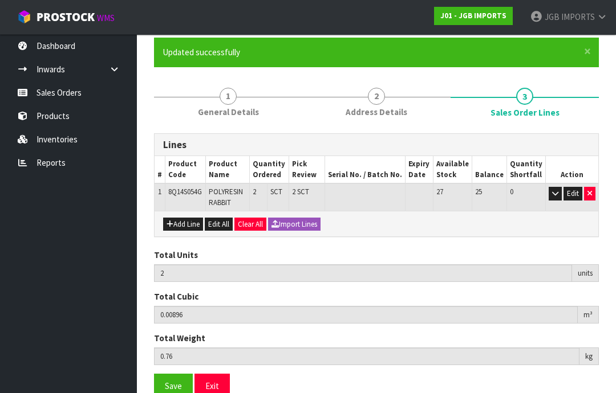
click at [186, 225] on button "Add Line" at bounding box center [183, 225] width 40 height 14
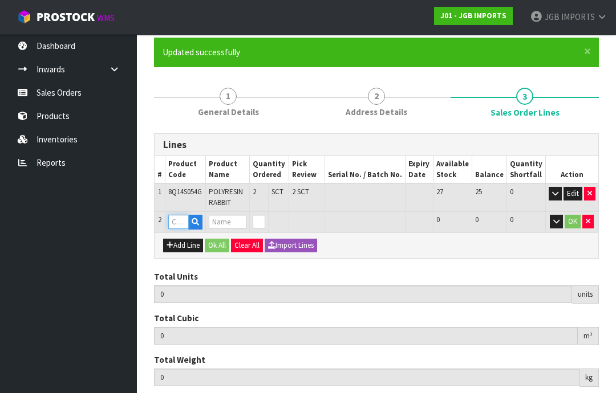
click at [181, 225] on input "text" at bounding box center [178, 222] width 21 height 14
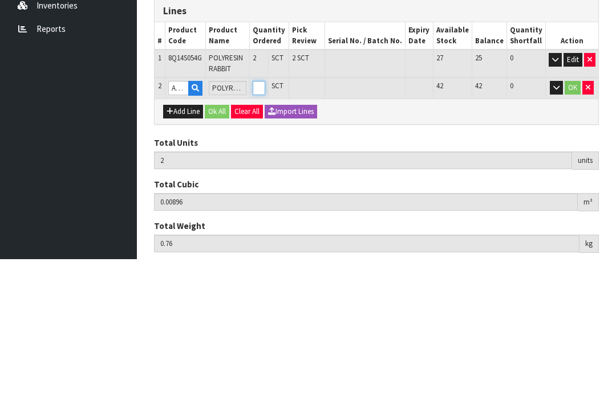
click at [265, 215] on input "0" at bounding box center [259, 222] width 13 height 14
click at [572, 215] on button "OK" at bounding box center [573, 222] width 16 height 14
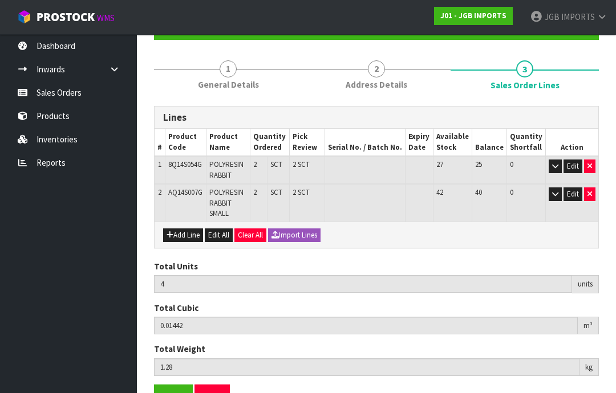
click at [186, 235] on button "Add Line" at bounding box center [183, 236] width 40 height 14
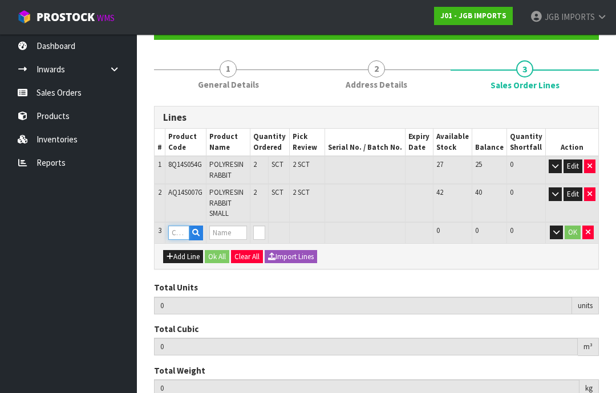
click at [181, 230] on input "text" at bounding box center [178, 233] width 21 height 14
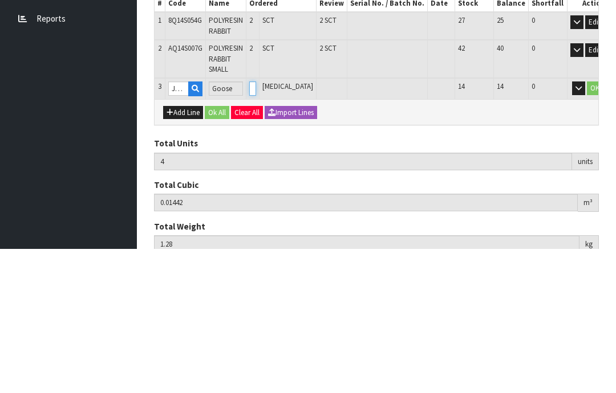
click at [256, 226] on input "0" at bounding box center [252, 233] width 7 height 14
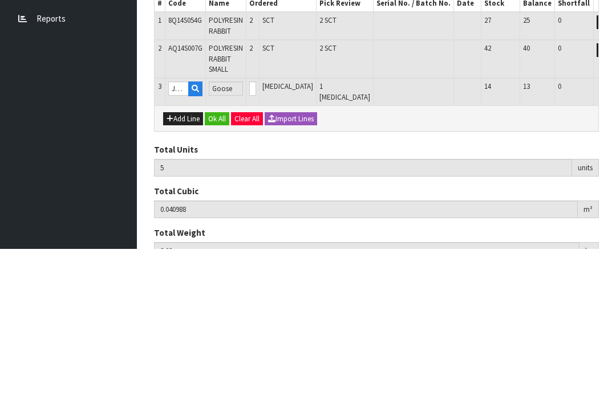
click at [613, 226] on button "OK" at bounding box center [621, 233] width 16 height 14
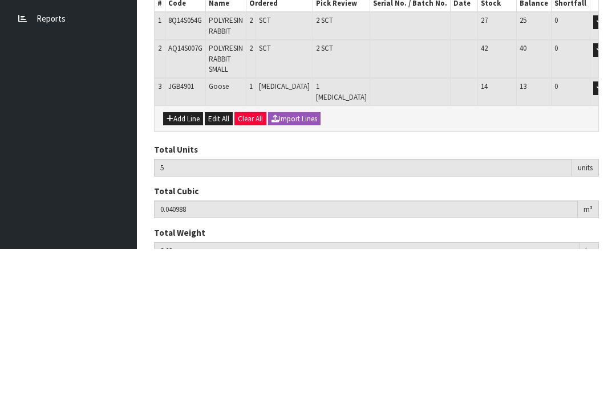
scroll to position [151, 0]
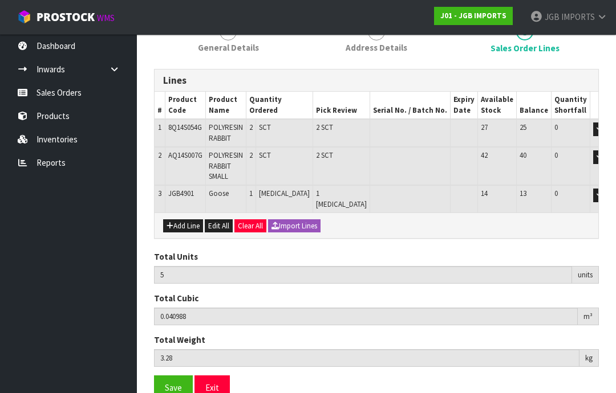
click at [186, 220] on button "Add Line" at bounding box center [183, 227] width 40 height 14
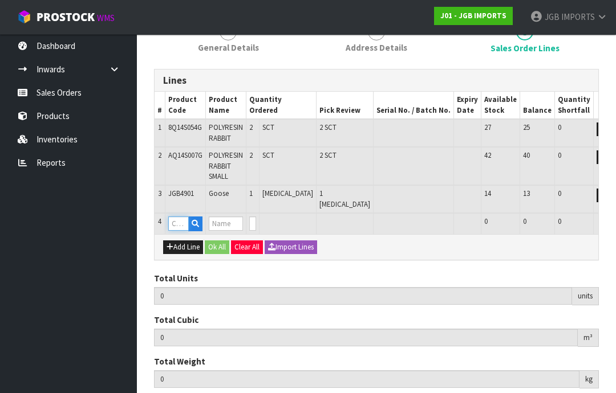
click at [182, 218] on input "text" at bounding box center [178, 224] width 21 height 14
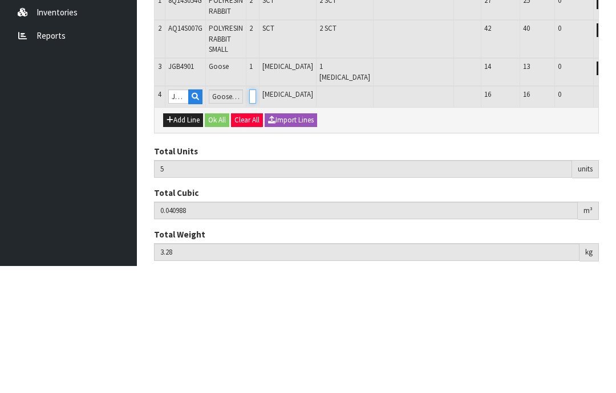
click at [256, 217] on input "0" at bounding box center [252, 224] width 7 height 14
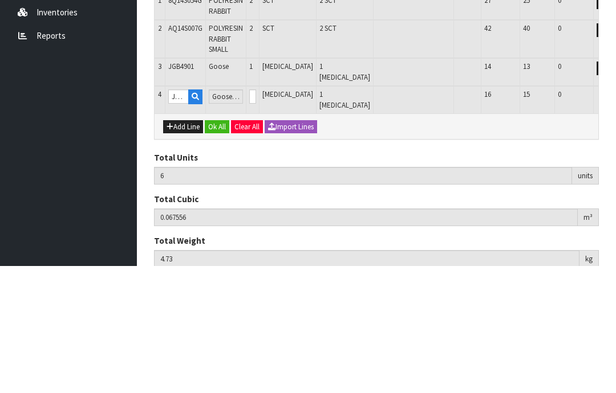
click at [613, 217] on button "OK" at bounding box center [621, 224] width 16 height 14
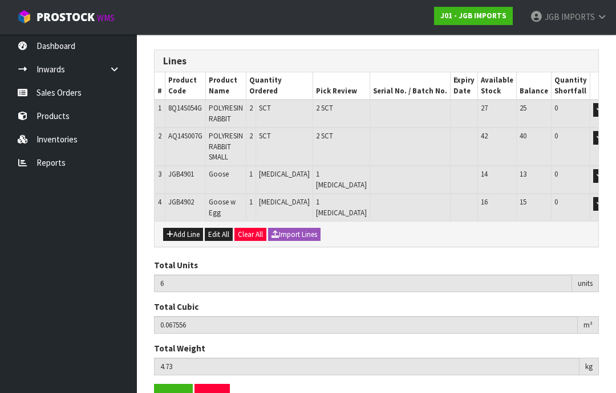
click at [184, 228] on button "Add Line" at bounding box center [183, 235] width 40 height 14
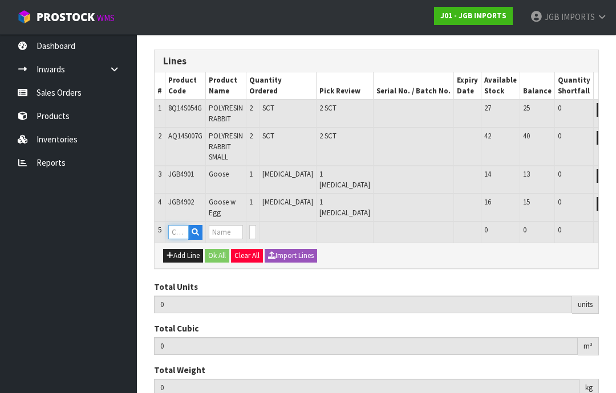
click at [182, 225] on input "text" at bounding box center [178, 232] width 21 height 14
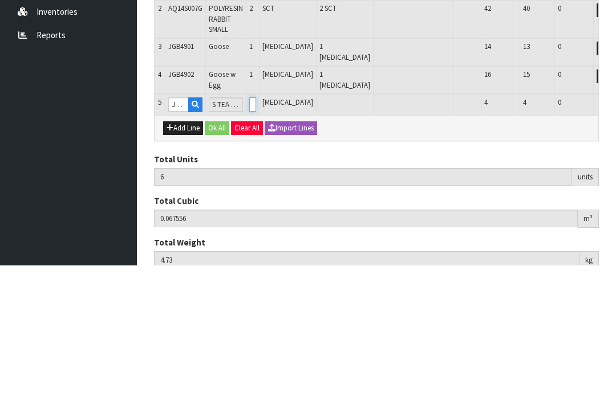
click at [256, 225] on input "0" at bounding box center [252, 232] width 7 height 14
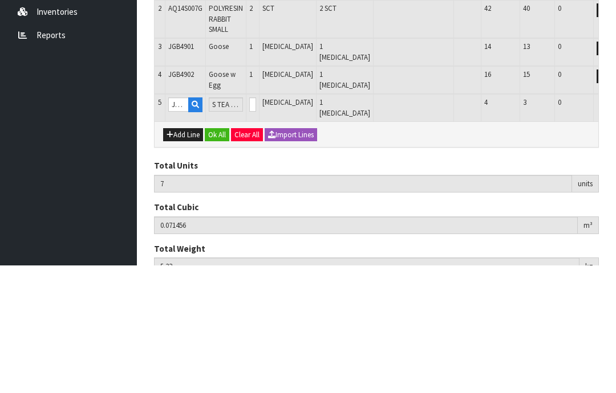
click at [613, 225] on button "OK" at bounding box center [621, 232] width 16 height 14
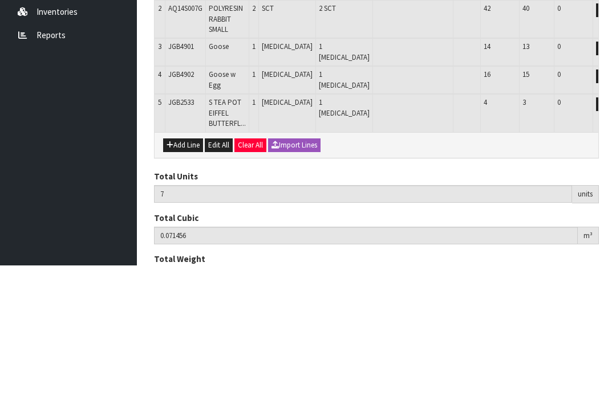
scroll to position [191, 0]
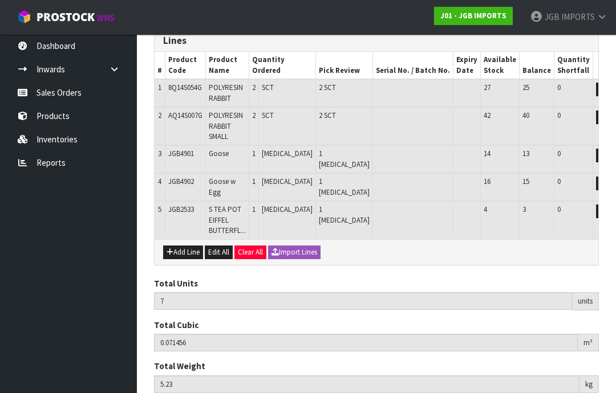
click at [181, 246] on button "Add Line" at bounding box center [183, 253] width 40 height 14
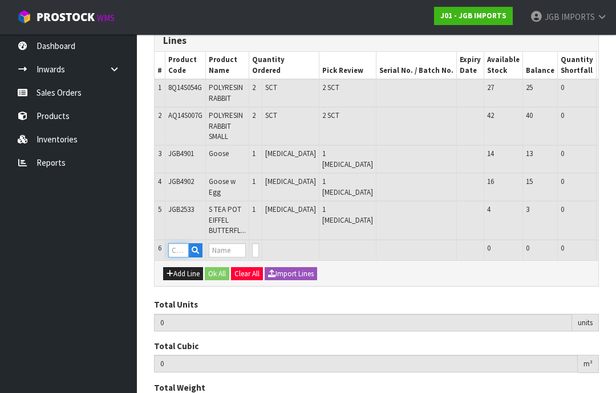
click at [178, 244] on input "text" at bounding box center [178, 251] width 21 height 14
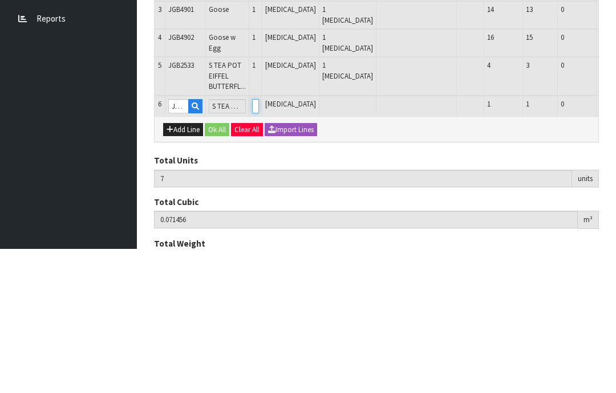
click at [259, 244] on input "0" at bounding box center [255, 251] width 7 height 14
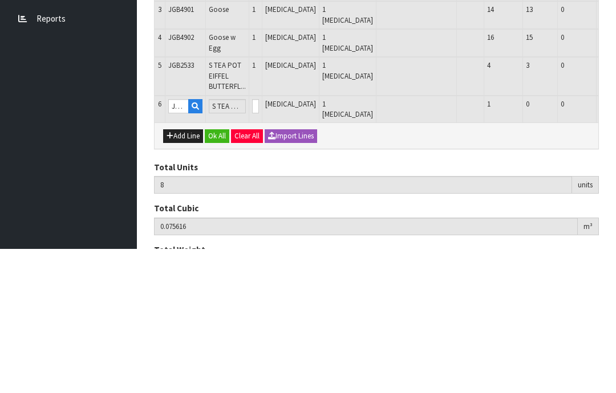
click at [615, 244] on button "OK" at bounding box center [624, 251] width 16 height 14
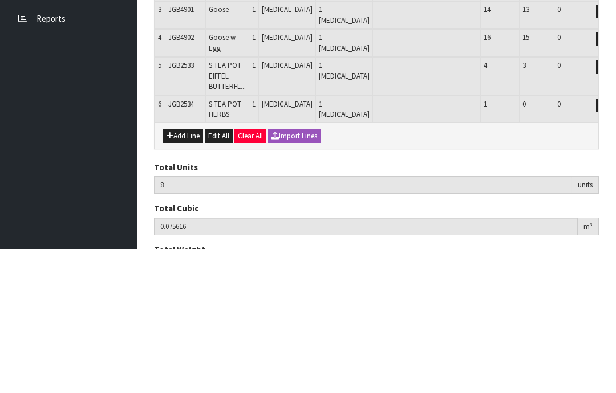
scroll to position [229, 0]
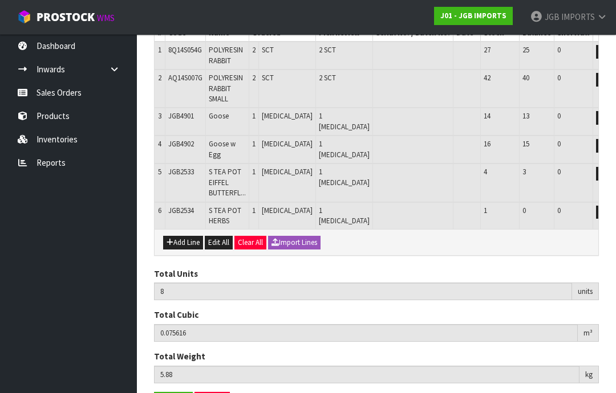
click at [187, 236] on button "Add Line" at bounding box center [183, 243] width 40 height 14
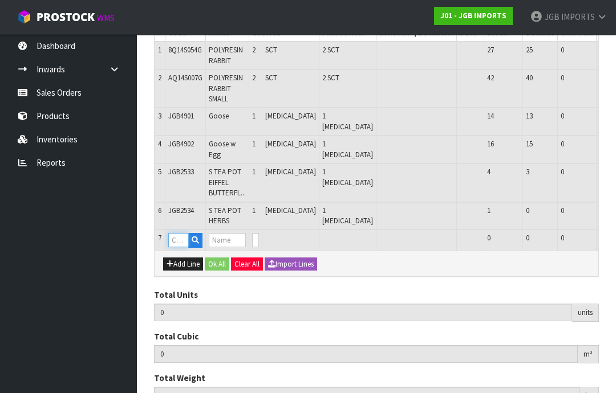
click at [177, 233] on input "text" at bounding box center [178, 240] width 21 height 14
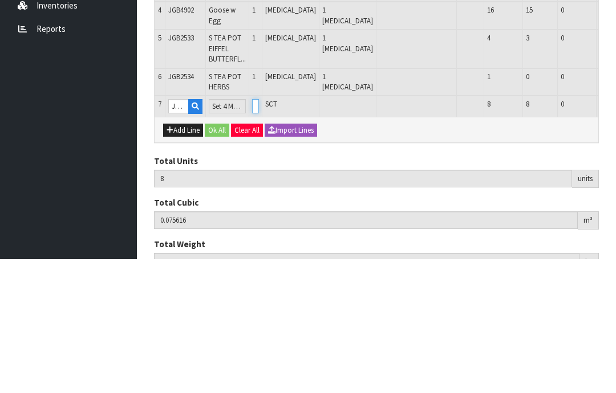
click at [259, 233] on input "0" at bounding box center [255, 240] width 7 height 14
click at [615, 233] on button "OK" at bounding box center [624, 240] width 16 height 14
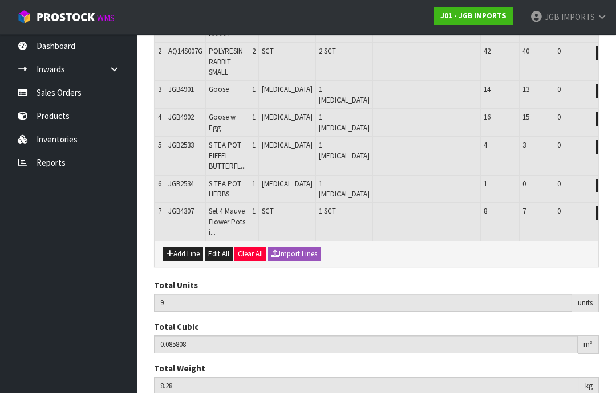
click at [187, 247] on button "Add Line" at bounding box center [183, 254] width 40 height 14
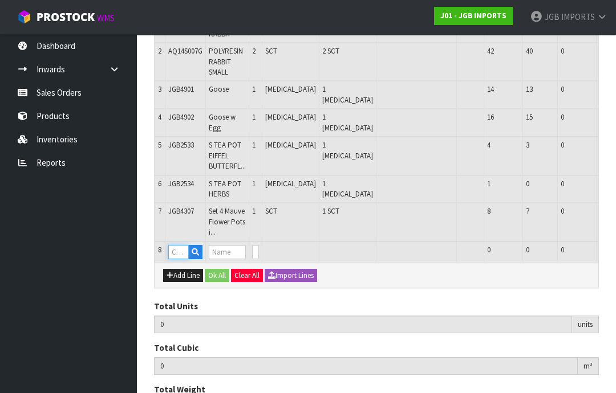
click at [184, 245] on input "text" at bounding box center [178, 252] width 21 height 14
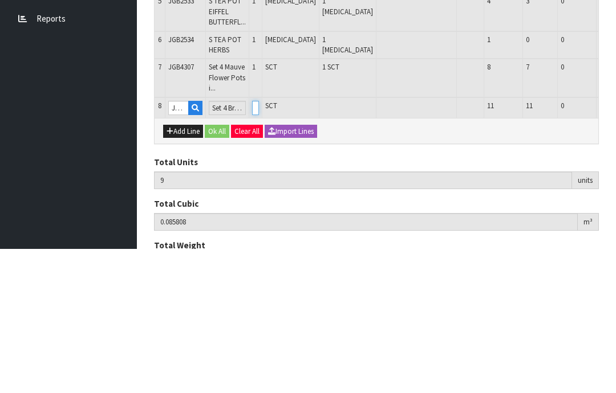
click at [259, 245] on input "0" at bounding box center [255, 252] width 7 height 14
click at [615, 245] on button "OK" at bounding box center [624, 252] width 16 height 14
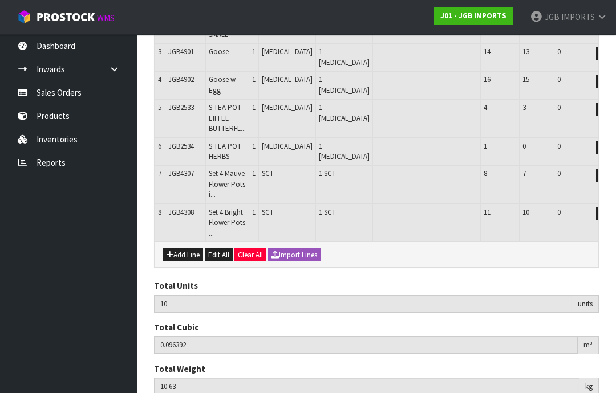
click at [186, 249] on button "Add Line" at bounding box center [183, 256] width 40 height 14
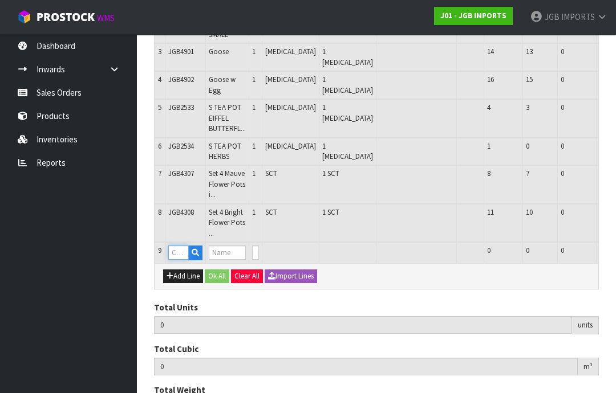
click at [182, 246] on input "text" at bounding box center [178, 253] width 21 height 14
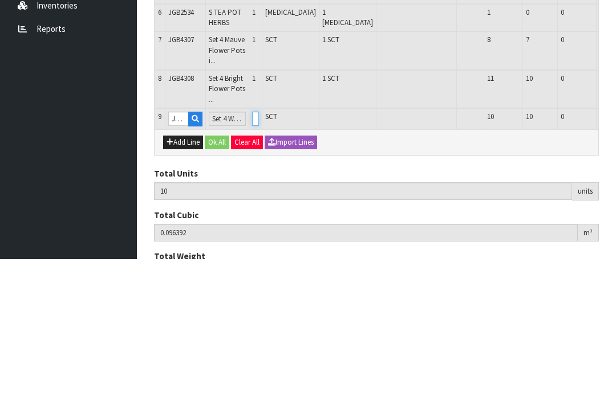
click at [259, 246] on input "0" at bounding box center [255, 253] width 7 height 14
click at [615, 246] on button "OK" at bounding box center [624, 253] width 16 height 14
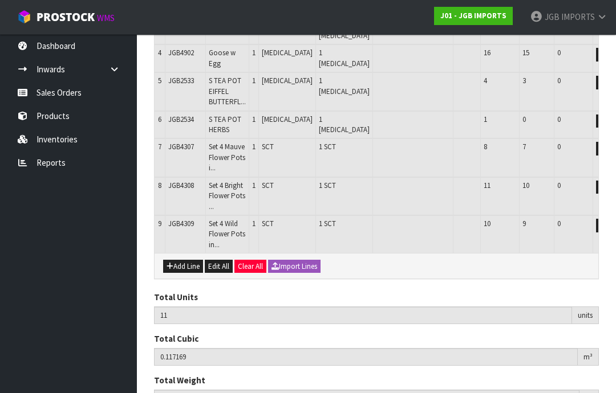
click at [186, 260] on button "Add Line" at bounding box center [183, 267] width 40 height 14
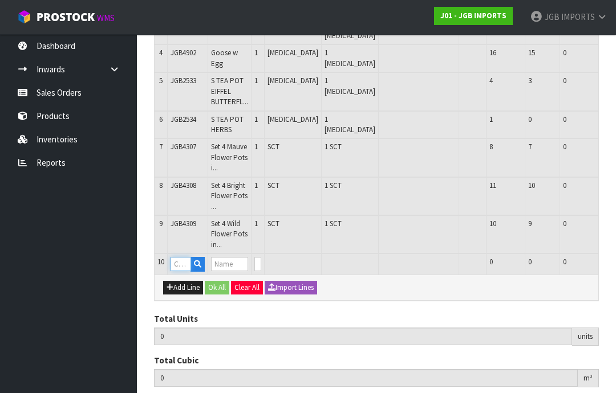
click at [182, 257] on input "text" at bounding box center [181, 264] width 21 height 14
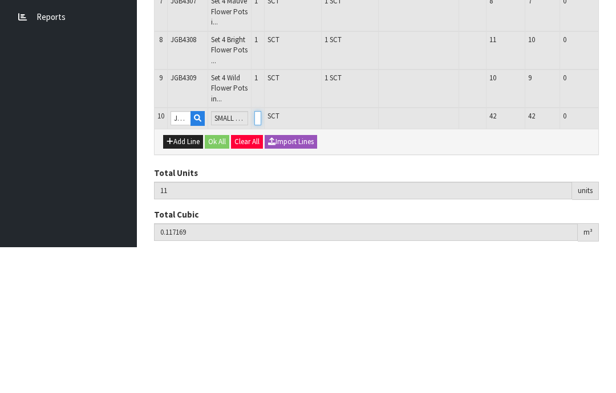
click at [261, 257] on input "0" at bounding box center [257, 264] width 7 height 14
click at [615, 257] on button "OK" at bounding box center [626, 264] width 16 height 14
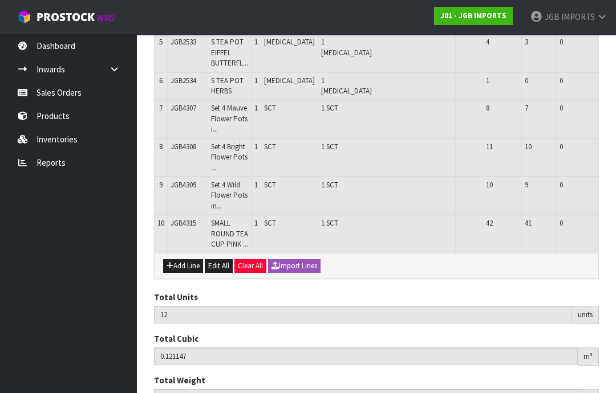
click at [185, 259] on button "Add Line" at bounding box center [183, 266] width 40 height 14
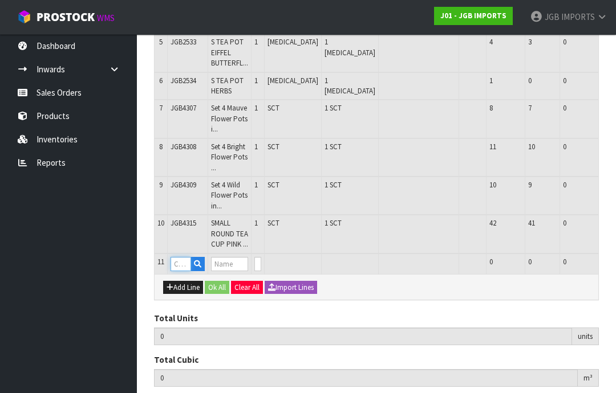
click at [185, 257] on input "text" at bounding box center [181, 264] width 21 height 14
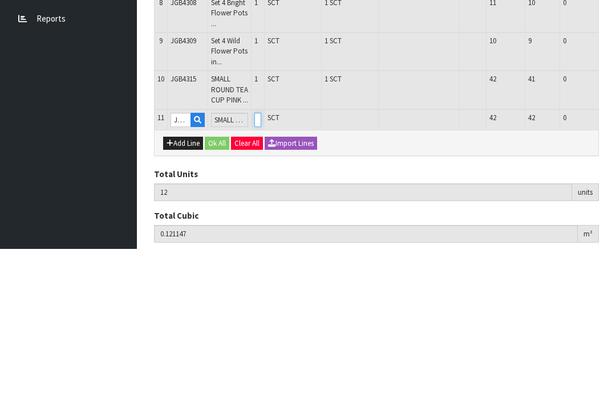
click at [261, 257] on input "0" at bounding box center [257, 264] width 7 height 14
click at [615, 257] on button "OK" at bounding box center [626, 264] width 16 height 14
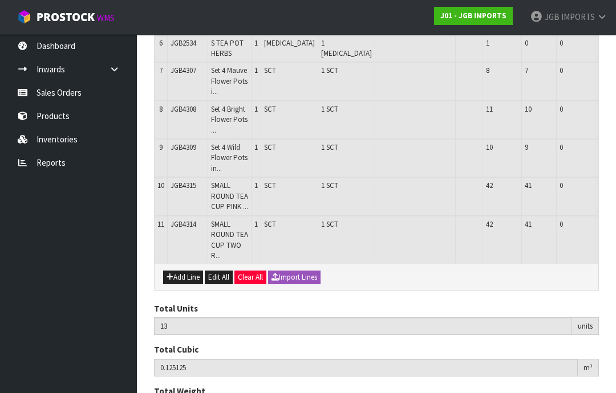
click at [185, 271] on button "Add Line" at bounding box center [183, 278] width 40 height 14
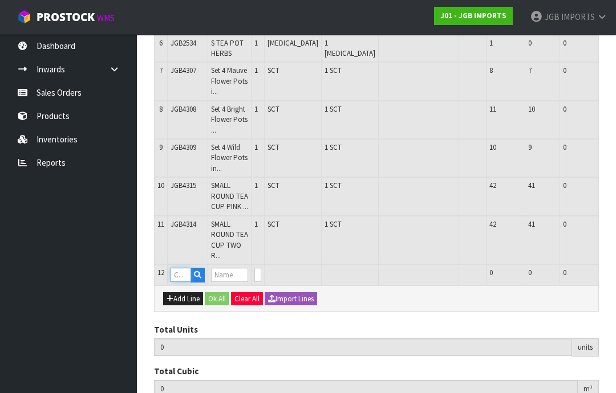
click at [183, 268] on input "text" at bounding box center [181, 275] width 21 height 14
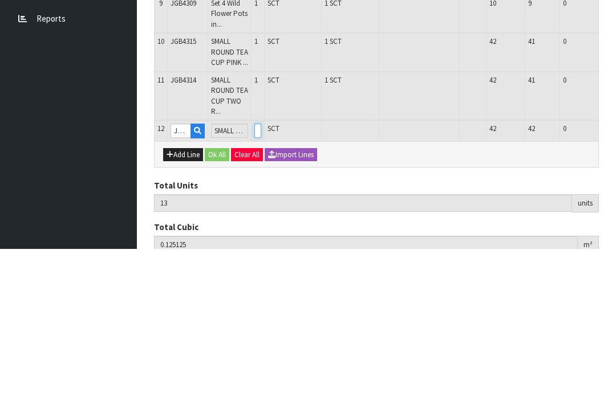
click at [261, 268] on input "0" at bounding box center [257, 275] width 7 height 14
click at [615, 268] on button "OK" at bounding box center [626, 275] width 16 height 14
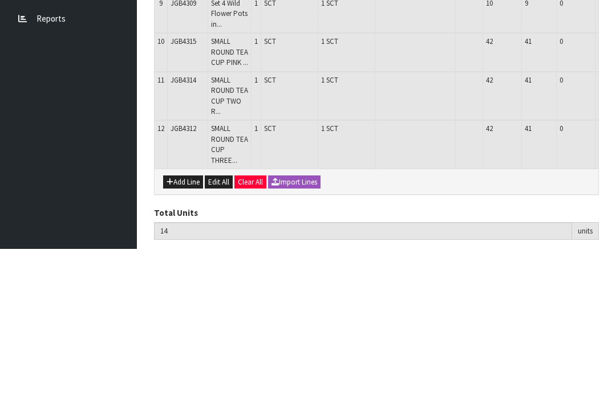
scroll to position [433, 0]
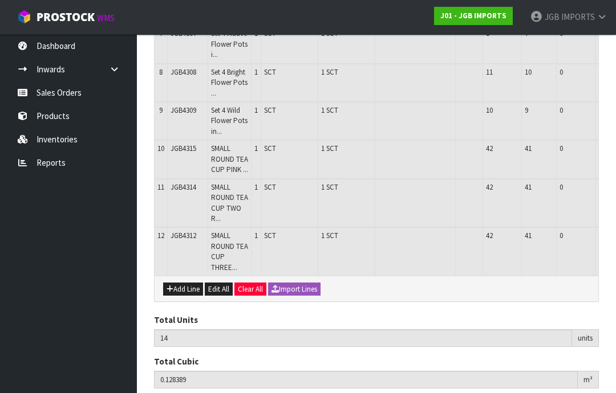
click at [182, 283] on button "Add Line" at bounding box center [183, 290] width 40 height 14
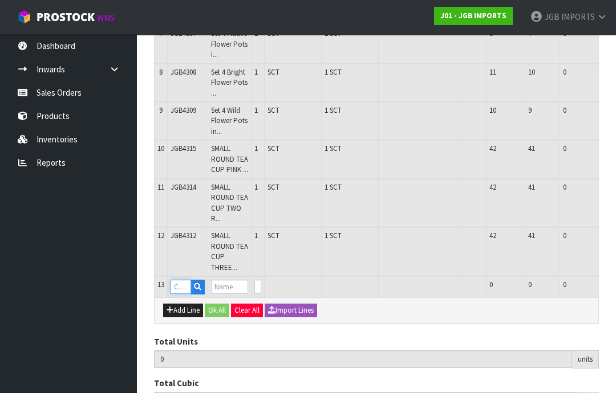
click at [185, 280] on input "text" at bounding box center [181, 287] width 21 height 14
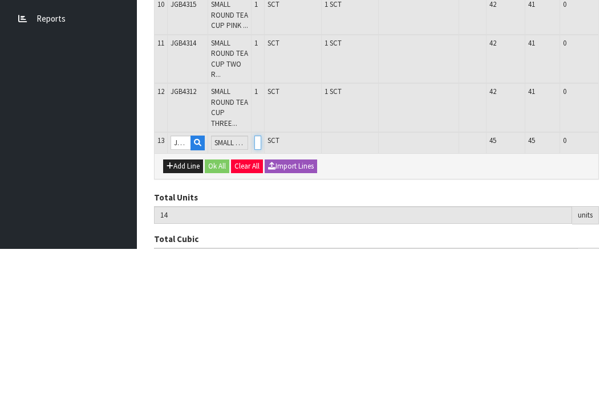
click at [261, 280] on input "0" at bounding box center [257, 287] width 7 height 14
click at [615, 280] on button "OK" at bounding box center [626, 287] width 16 height 14
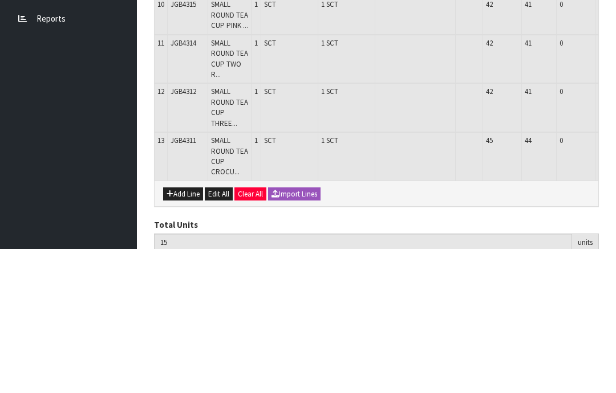
scroll to position [471, 0]
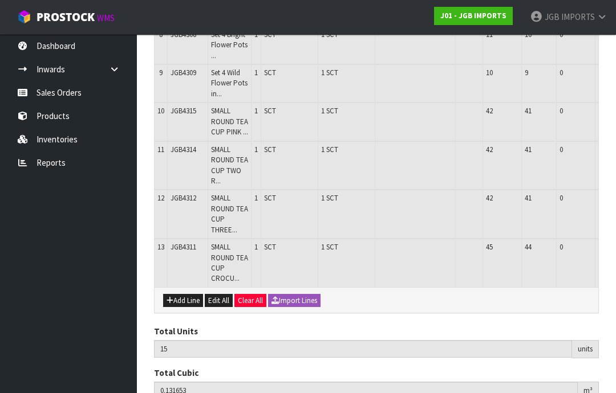
click at [185, 294] on button "Add Line" at bounding box center [183, 301] width 40 height 14
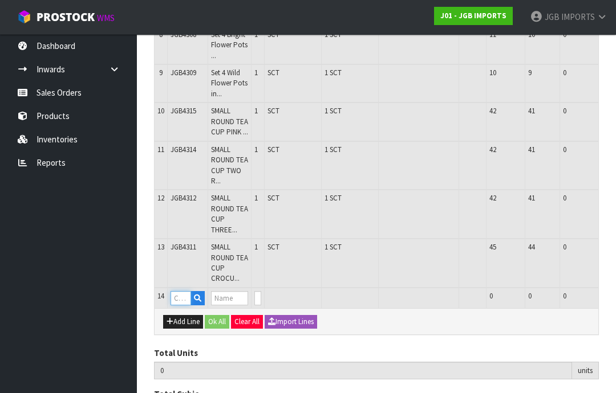
click at [185, 291] on input "text" at bounding box center [181, 298] width 21 height 14
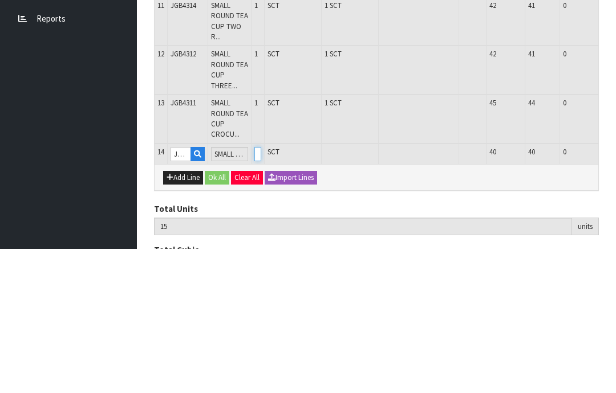
click at [261, 291] on input "0" at bounding box center [257, 298] width 7 height 14
click at [615, 291] on button "OK" at bounding box center [626, 298] width 16 height 14
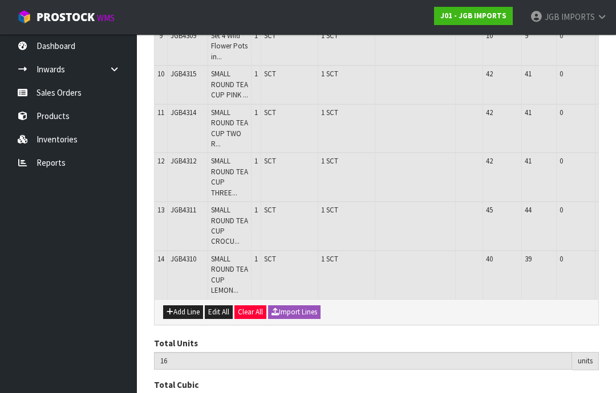
click at [186, 306] on button "Add Line" at bounding box center [183, 313] width 40 height 14
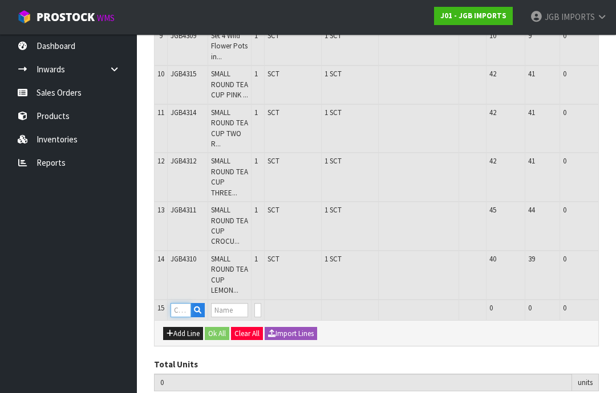
click at [181, 303] on input "text" at bounding box center [181, 310] width 21 height 14
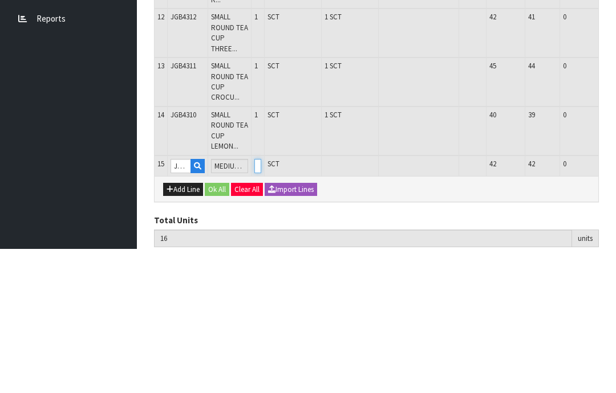
click at [261, 303] on input "0" at bounding box center [257, 310] width 7 height 14
click at [615, 303] on button "OK" at bounding box center [626, 310] width 16 height 14
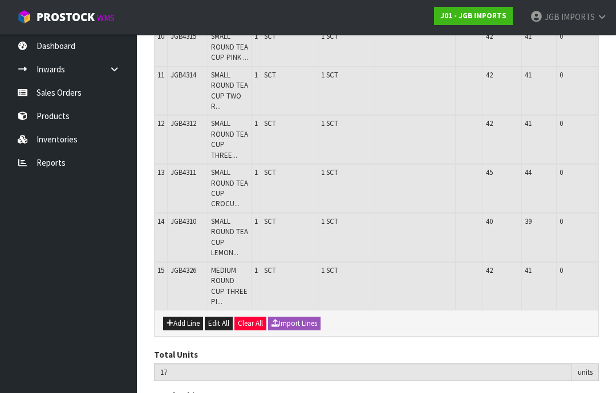
click at [180, 317] on button "Add Line" at bounding box center [183, 324] width 40 height 14
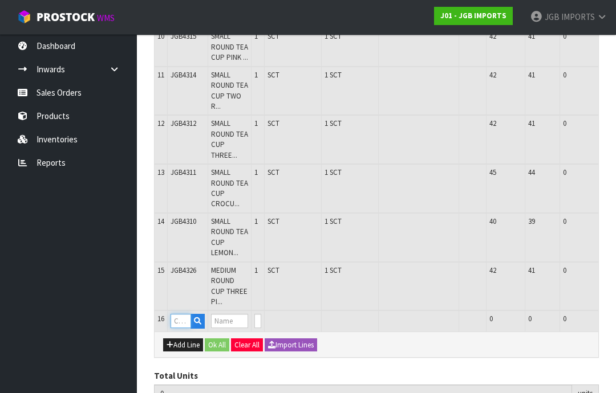
click at [182, 314] on input "text" at bounding box center [181, 321] width 21 height 14
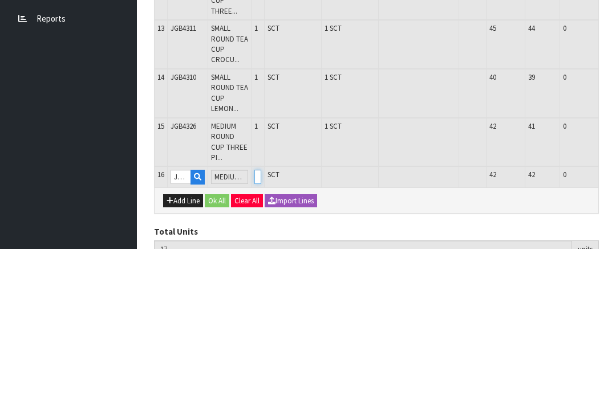
click at [261, 314] on input "0" at bounding box center [257, 321] width 7 height 14
click at [615, 314] on button "OK" at bounding box center [626, 321] width 16 height 14
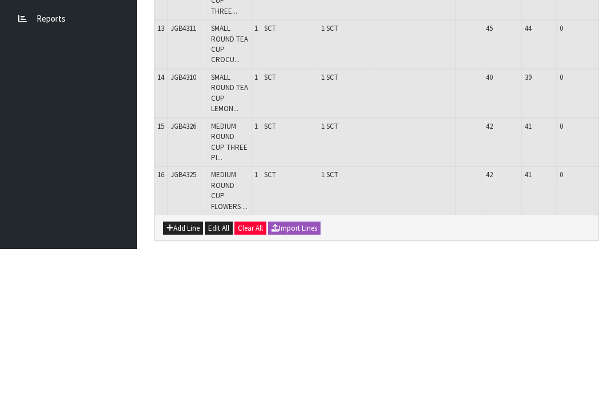
scroll to position [583, 0]
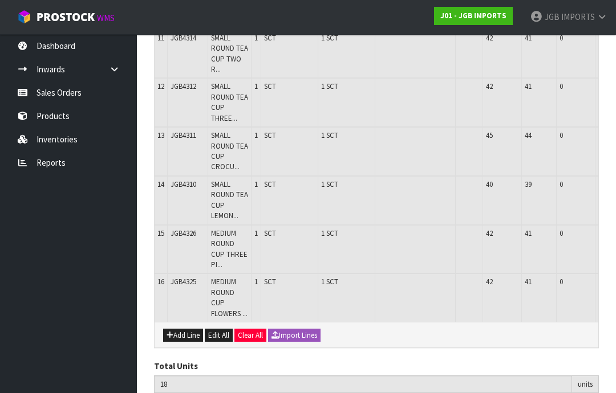
click at [182, 329] on button "Add Line" at bounding box center [183, 336] width 40 height 14
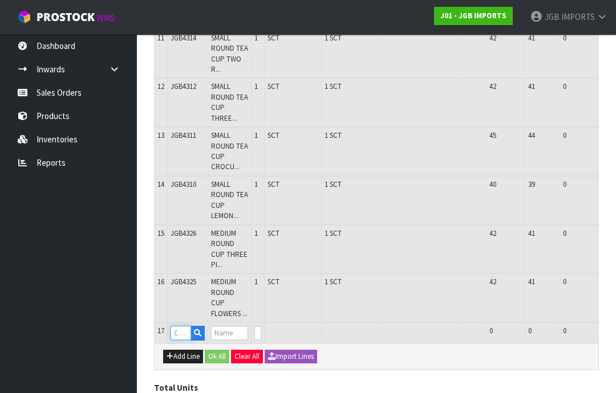
click at [185, 326] on input "text" at bounding box center [181, 333] width 21 height 14
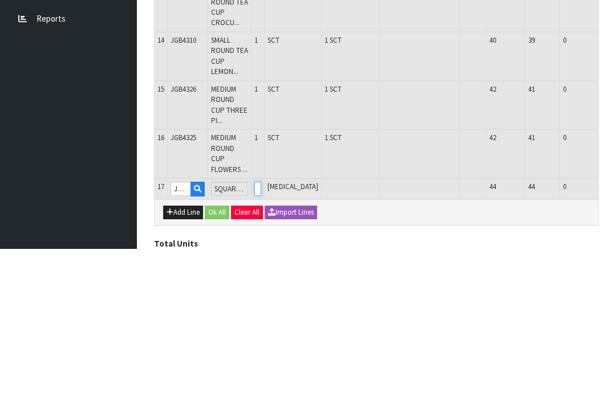
click at [261, 326] on input "0" at bounding box center [257, 333] width 7 height 14
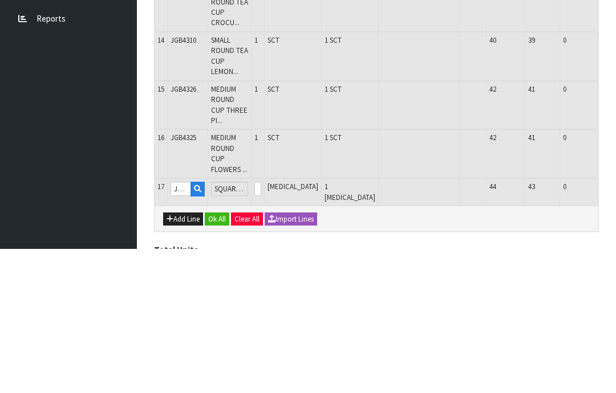
click at [615, 326] on button "OK" at bounding box center [626, 333] width 16 height 14
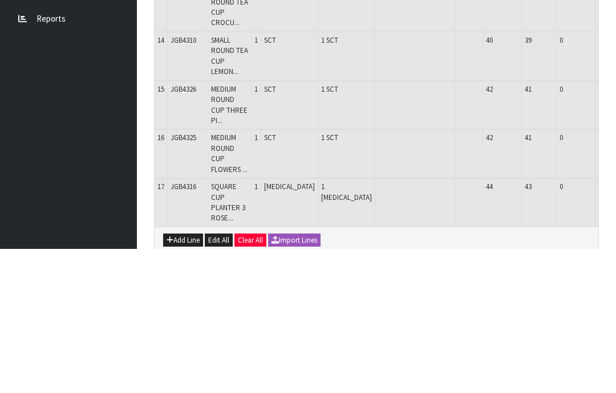
scroll to position [620, 0]
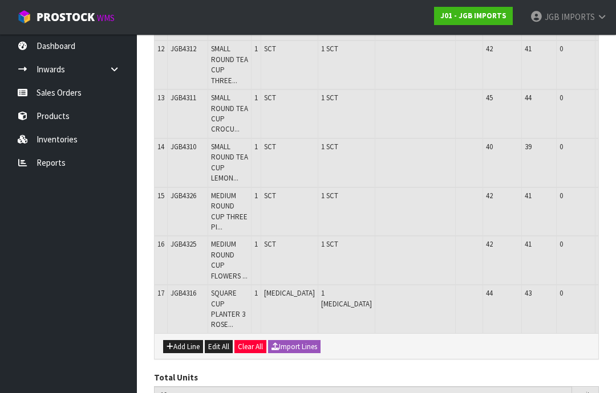
click at [181, 340] on button "Add Line" at bounding box center [183, 347] width 40 height 14
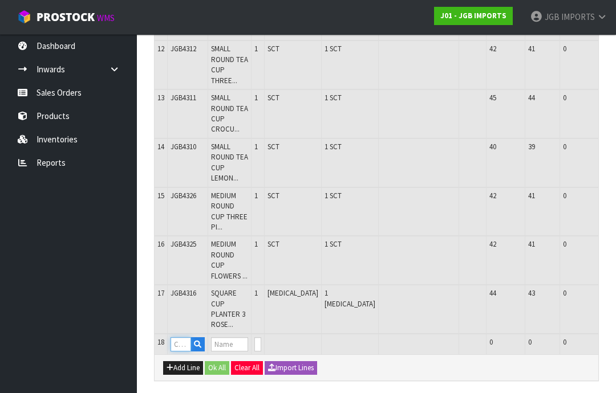
click at [186, 338] on input "text" at bounding box center [181, 345] width 21 height 14
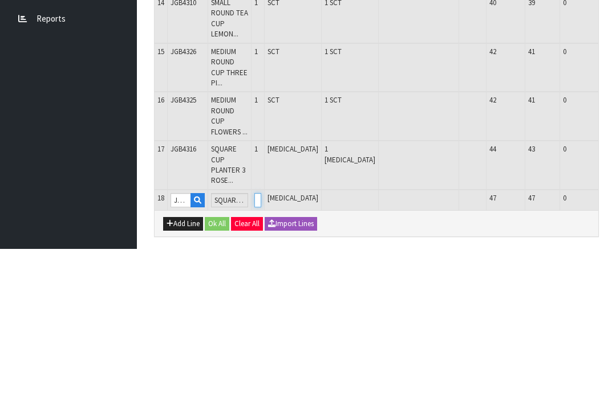
click at [261, 338] on input "0" at bounding box center [257, 345] width 7 height 14
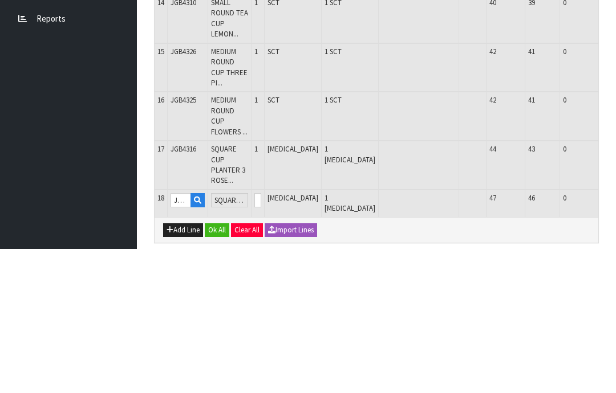
click at [615, 338] on button "OK" at bounding box center [626, 345] width 16 height 14
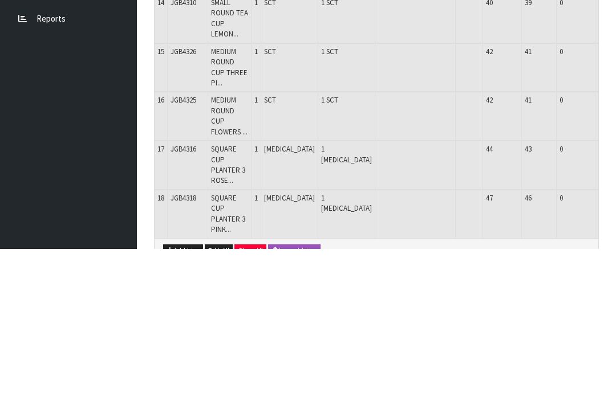
scroll to position [658, 0]
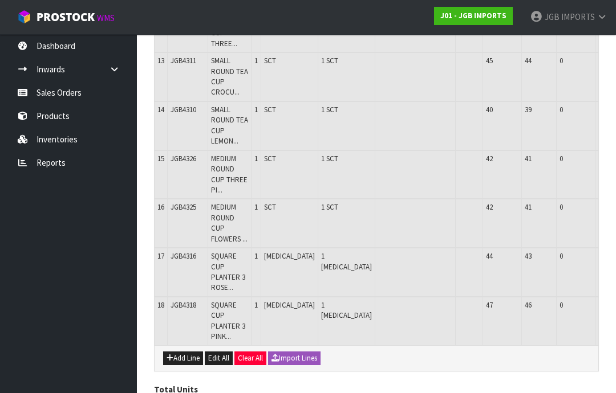
click at [185, 352] on button "Add Line" at bounding box center [183, 359] width 40 height 14
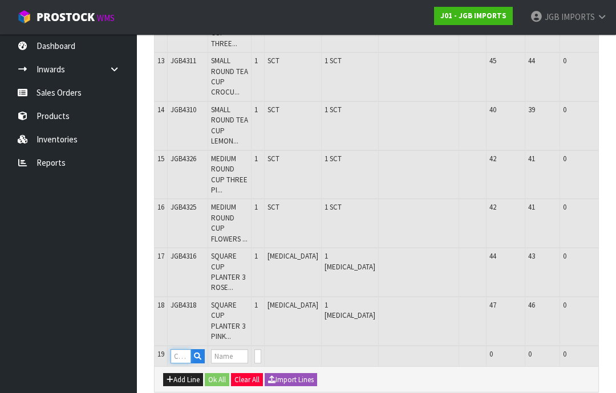
click at [183, 350] on input "text" at bounding box center [181, 357] width 21 height 14
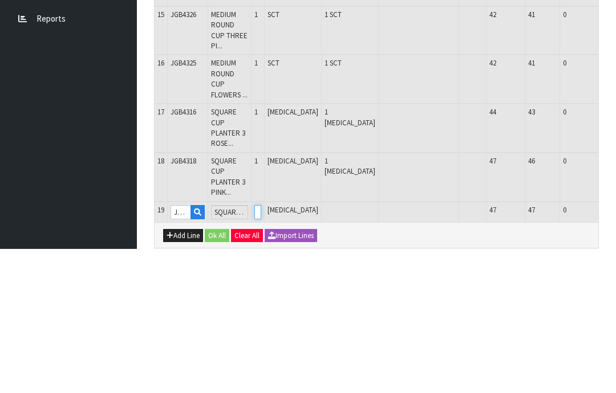
click at [261, 350] on input "0" at bounding box center [257, 357] width 7 height 14
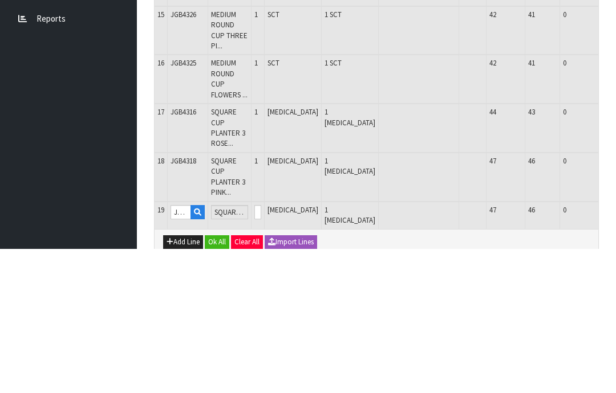
click at [615, 350] on button "OK" at bounding box center [626, 357] width 16 height 14
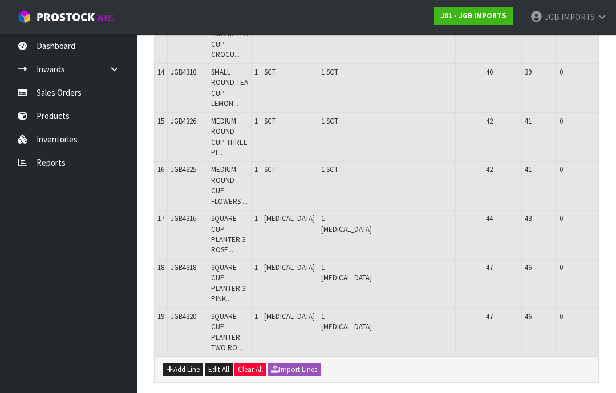
click at [182, 363] on button "Add Line" at bounding box center [183, 370] width 40 height 14
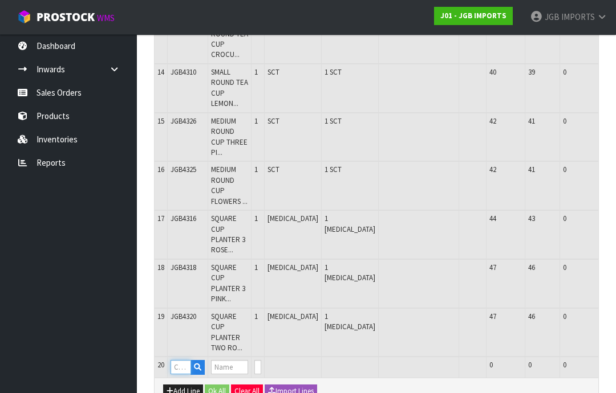
click at [182, 360] on input "text" at bounding box center [181, 367] width 21 height 14
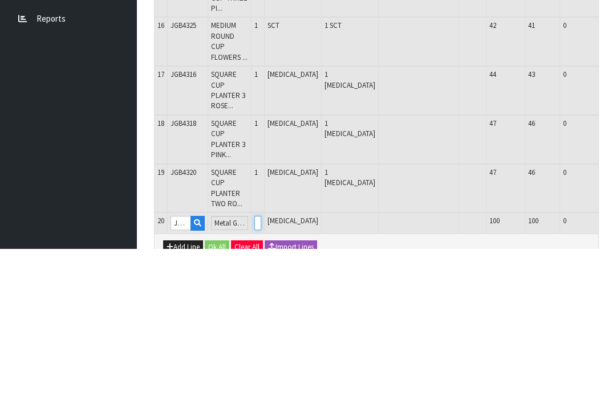
click at [261, 360] on input "0" at bounding box center [257, 367] width 7 height 14
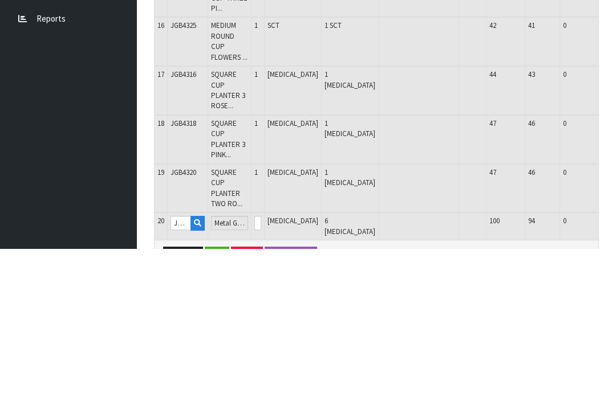
click at [615, 360] on button "OK" at bounding box center [626, 367] width 16 height 14
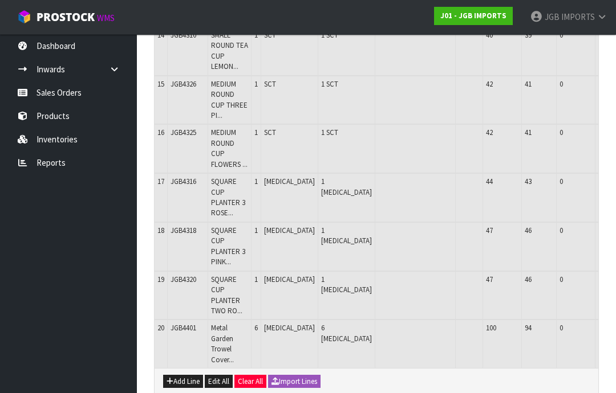
click at [184, 375] on button "Add Line" at bounding box center [183, 382] width 40 height 14
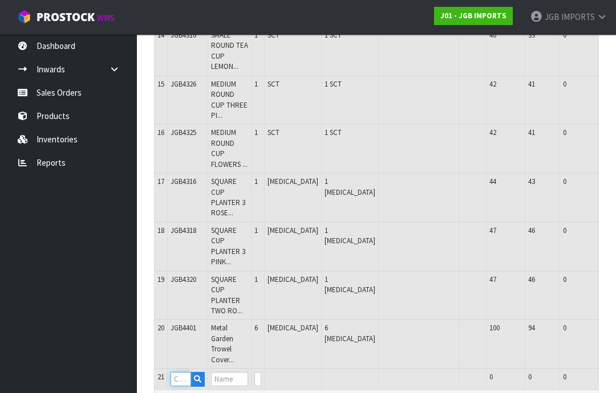
click at [182, 372] on input "text" at bounding box center [181, 379] width 21 height 14
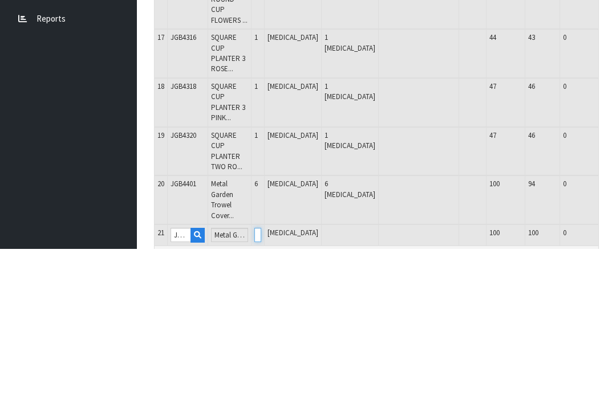
click at [261, 372] on input "0" at bounding box center [257, 379] width 7 height 14
click at [615, 372] on button "OK" at bounding box center [626, 379] width 16 height 14
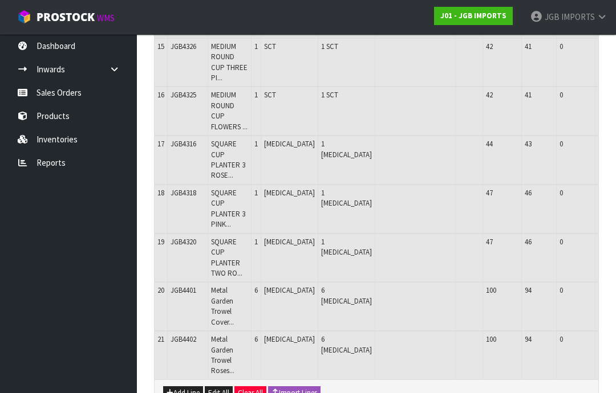
click at [182, 387] on button "Add Line" at bounding box center [183, 394] width 40 height 14
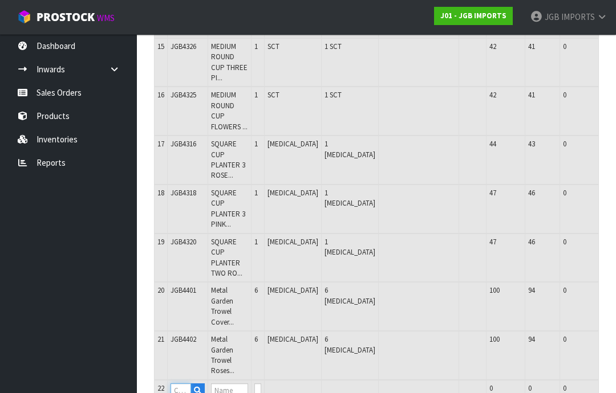
click at [185, 384] on input "text" at bounding box center [181, 391] width 21 height 14
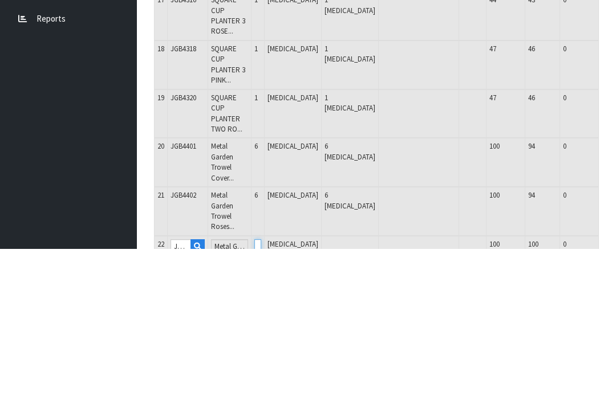
click at [261, 384] on input "0" at bounding box center [257, 391] width 7 height 14
click at [615, 384] on button "OK" at bounding box center [626, 391] width 16 height 14
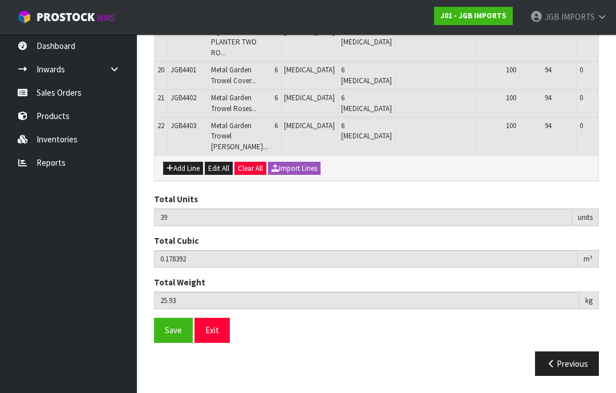
click at [166, 336] on span "Save" at bounding box center [173, 330] width 17 height 11
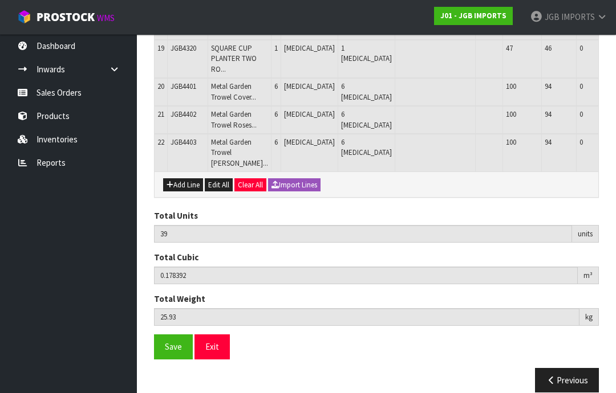
scroll to position [827, 0]
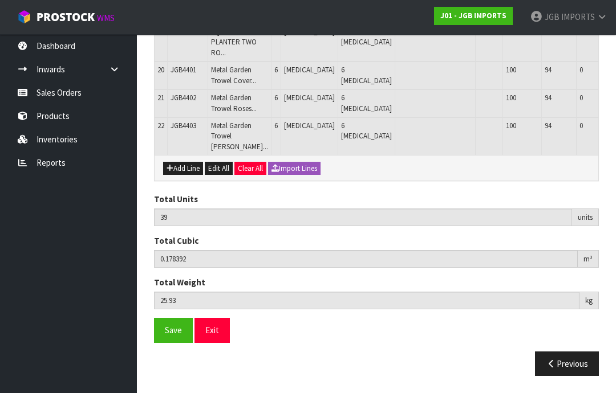
click at [185, 176] on button "Add Line" at bounding box center [183, 169] width 40 height 14
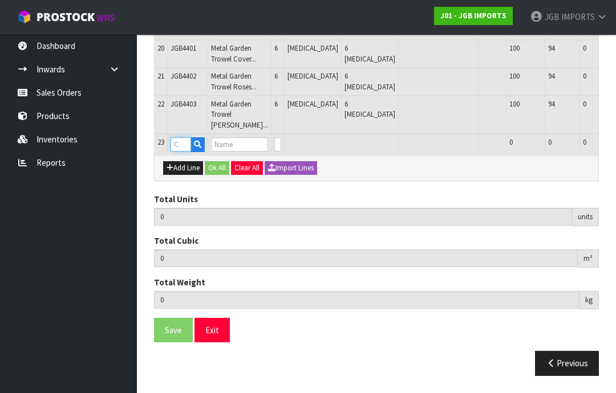
click at [186, 152] on input "text" at bounding box center [181, 144] width 21 height 14
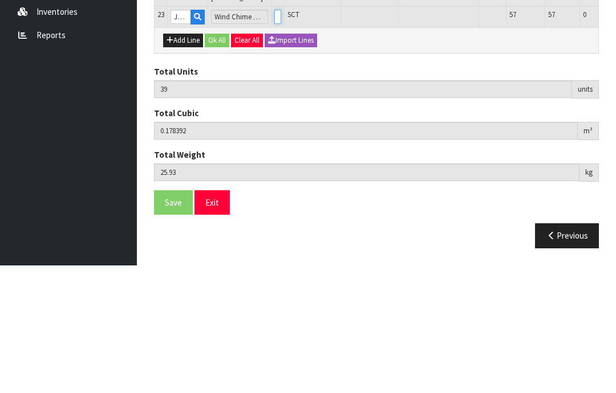
click at [278, 137] on input "0" at bounding box center [277, 144] width 7 height 14
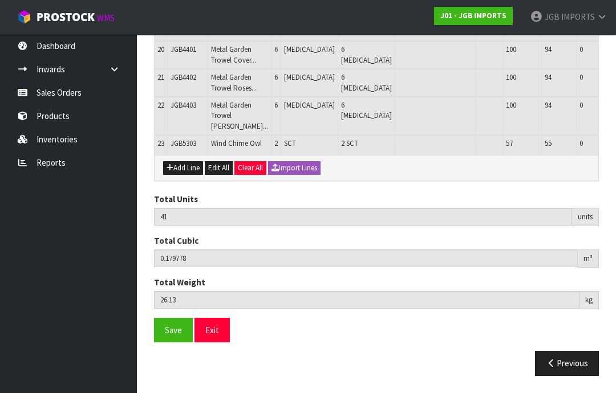
click at [182, 175] on button "Add Line" at bounding box center [183, 168] width 40 height 14
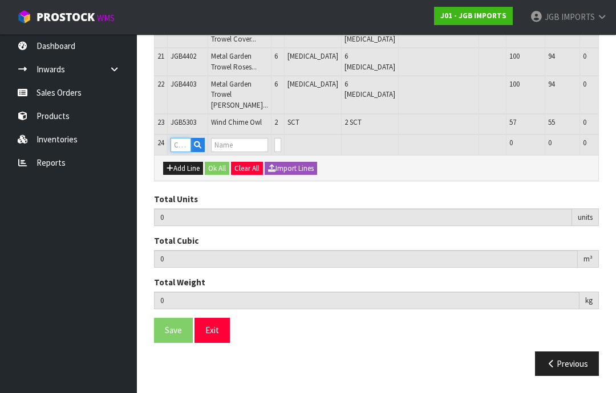
click at [184, 152] on input "text" at bounding box center [181, 145] width 21 height 14
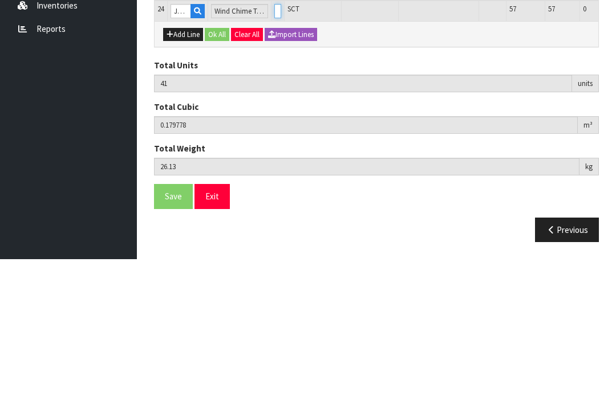
click at [277, 138] on input "0" at bounding box center [277, 145] width 7 height 14
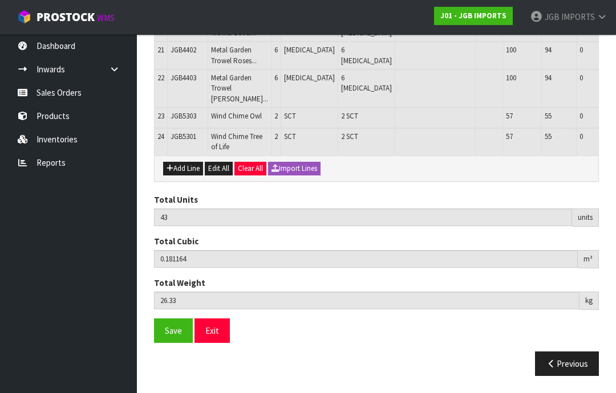
click at [185, 176] on button "Add Line" at bounding box center [183, 169] width 40 height 14
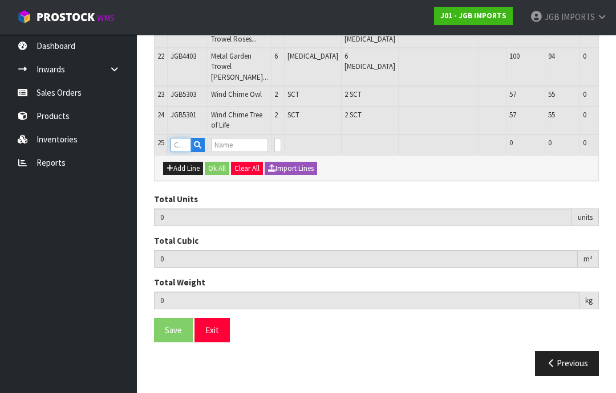
click at [184, 152] on input "text" at bounding box center [181, 145] width 21 height 14
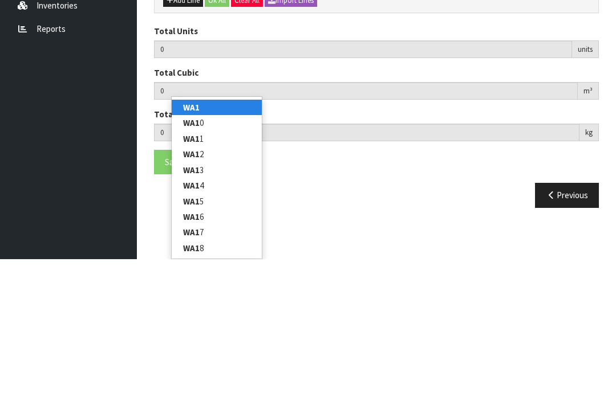
click at [214, 234] on link "WA1" at bounding box center [217, 241] width 90 height 15
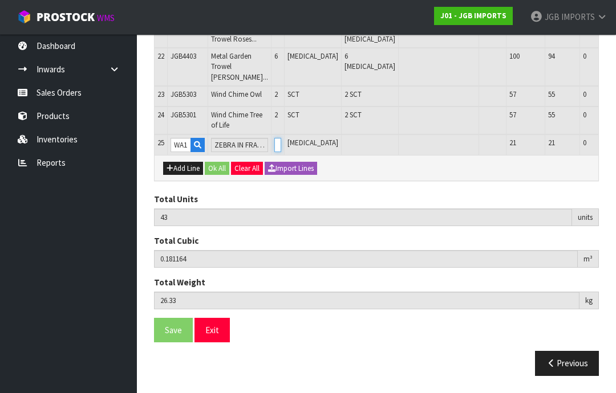
click at [277, 152] on input "0" at bounding box center [277, 145] width 7 height 14
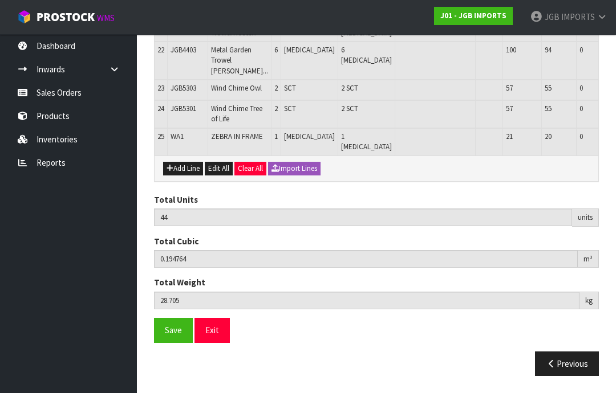
click at [184, 176] on button "Add Line" at bounding box center [183, 169] width 40 height 14
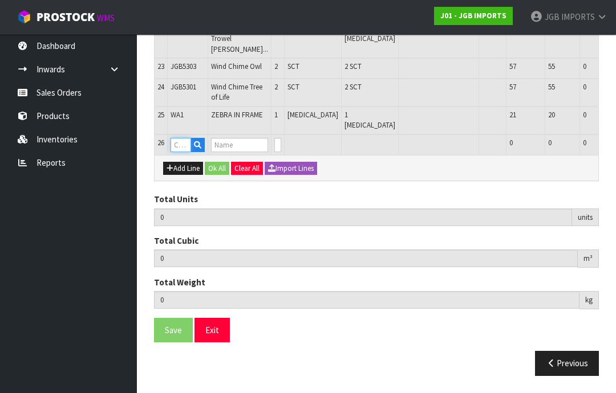
click at [182, 152] on input "text" at bounding box center [181, 145] width 21 height 14
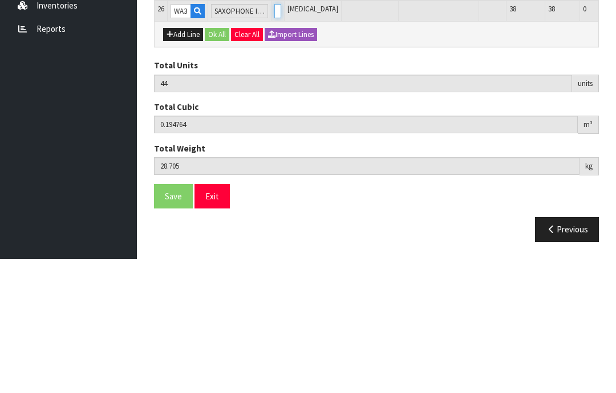
click at [274, 138] on input "0" at bounding box center [277, 145] width 7 height 14
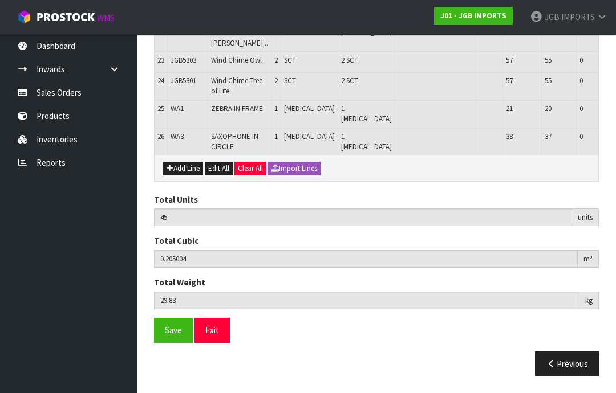
click at [182, 176] on button "Add Line" at bounding box center [183, 169] width 40 height 14
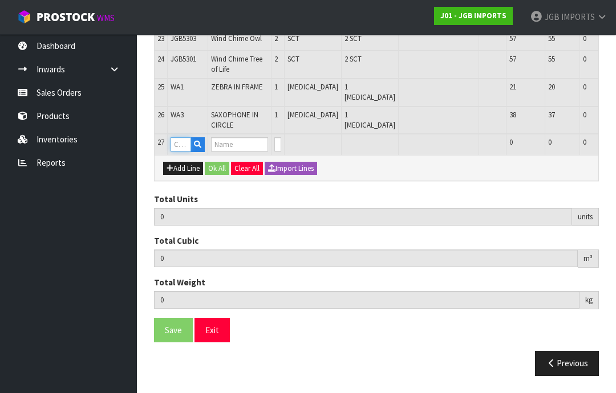
click at [182, 152] on input "text" at bounding box center [181, 144] width 21 height 14
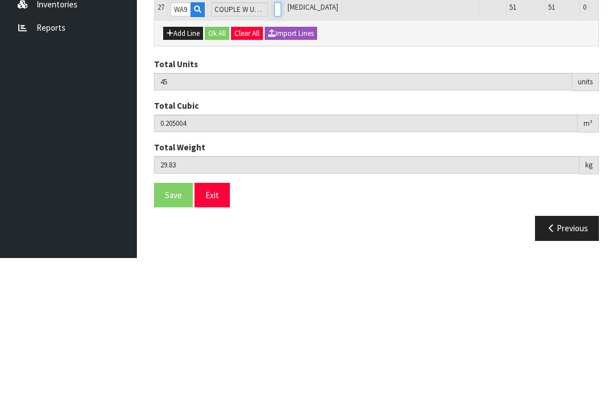
click at [275, 137] on input "0" at bounding box center [277, 144] width 7 height 14
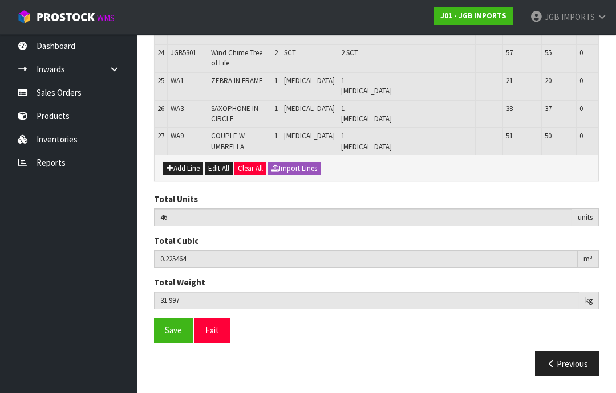
click at [183, 176] on button "Add Line" at bounding box center [183, 169] width 40 height 14
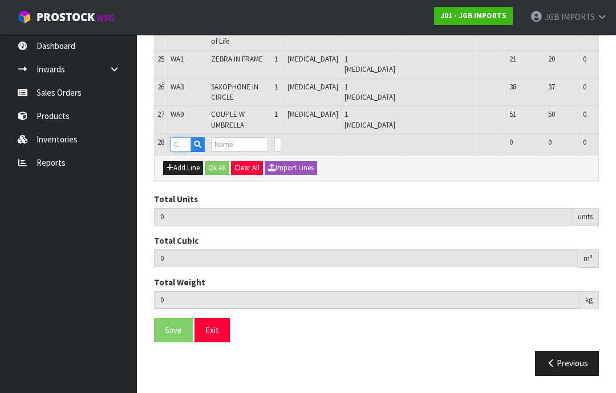
click at [182, 152] on input "text" at bounding box center [181, 144] width 21 height 14
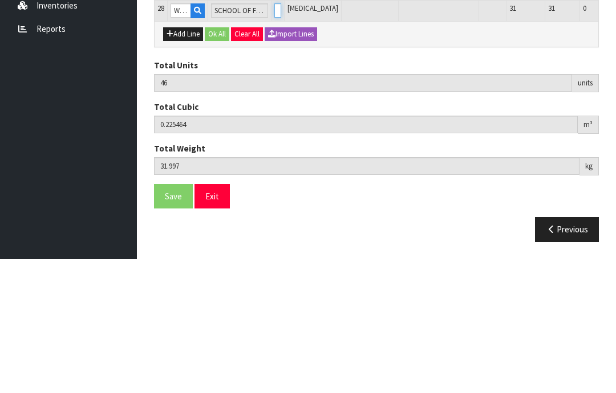
click at [280, 137] on input "0" at bounding box center [277, 144] width 7 height 14
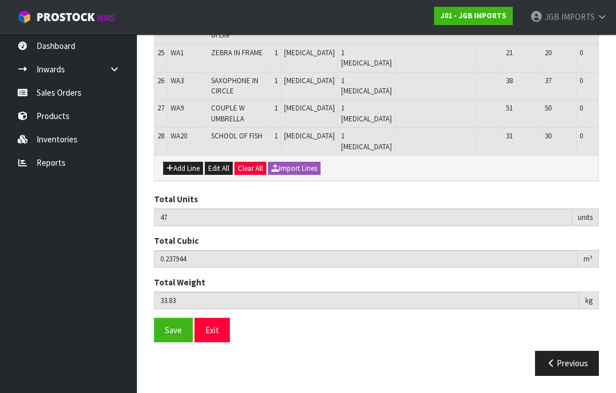
click at [183, 176] on button "Add Line" at bounding box center [183, 169] width 40 height 14
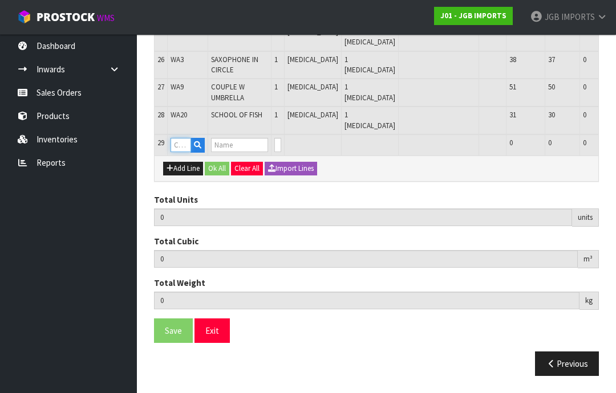
click at [183, 152] on input "text" at bounding box center [181, 145] width 21 height 14
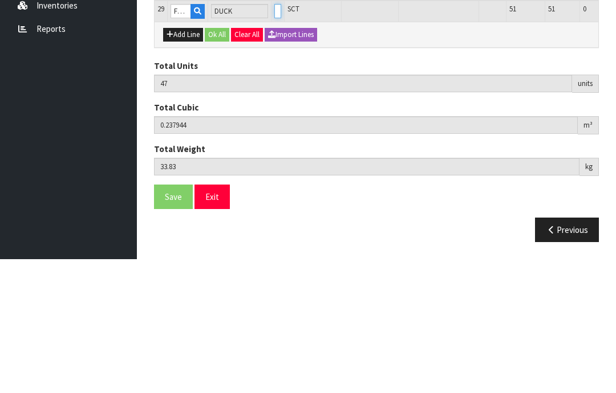
click at [275, 138] on input "0" at bounding box center [277, 145] width 7 height 14
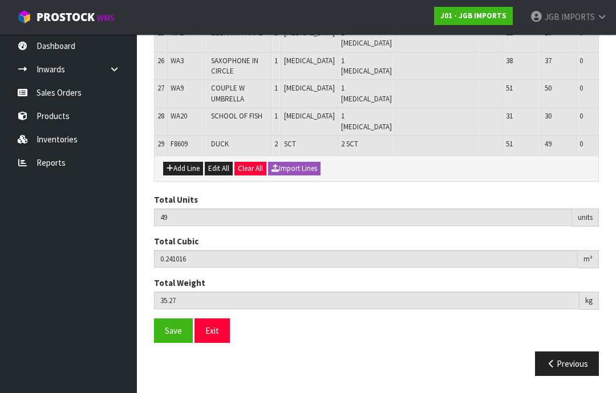
click at [186, 176] on button "Add Line" at bounding box center [183, 169] width 40 height 14
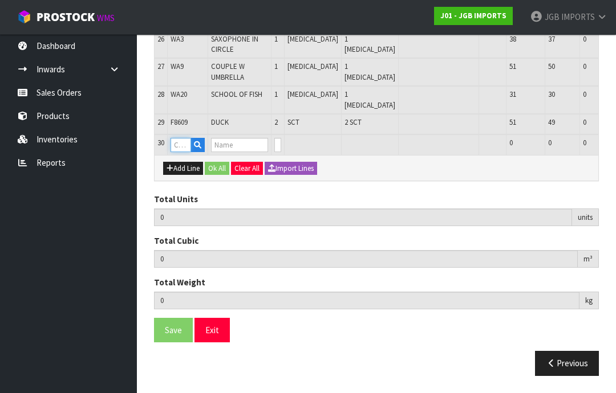
click at [184, 152] on input "text" at bounding box center [181, 145] width 21 height 14
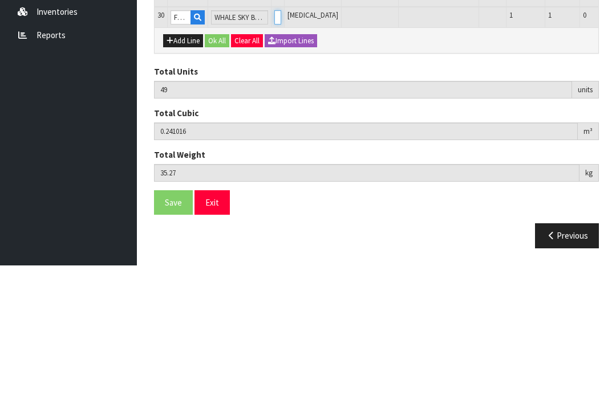
click at [278, 138] on input "0" at bounding box center [277, 145] width 7 height 14
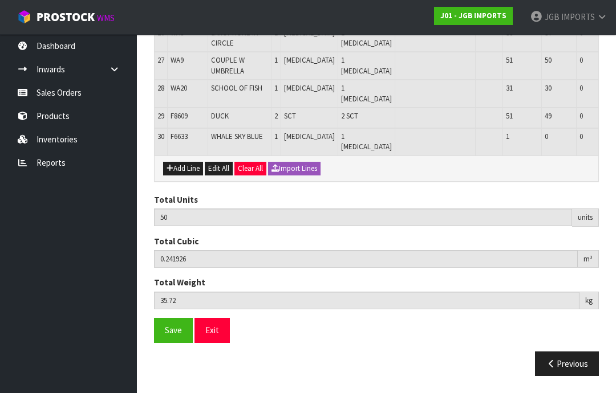
click at [180, 176] on button "Add Line" at bounding box center [183, 169] width 40 height 14
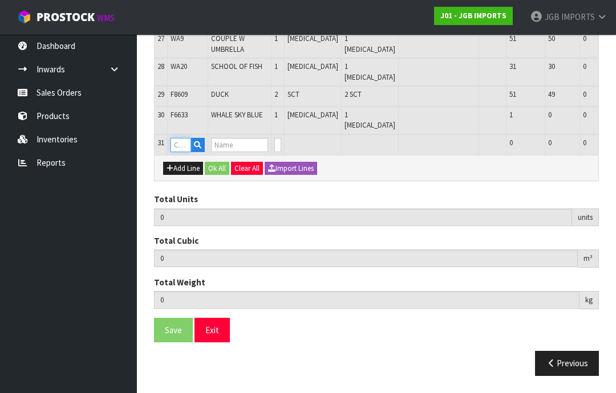
click at [182, 152] on input "text" at bounding box center [181, 145] width 21 height 14
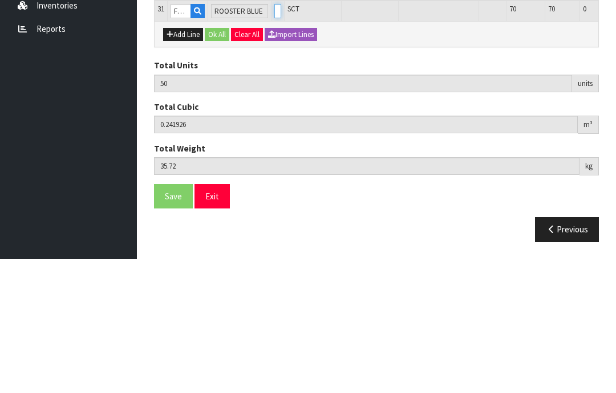
click at [277, 138] on input "0" at bounding box center [277, 145] width 7 height 14
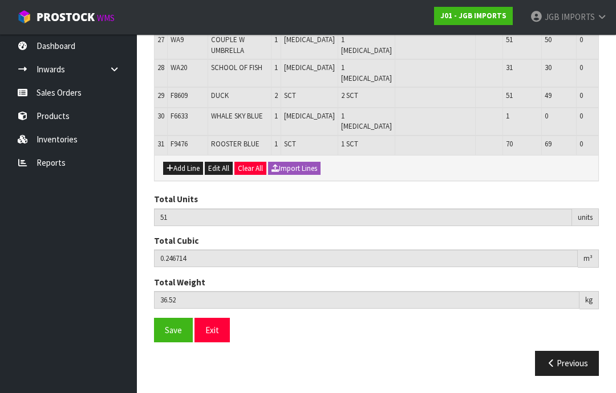
click at [186, 176] on button "Add Line" at bounding box center [183, 169] width 40 height 14
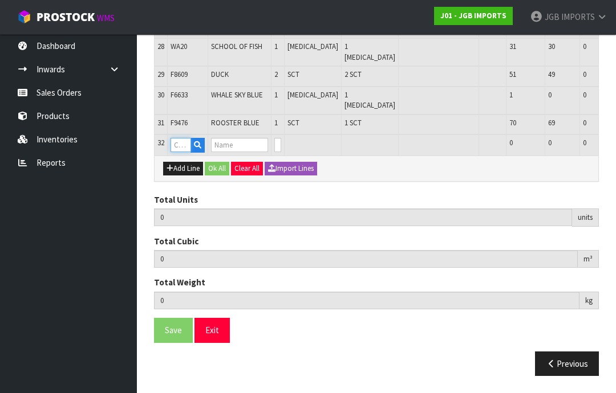
click at [184, 152] on input "text" at bounding box center [181, 145] width 21 height 14
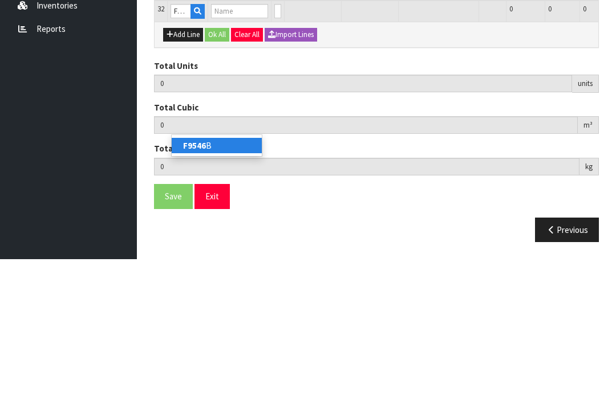
click at [212, 272] on link "F9546 B" at bounding box center [217, 279] width 90 height 15
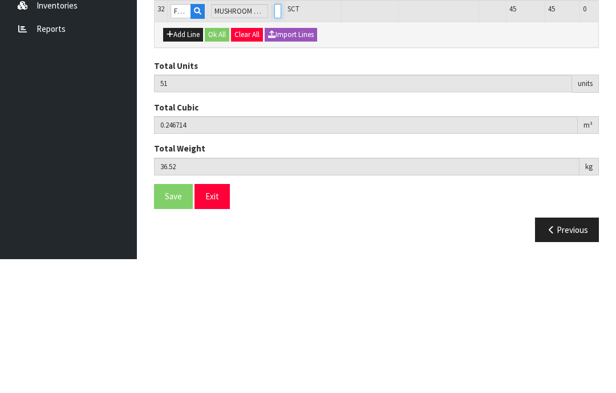
click at [275, 138] on input "0" at bounding box center [277, 145] width 7 height 14
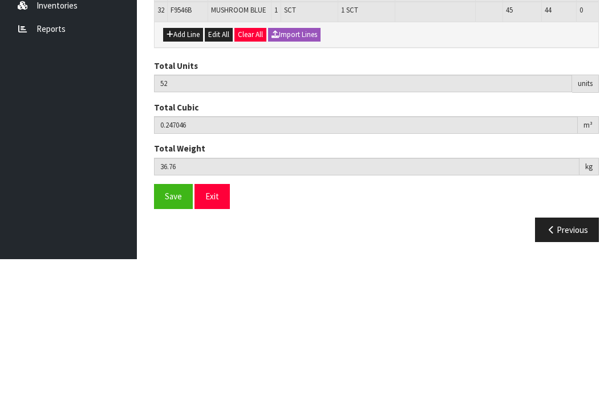
scroll to position [1086, 0]
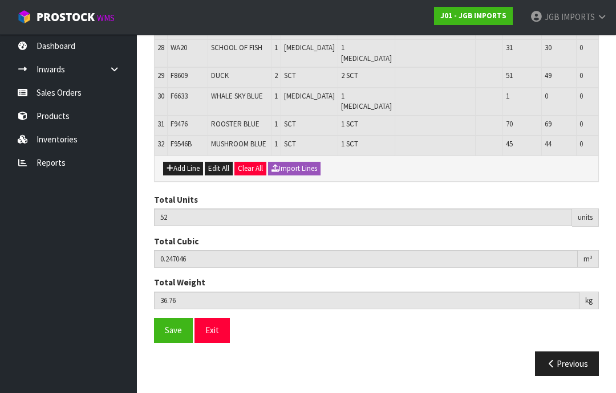
click at [184, 176] on button "Add Line" at bounding box center [183, 169] width 40 height 14
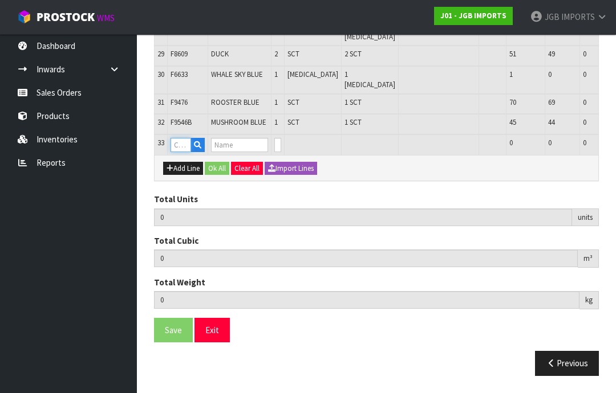
click at [182, 152] on input "text" at bounding box center [181, 145] width 21 height 14
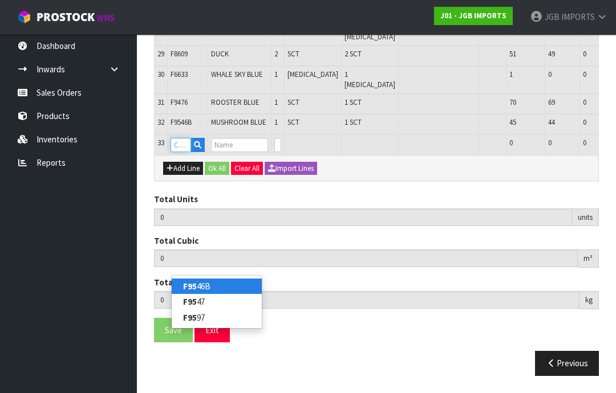
scroll to position [1115, 0]
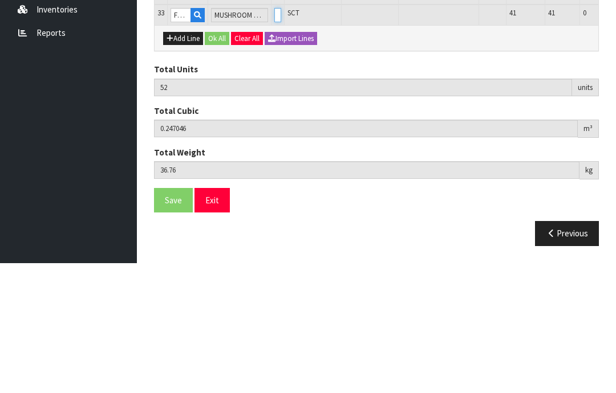
click at [275, 138] on input "0" at bounding box center [277, 145] width 7 height 14
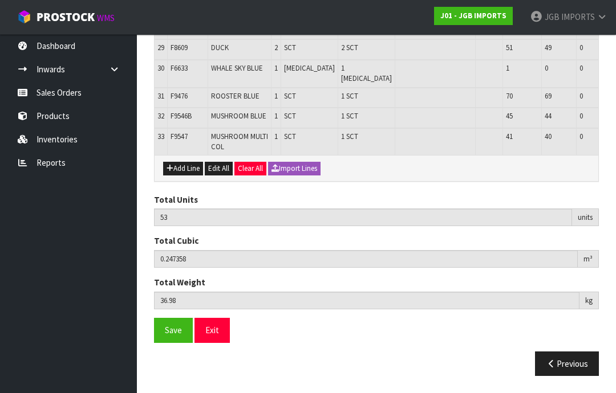
click at [179, 176] on button "Add Line" at bounding box center [183, 169] width 40 height 14
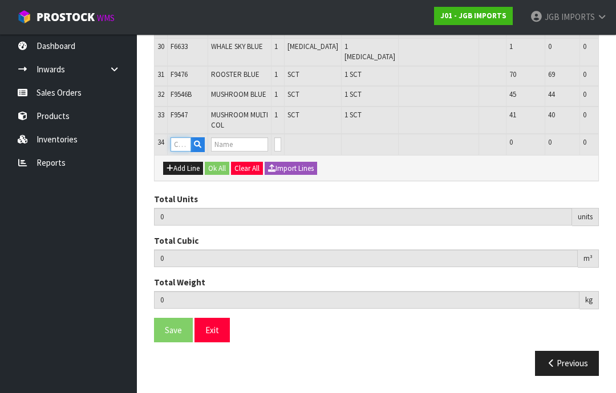
click at [183, 152] on input "text" at bounding box center [181, 144] width 21 height 14
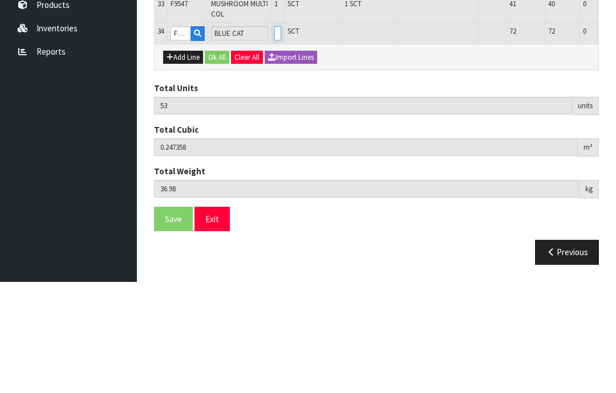
click at [274, 137] on input "0" at bounding box center [277, 144] width 7 height 14
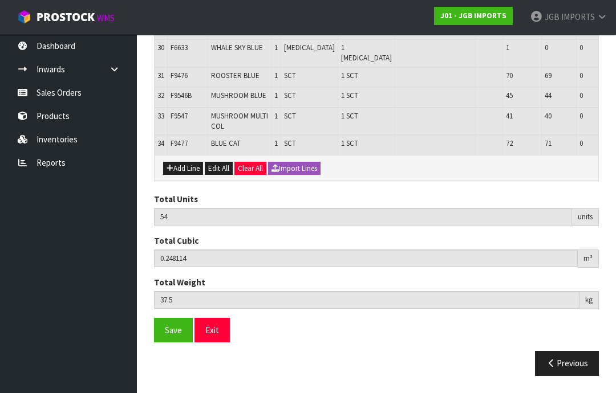
click at [183, 169] on button "Add Line" at bounding box center [183, 169] width 40 height 14
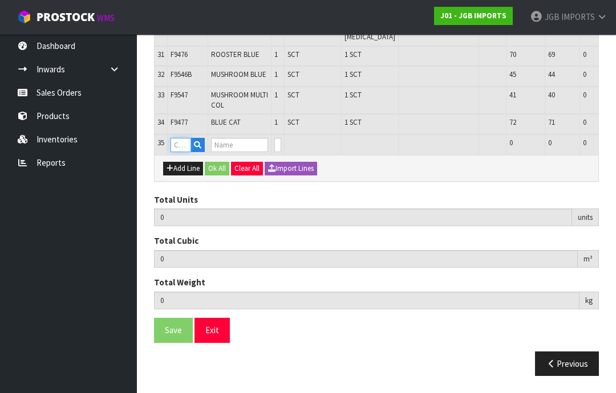
click at [180, 152] on input "text" at bounding box center [181, 145] width 21 height 14
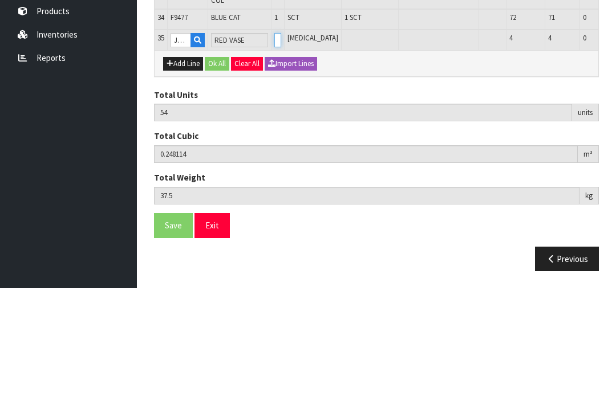
click at [275, 138] on input "0" at bounding box center [277, 145] width 7 height 14
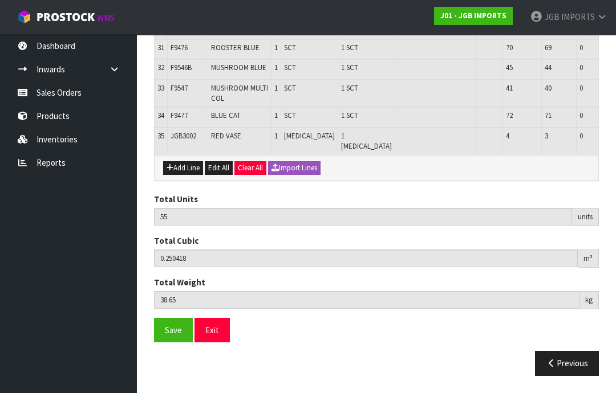
click at [183, 170] on button "Add Line" at bounding box center [183, 168] width 40 height 14
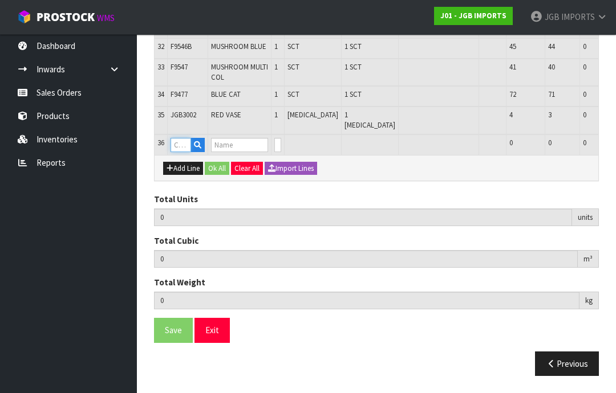
click at [183, 152] on input "text" at bounding box center [181, 145] width 21 height 14
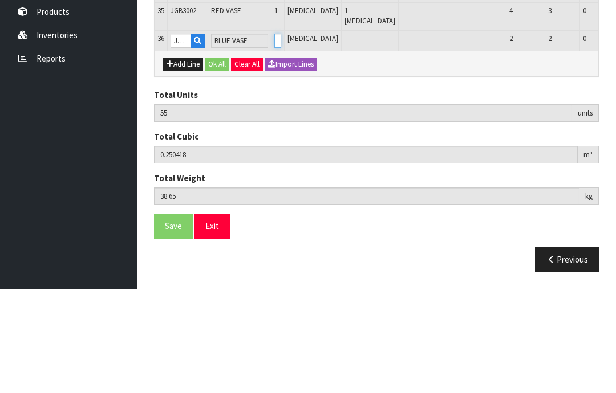
click at [274, 138] on input "0" at bounding box center [277, 145] width 7 height 14
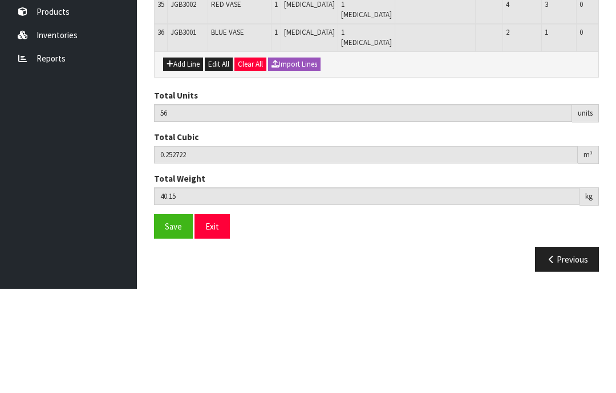
scroll to position [1226, 0]
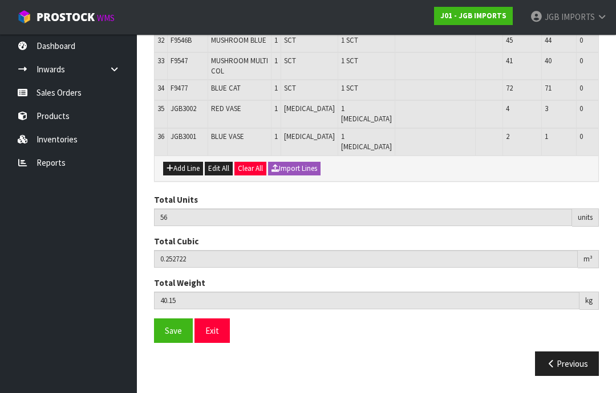
click at [185, 172] on button "Add Line" at bounding box center [183, 169] width 40 height 14
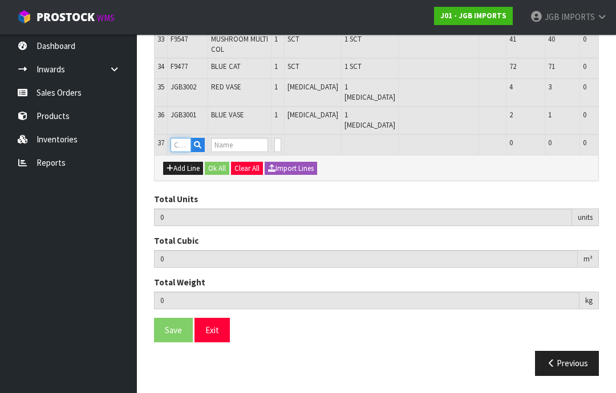
click at [181, 152] on input "text" at bounding box center [181, 145] width 21 height 14
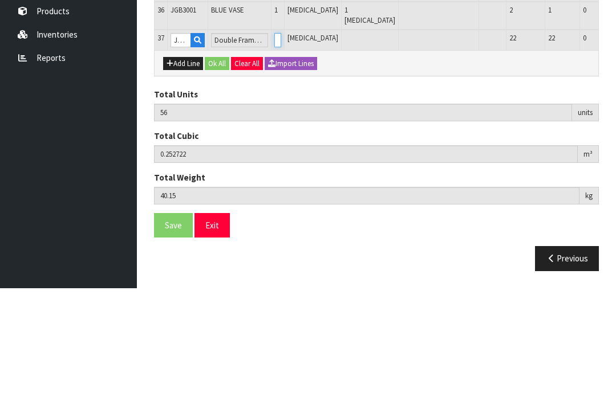
click at [275, 138] on input "0" at bounding box center [277, 145] width 7 height 14
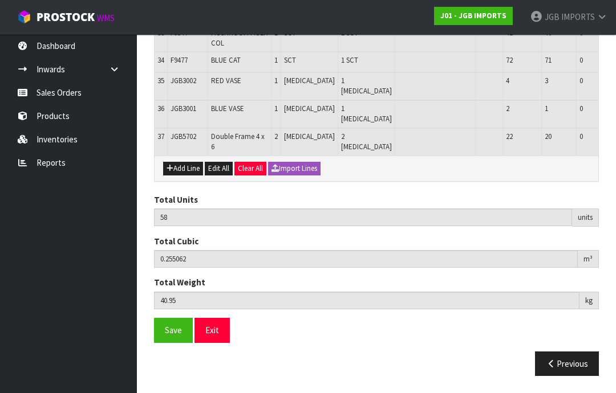
click at [186, 176] on button "Add Line" at bounding box center [183, 169] width 40 height 14
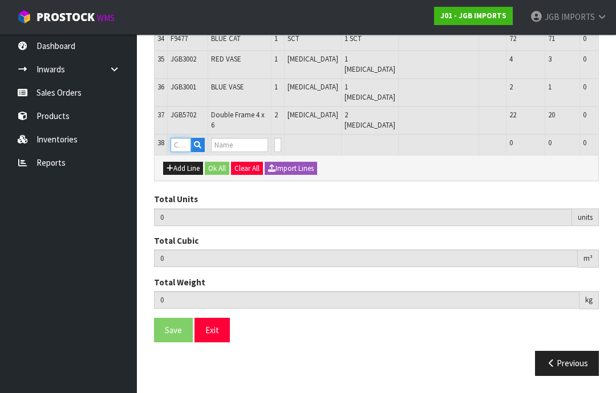
click at [185, 152] on input "text" at bounding box center [181, 145] width 21 height 14
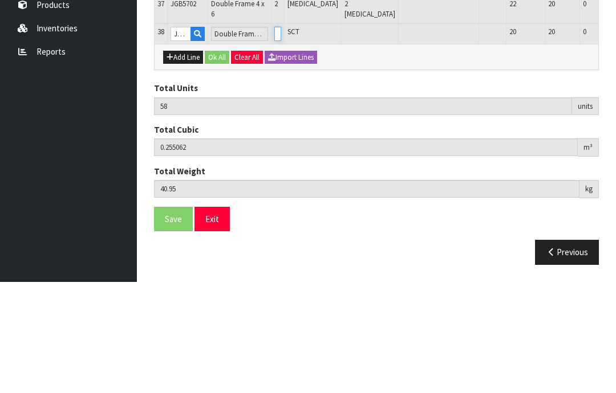
click at [276, 138] on input "0" at bounding box center [277, 145] width 7 height 14
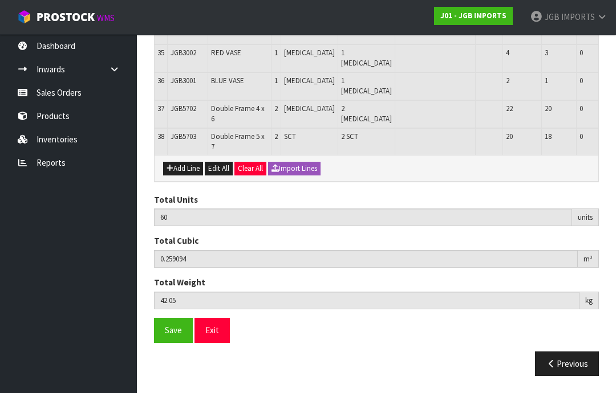
click at [181, 176] on button "Add Line" at bounding box center [183, 169] width 40 height 14
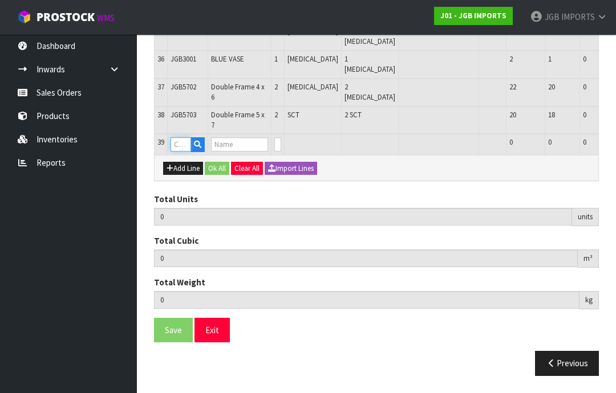
click at [185, 152] on input "text" at bounding box center [181, 144] width 21 height 14
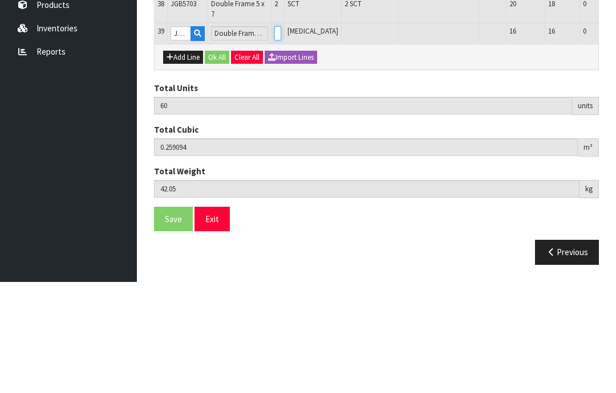
click at [276, 137] on input "0" at bounding box center [277, 144] width 7 height 14
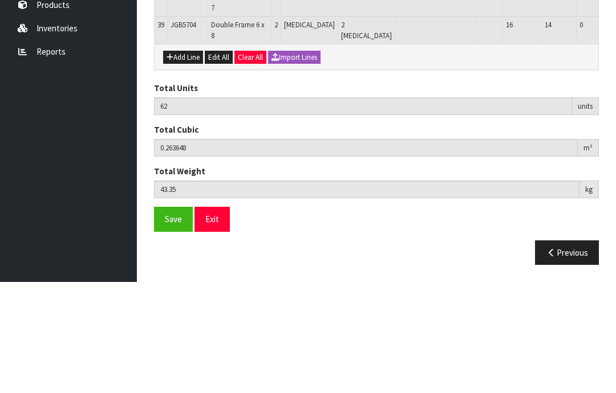
scroll to position [1301, 0]
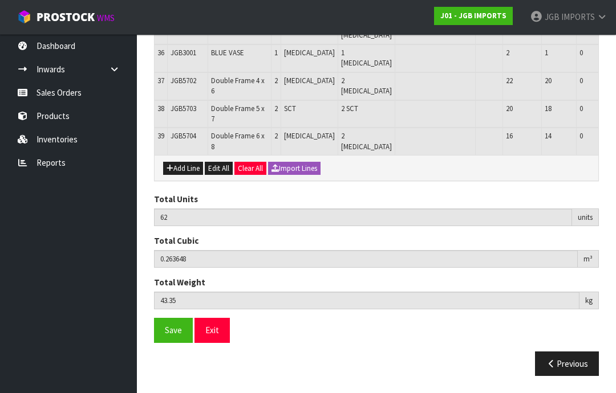
click at [181, 176] on button "Add Line" at bounding box center [183, 169] width 40 height 14
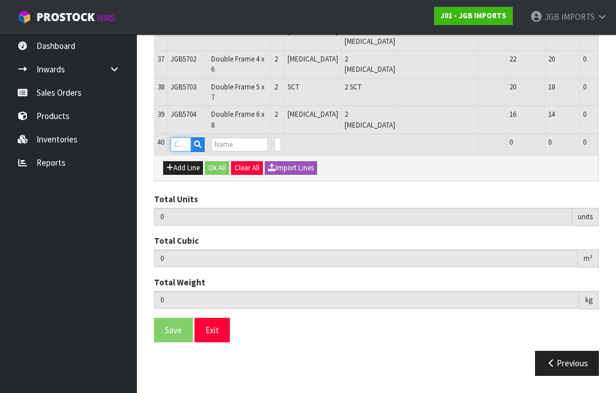
click at [180, 152] on input "text" at bounding box center [181, 144] width 21 height 14
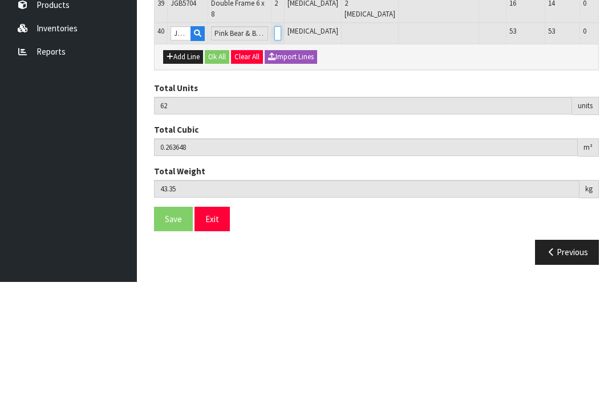
click at [275, 137] on input "0" at bounding box center [277, 144] width 7 height 14
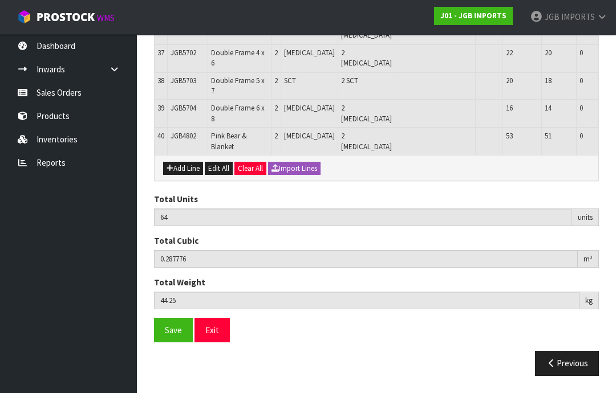
click at [186, 176] on button "Add Line" at bounding box center [183, 169] width 40 height 14
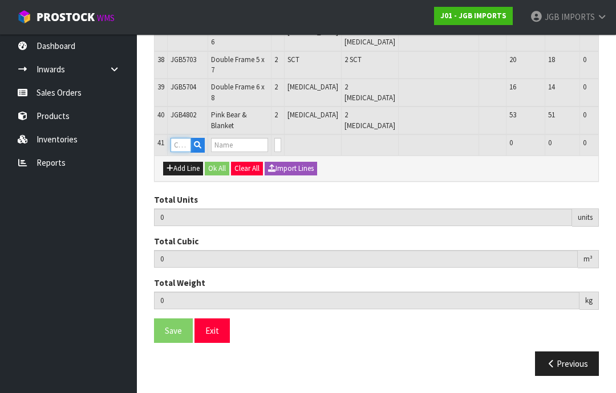
click at [182, 152] on input "text" at bounding box center [181, 145] width 21 height 14
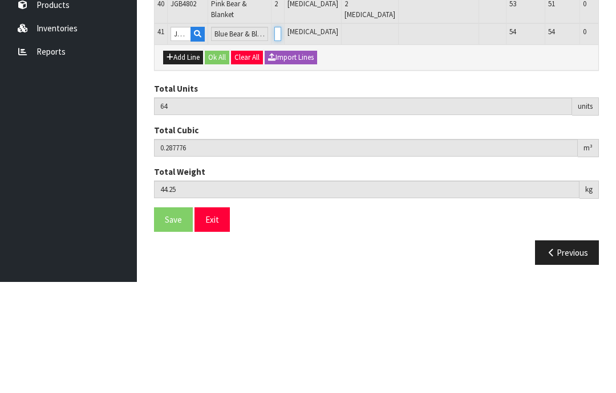
click at [275, 138] on input "0" at bounding box center [277, 145] width 7 height 14
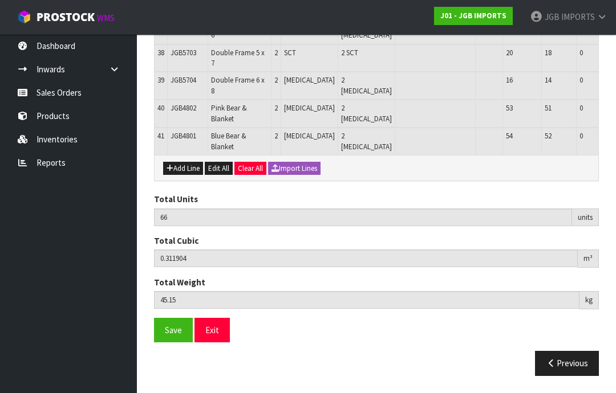
click at [168, 336] on span "Save" at bounding box center [173, 330] width 17 height 11
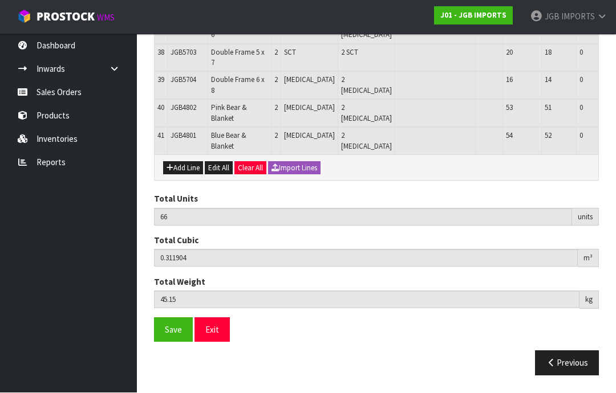
scroll to position [1318, 0]
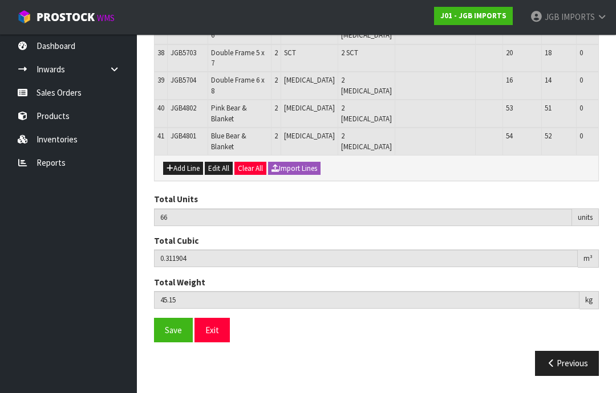
click at [172, 336] on span "Save" at bounding box center [173, 330] width 17 height 11
click at [214, 343] on button "Exit" at bounding box center [211, 330] width 35 height 25
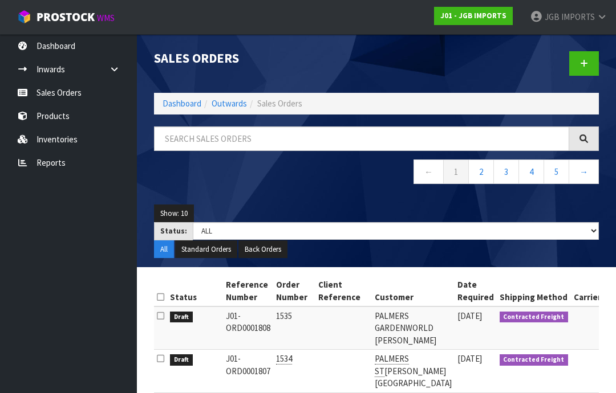
click at [580, 23] on link "JGB IMPORTS" at bounding box center [568, 17] width 95 height 34
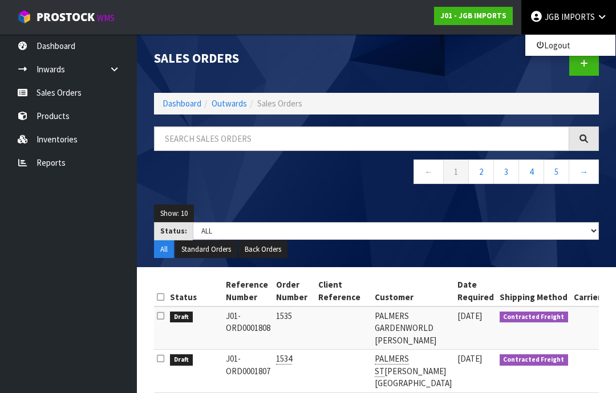
click at [562, 52] on link "Logout" at bounding box center [570, 45] width 90 height 15
